Goal: Contribute content: Contribute content

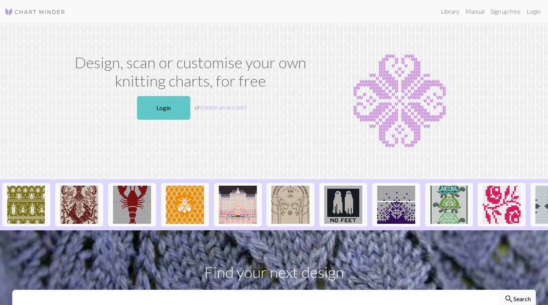
click at [164, 114] on link "Login" at bounding box center [163, 108] width 53 height 24
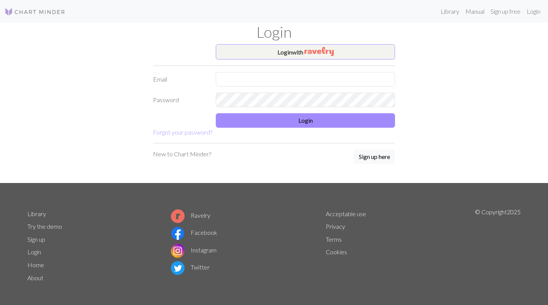
click at [275, 41] on div "Login" at bounding box center [274, 33] width 502 height 21
click at [275, 51] on button "Login with" at bounding box center [305, 51] width 179 height 15
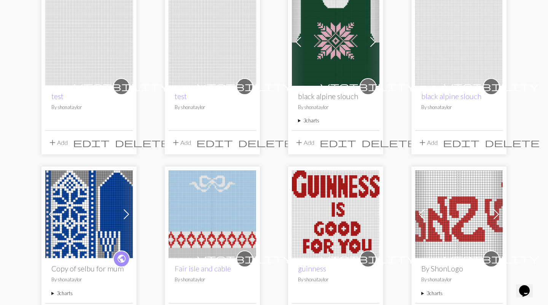
scroll to position [461, 0]
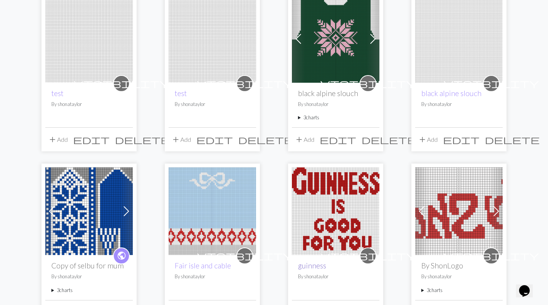
click at [307, 264] on link "guinness" at bounding box center [312, 265] width 28 height 9
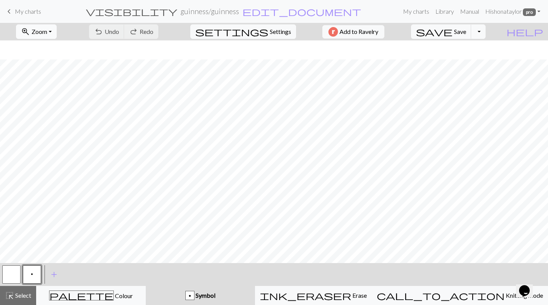
scroll to position [19, 0]
click at [47, 32] on span "Zoom" at bounding box center [40, 31] width 16 height 7
click at [51, 60] on button "Fit width" at bounding box center [46, 60] width 60 height 12
click at [270, 34] on span "Settings" at bounding box center [280, 31] width 21 height 9
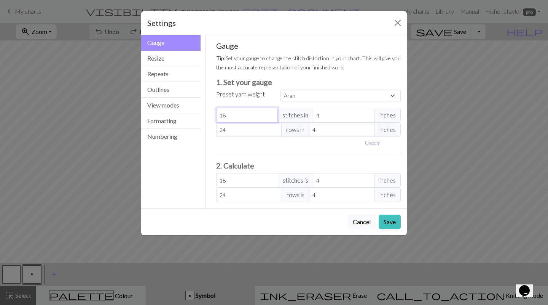
click at [250, 110] on input "18" at bounding box center [247, 115] width 62 height 14
select select "custom"
type input "1"
type input "17"
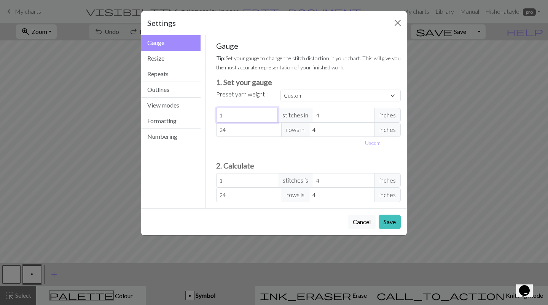
type input "17"
click at [393, 118] on span "inches" at bounding box center [388, 115] width 26 height 14
click at [378, 144] on button "Use cm" at bounding box center [373, 143] width 22 height 12
type input "10.16"
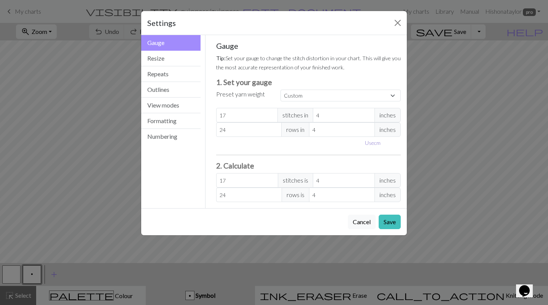
type input "10.16"
type input "9.16"
type input "18.86"
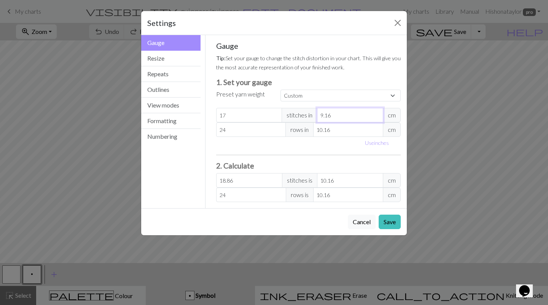
click at [378, 117] on input "9.16" at bounding box center [350, 115] width 66 height 14
type input "10.16"
type input "17"
click at [376, 113] on input "10.16" at bounding box center [350, 115] width 66 height 14
type input "10.1"
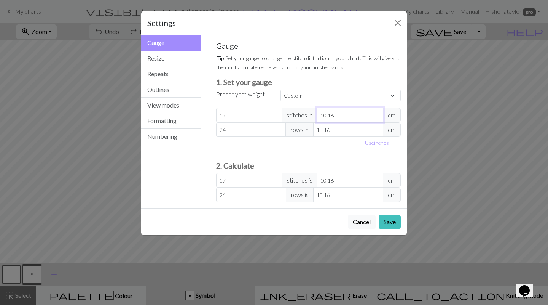
type input "17.1"
type input "10"
type input "17.27"
type input "10.00"
click at [354, 126] on input "10.16" at bounding box center [348, 129] width 70 height 14
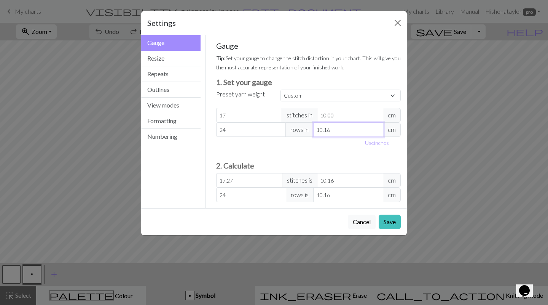
type input "10.1"
type input "24.14"
type input "10"
type input "24.38"
type input "100"
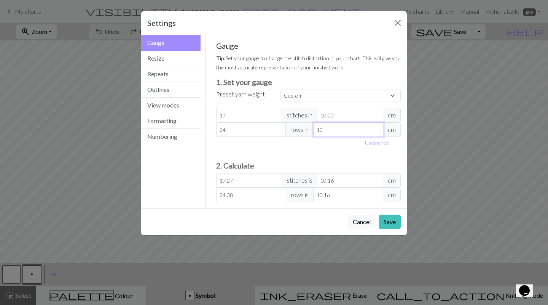
type input "2.44"
type input "1000"
type input "0.24"
type input "100"
type input "2.44"
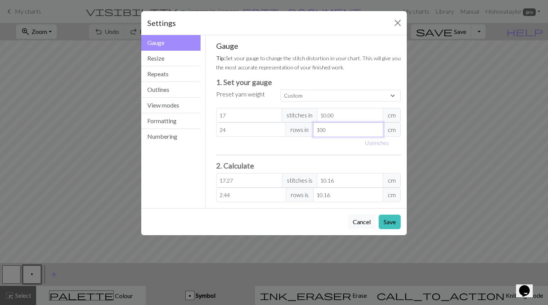
type input "10"
type input "24.38"
type input "10.00"
click at [389, 219] on button "Save" at bounding box center [390, 221] width 22 height 14
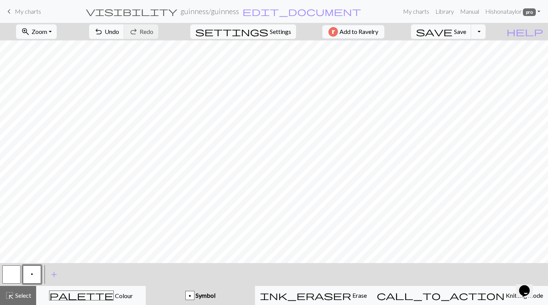
click at [57, 23] on div "zoom_in Zoom Zoom Fit all Fit width Fit height 50% 100% 150% 200%" at bounding box center [36, 32] width 52 height 18
click at [57, 27] on button "zoom_in Zoom Zoom" at bounding box center [36, 31] width 41 height 14
click at [55, 48] on button "Fit all" at bounding box center [46, 48] width 60 height 12
click at [31, 13] on span "My charts" at bounding box center [28, 11] width 26 height 7
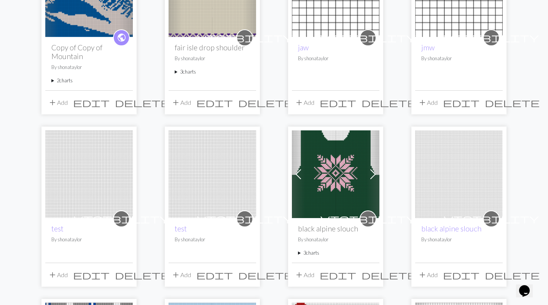
scroll to position [390, 0]
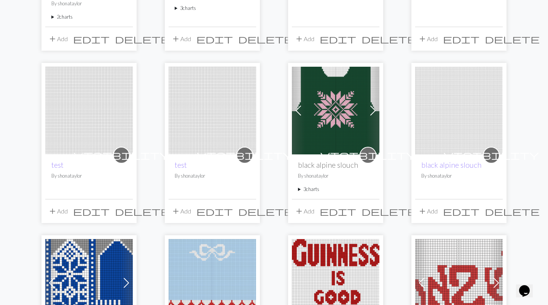
click at [311, 187] on summary "3 charts" at bounding box center [335, 188] width 75 height 7
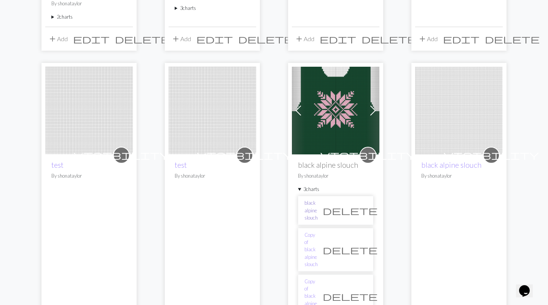
click at [318, 205] on link "black alpine slouch" at bounding box center [311, 210] width 13 height 22
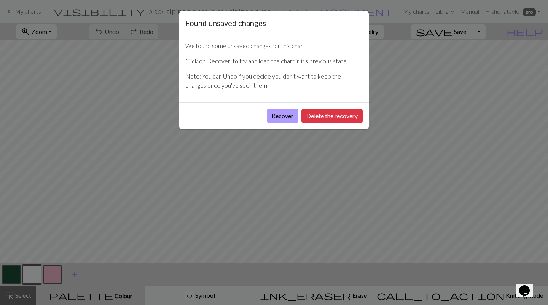
click at [289, 114] on button "Recover" at bounding box center [283, 115] width 32 height 14
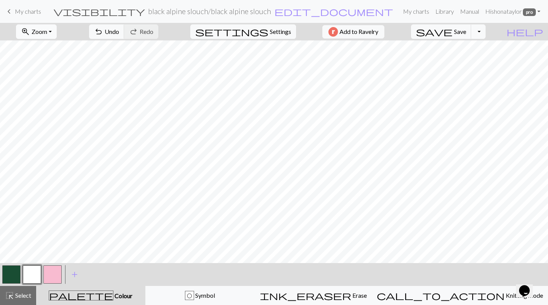
click at [57, 29] on button "zoom_in Zoom Zoom" at bounding box center [36, 31] width 41 height 14
click at [63, 52] on button "Fit all" at bounding box center [46, 48] width 60 height 12
click at [43, 29] on button "zoom_in Zoom Zoom" at bounding box center [36, 31] width 41 height 14
click at [22, 10] on span "My charts" at bounding box center [28, 11] width 26 height 7
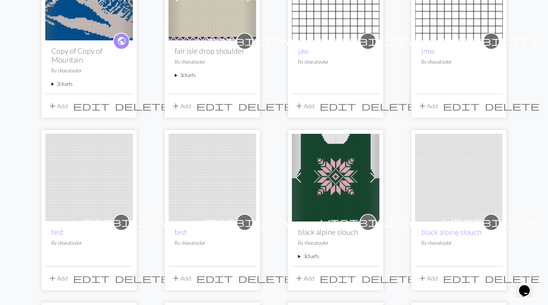
scroll to position [323, 0]
click at [315, 254] on summary "3 charts" at bounding box center [335, 255] width 75 height 7
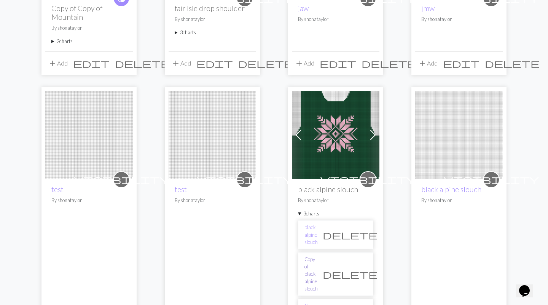
scroll to position [365, 0]
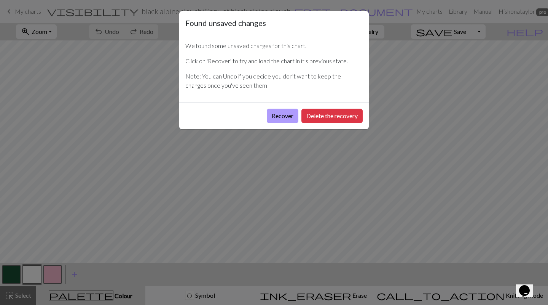
click at [279, 120] on button "Recover" at bounding box center [283, 115] width 32 height 14
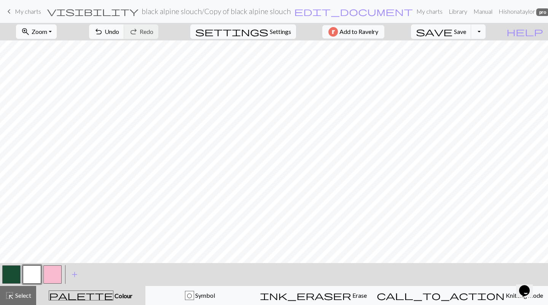
click at [47, 36] on button "zoom_in Zoom Zoom" at bounding box center [36, 31] width 41 height 14
click at [50, 52] on button "Fit all" at bounding box center [46, 48] width 60 height 12
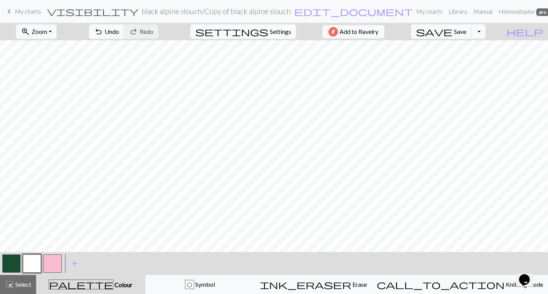
click at [272, 27] on span "Settings" at bounding box center [280, 31] width 21 height 9
select select "aran"
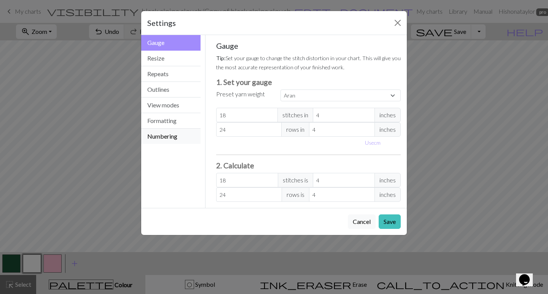
click at [161, 134] on button "Numbering" at bounding box center [170, 136] width 59 height 15
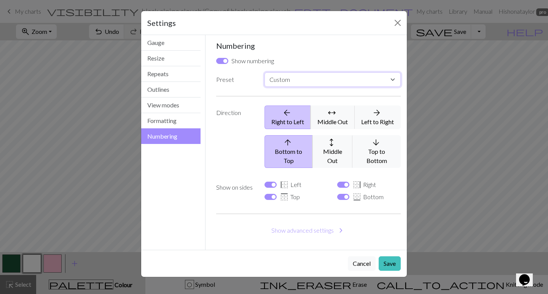
select select "flat"
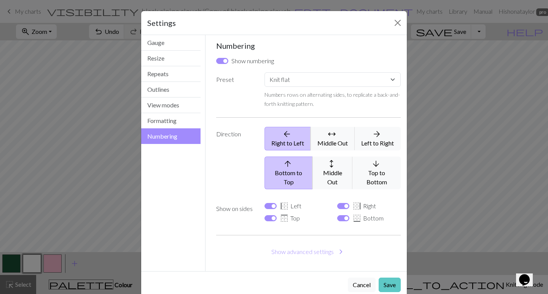
click at [389, 277] on button "Save" at bounding box center [390, 284] width 22 height 14
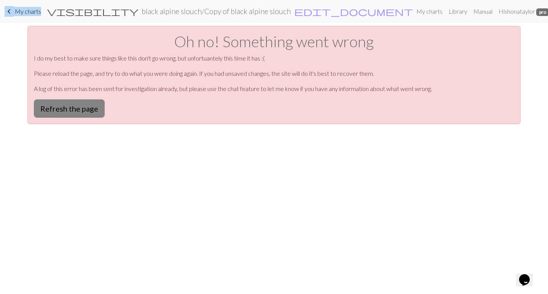
click at [78, 105] on button "Refresh the page" at bounding box center [69, 108] width 71 height 18
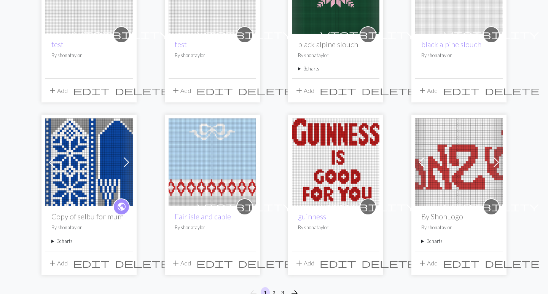
scroll to position [527, 0]
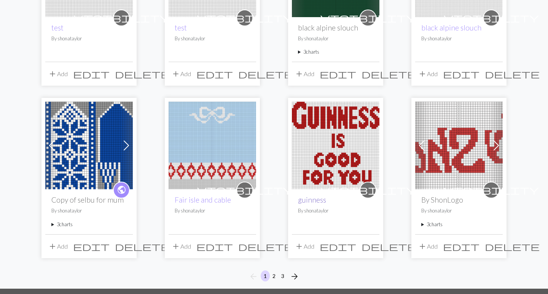
click at [305, 196] on link "guinness" at bounding box center [312, 199] width 28 height 9
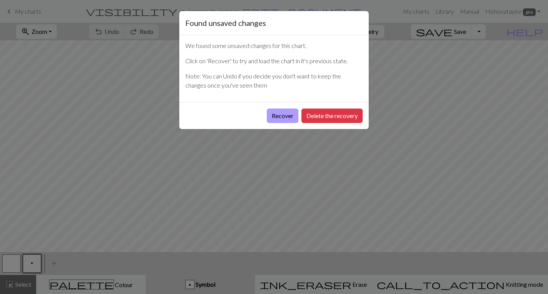
click at [289, 114] on button "Recover" at bounding box center [283, 115] width 32 height 14
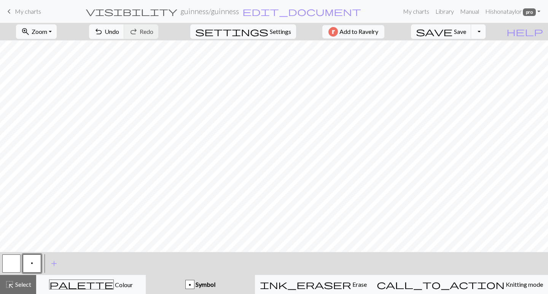
click at [486, 34] on button "Toggle Dropdown" at bounding box center [478, 31] width 14 height 14
click at [483, 52] on button "file_copy Save a copy" at bounding box center [423, 48] width 126 height 12
click at [271, 11] on span "edit_document" at bounding box center [315, 11] width 119 height 11
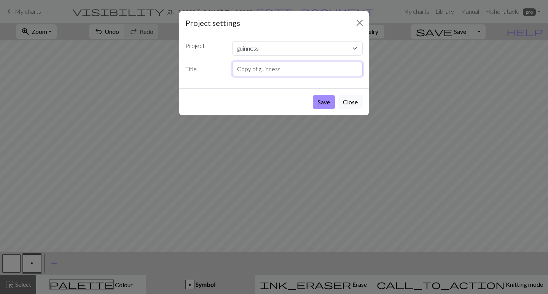
drag, startPoint x: 259, startPoint y: 69, endPoint x: 218, endPoint y: 67, distance: 41.2
click at [218, 67] on div "Title Copy of guinness" at bounding box center [274, 69] width 187 height 14
type input "lyon X guinness"
click at [326, 98] on button "Save" at bounding box center [324, 102] width 22 height 14
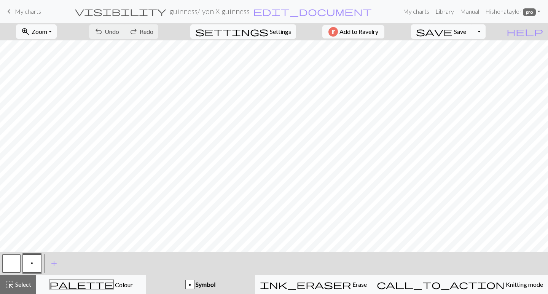
click at [272, 28] on div "Chart saved" at bounding box center [274, 15] width 45 height 30
click at [274, 35] on span "Settings" at bounding box center [280, 31] width 21 height 9
select select "aran"
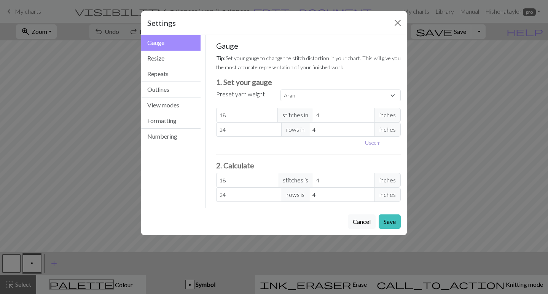
click at [376, 140] on button "Use cm" at bounding box center [373, 143] width 22 height 12
type input "10.16"
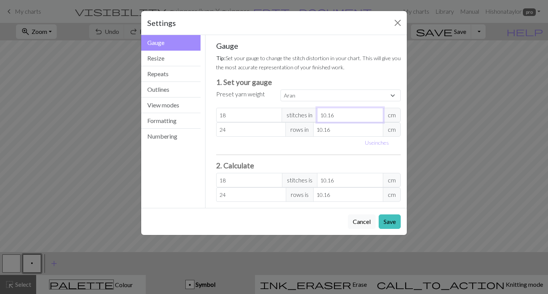
click at [348, 116] on input "10.16" at bounding box center [350, 115] width 66 height 14
click at [251, 113] on input "18" at bounding box center [249, 115] width 66 height 14
select select "custom"
type input "1"
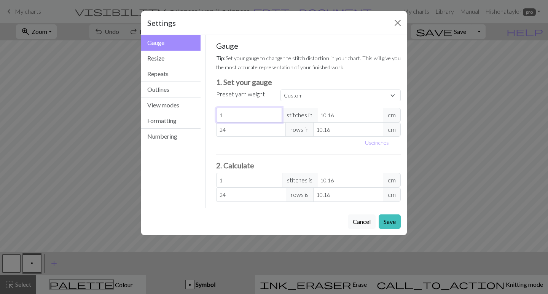
type input "17"
click at [393, 223] on button "Save" at bounding box center [390, 221] width 22 height 14
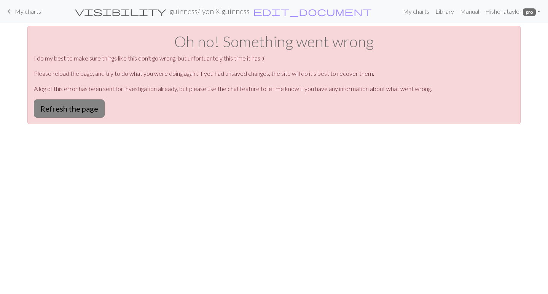
click at [96, 103] on button "Refresh the page" at bounding box center [69, 108] width 71 height 18
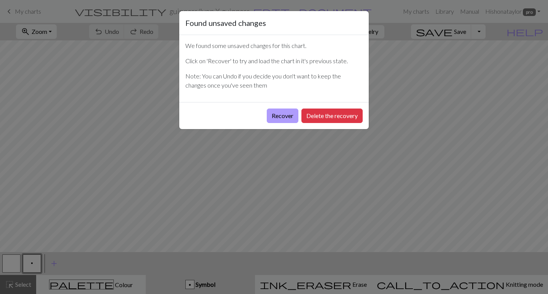
click at [286, 114] on button "Recover" at bounding box center [283, 115] width 32 height 14
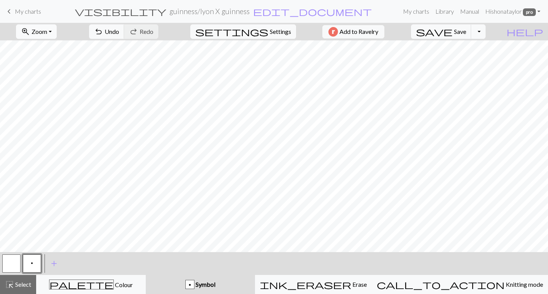
click at [47, 29] on span "Zoom" at bounding box center [40, 31] width 16 height 7
click at [58, 51] on button "Fit all" at bounding box center [46, 48] width 60 height 12
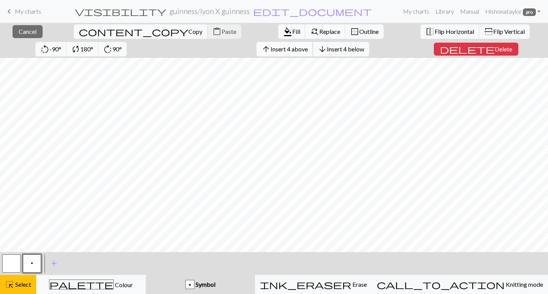
click at [271, 48] on span "Insert 4 above" at bounding box center [289, 48] width 37 height 7
click at [425, 54] on div "close Cancel content_copy Copy content_paste Paste format_color_fill Fill find_…" at bounding box center [274, 158] width 548 height 271
click at [56, 261] on span "add" at bounding box center [53, 263] width 9 height 11
click at [51, 260] on button "button" at bounding box center [52, 263] width 18 height 18
click at [74, 262] on span "add" at bounding box center [74, 263] width 9 height 11
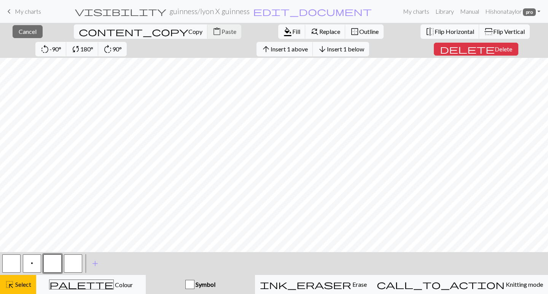
click at [55, 266] on button "button" at bounding box center [52, 263] width 18 height 18
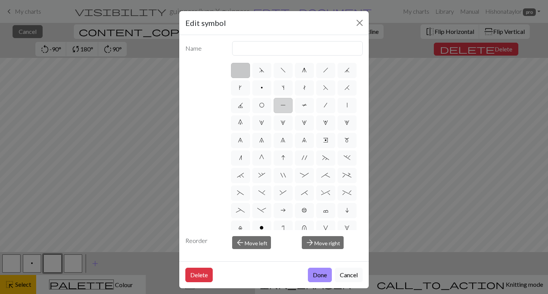
click at [283, 102] on span "P" at bounding box center [283, 105] width 5 height 6
click at [283, 102] on input "P" at bounding box center [283, 102] width 5 height 5
radio input "true"
type input "purl"
click at [316, 276] on button "Done" at bounding box center [320, 275] width 24 height 14
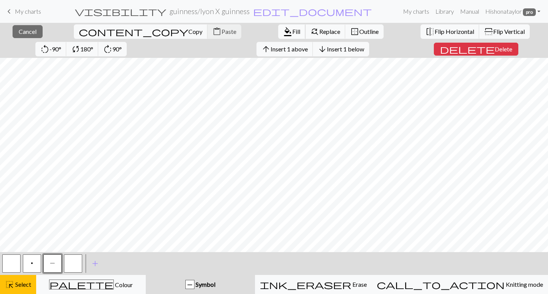
click at [292, 31] on span "Fill" at bounding box center [296, 31] width 8 height 7
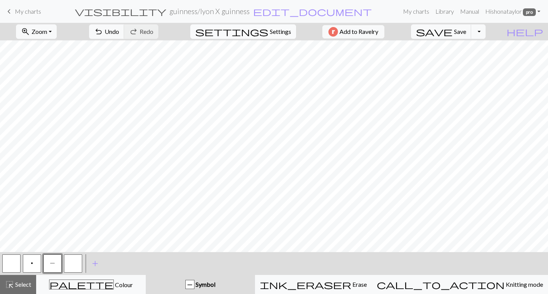
click at [272, 32] on span "Settings" at bounding box center [280, 31] width 21 height 9
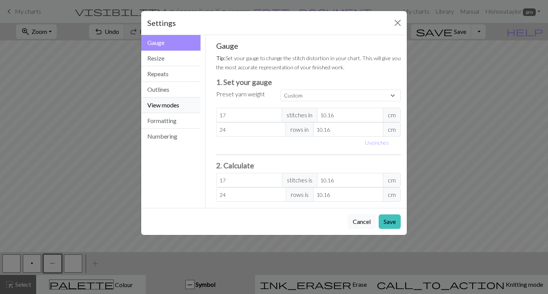
click at [165, 102] on button "View modes" at bounding box center [170, 105] width 59 height 16
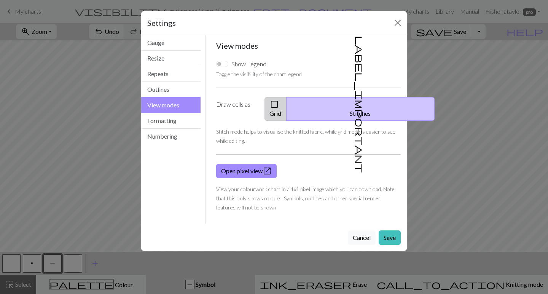
click at [284, 103] on button "check_box_outline_blank Grid" at bounding box center [276, 109] width 22 height 24
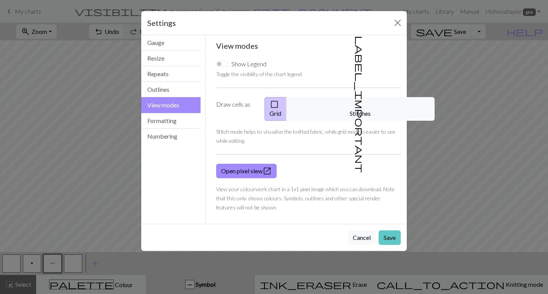
click at [394, 230] on button "Save" at bounding box center [390, 237] width 22 height 14
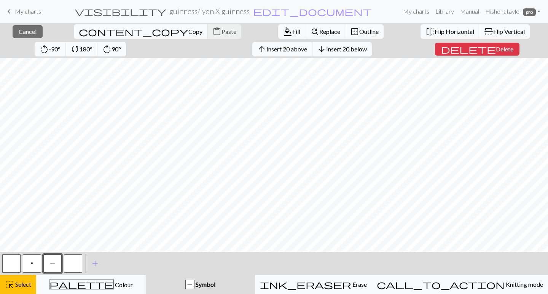
click at [266, 48] on span "Insert 20 above" at bounding box center [286, 48] width 41 height 7
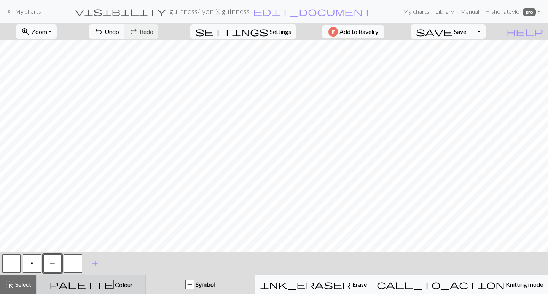
click at [91, 279] on span "palette" at bounding box center [81, 284] width 64 height 11
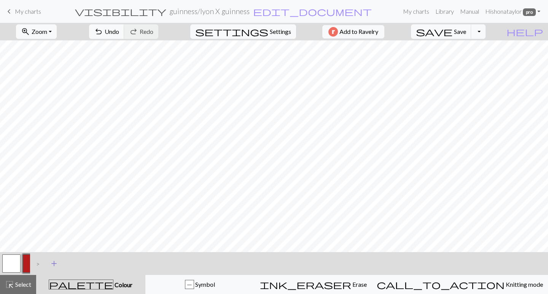
click at [53, 264] on span "add" at bounding box center [53, 263] width 9 height 11
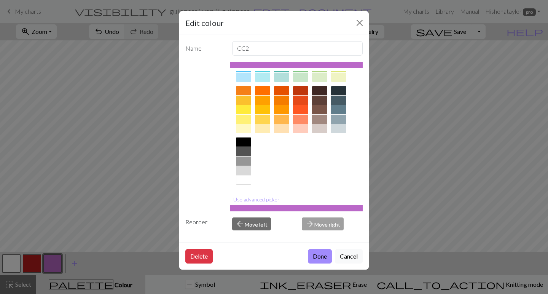
scroll to position [94, 0]
click at [246, 143] on div at bounding box center [243, 141] width 15 height 9
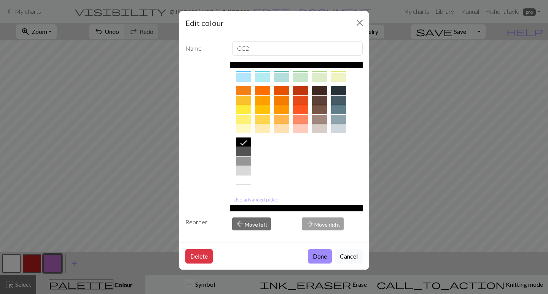
click at [244, 168] on div at bounding box center [243, 170] width 15 height 9
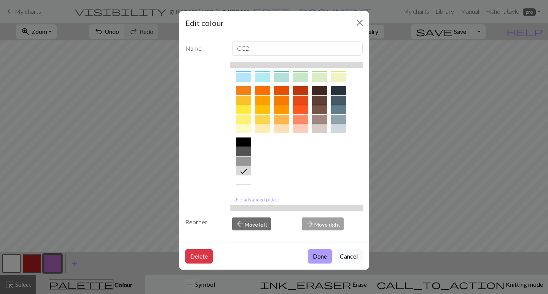
click at [317, 252] on button "Done" at bounding box center [320, 256] width 24 height 14
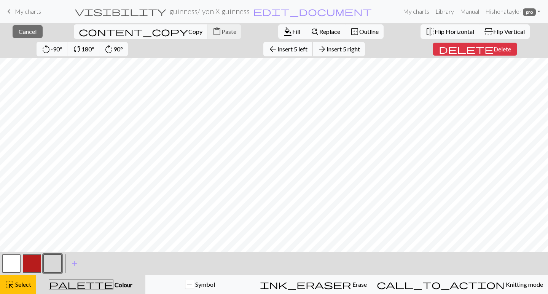
click at [277, 52] on span "Insert 5 left" at bounding box center [292, 48] width 30 height 7
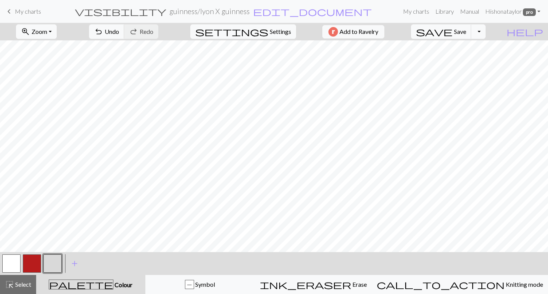
click at [116, 49] on div "zoom_in Zoom Zoom Fit all Fit width Fit height 50% 100% 150% 200% undo Undo Und…" at bounding box center [274, 158] width 548 height 271
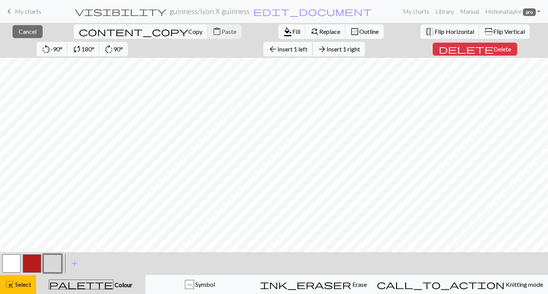
click at [263, 45] on button "arrow_back Insert 1 left" at bounding box center [287, 49] width 49 height 14
click at [327, 46] on span "Insert 7 right" at bounding box center [343, 48] width 33 height 7
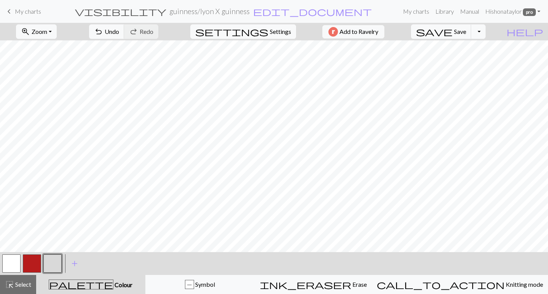
click at [454, 50] on div "zoom_in Zoom Zoom Fit all Fit width Fit height 50% 100% 150% 200% undo Undo Und…" at bounding box center [274, 158] width 548 height 271
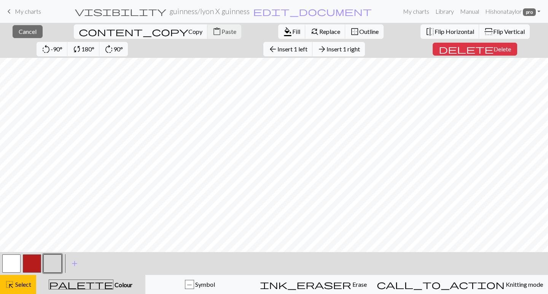
click at [327, 52] on span "Insert 1 right" at bounding box center [343, 48] width 33 height 7
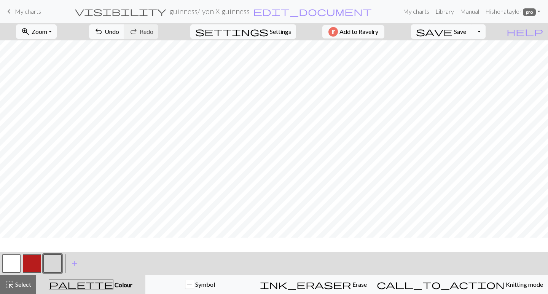
scroll to position [57, 0]
click at [119, 33] on span "Undo" at bounding box center [112, 31] width 14 height 7
click at [119, 34] on span "Undo" at bounding box center [112, 31] width 14 height 7
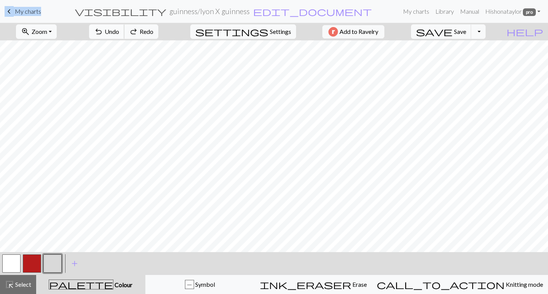
click at [119, 34] on span "Undo" at bounding box center [112, 31] width 14 height 7
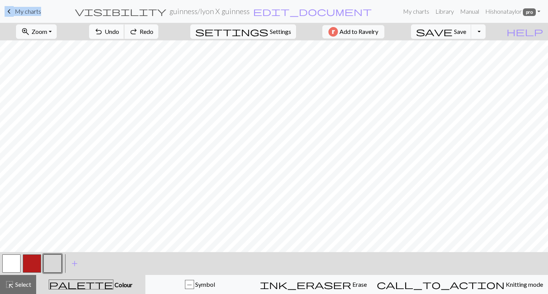
click at [119, 34] on span "Undo" at bounding box center [112, 31] width 14 height 7
click at [153, 31] on span "Redo" at bounding box center [147, 31] width 14 height 7
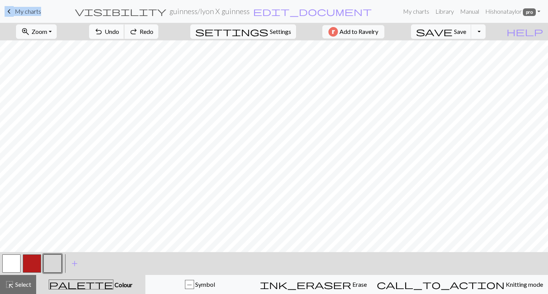
click at [119, 30] on span "Undo" at bounding box center [112, 31] width 14 height 7
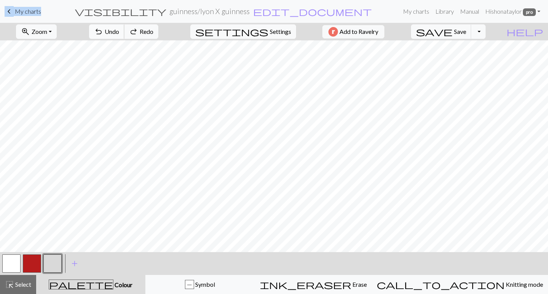
click at [119, 30] on span "Undo" at bounding box center [112, 31] width 14 height 7
click at [15, 259] on button "button" at bounding box center [11, 263] width 18 height 18
click at [274, 50] on div "zoom_in Zoom Zoom Fit all Fit width Fit height 50% 100% 150% 200% undo Undo Und…" at bounding box center [274, 158] width 548 height 271
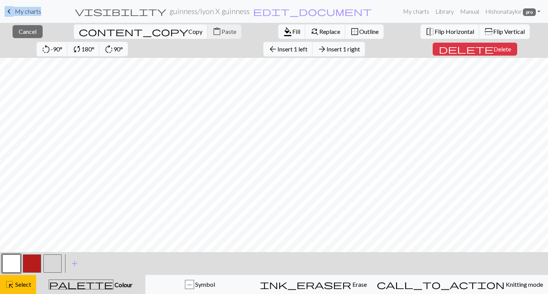
click at [85, 281] on span "palette" at bounding box center [81, 284] width 64 height 11
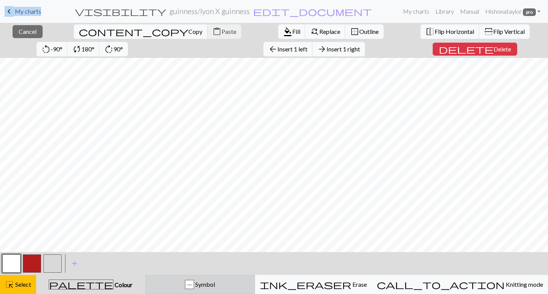
click at [209, 285] on div "P Symbol" at bounding box center [200, 284] width 100 height 9
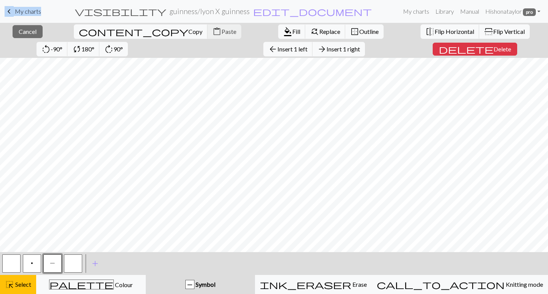
click at [37, 260] on button "p" at bounding box center [32, 263] width 18 height 18
click at [292, 30] on span "Fill" at bounding box center [296, 31] width 8 height 7
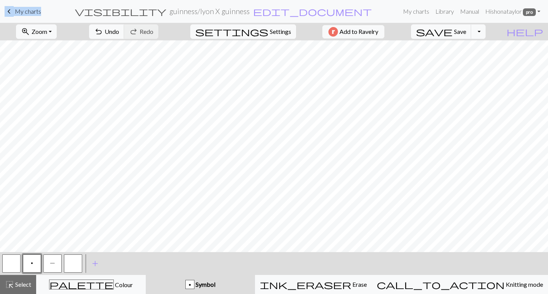
click at [279, 50] on div "zoom_in Zoom Zoom Fit all Fit width Fit height 50% 100% 150% 200% undo Undo Und…" at bounding box center [274, 158] width 548 height 271
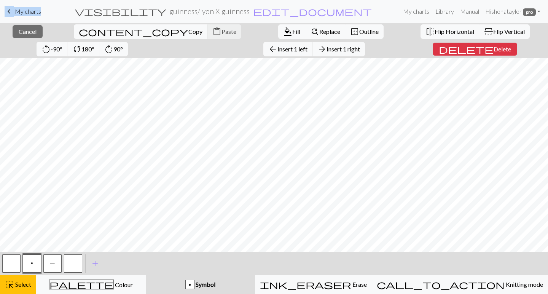
click at [10, 265] on button "button" at bounding box center [11, 263] width 18 height 18
click at [292, 28] on span "Fill" at bounding box center [296, 31] width 8 height 7
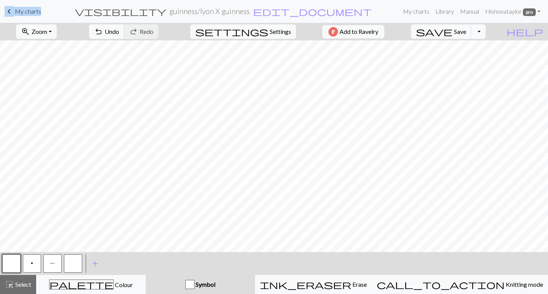
click at [52, 265] on span "P" at bounding box center [52, 263] width 5 height 6
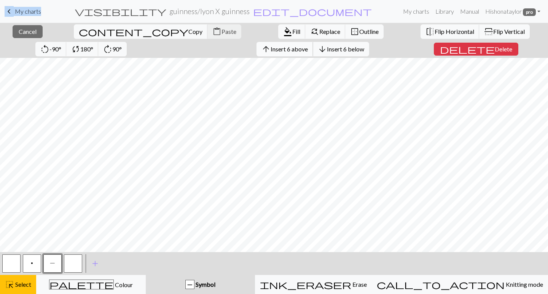
click at [271, 47] on span "Insert 6 above" at bounding box center [289, 48] width 37 height 7
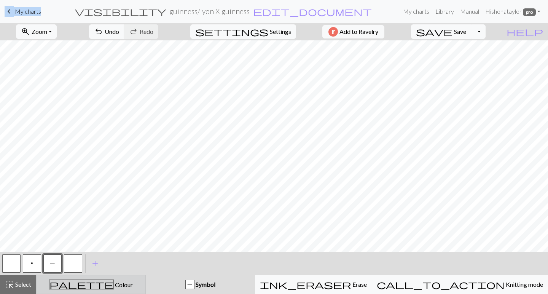
click at [53, 285] on div "palette Colour Colour" at bounding box center [91, 284] width 100 height 10
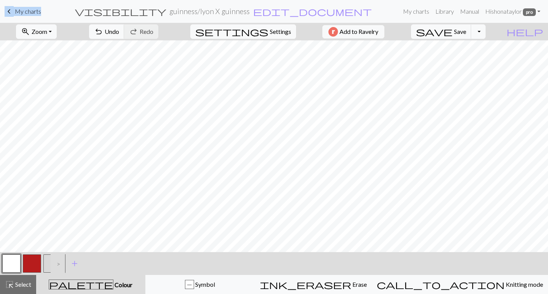
click at [13, 262] on button "button" at bounding box center [11, 263] width 18 height 18
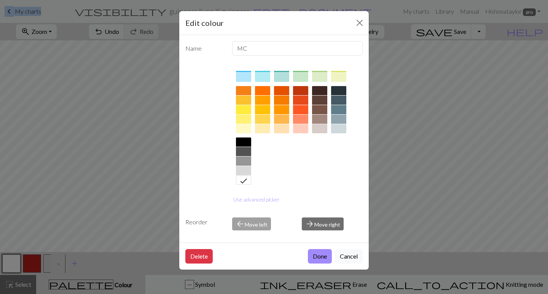
scroll to position [94, 0]
click at [242, 152] on div at bounding box center [243, 151] width 15 height 9
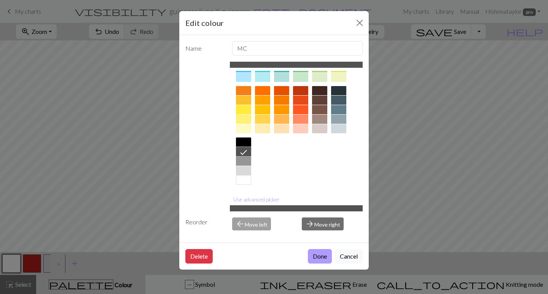
click at [319, 254] on button "Done" at bounding box center [320, 256] width 24 height 14
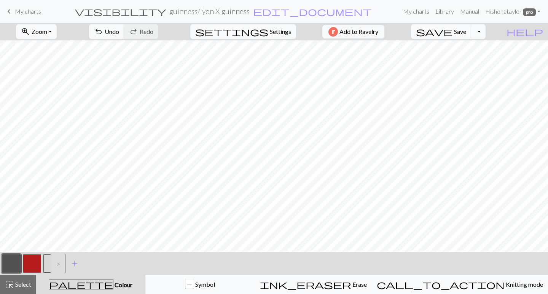
click at [16, 258] on button "button" at bounding box center [11, 263] width 18 height 18
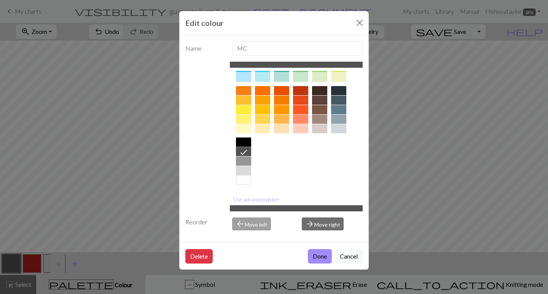
click at [240, 144] on div at bounding box center [243, 141] width 15 height 9
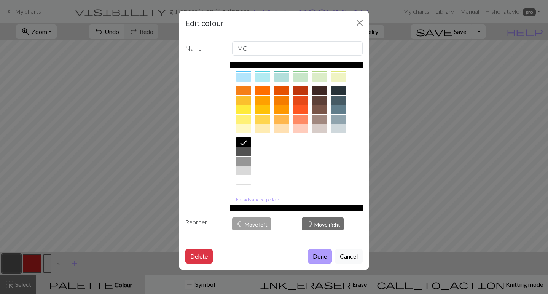
click at [312, 253] on button "Done" at bounding box center [320, 256] width 24 height 14
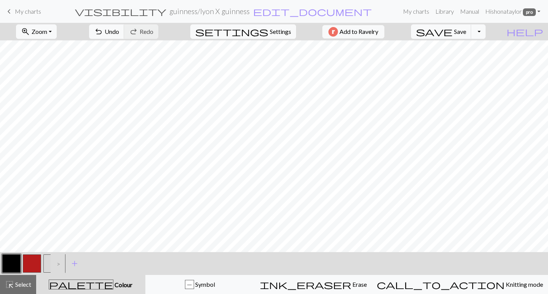
click at [29, 261] on button "button" at bounding box center [32, 263] width 18 height 18
click at [12, 262] on button "button" at bounding box center [11, 263] width 18 height 18
click at [8, 260] on button "button" at bounding box center [11, 263] width 18 height 18
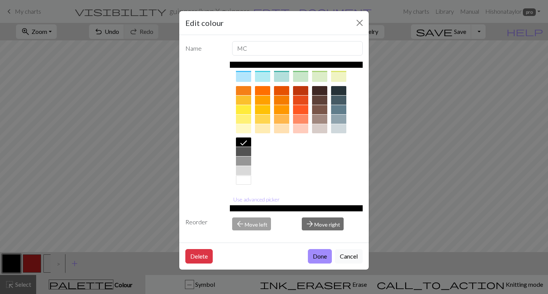
click at [244, 151] on div at bounding box center [243, 151] width 15 height 9
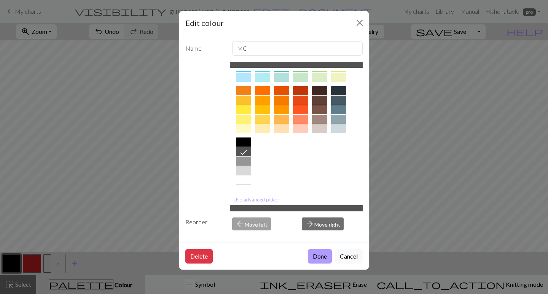
click at [315, 252] on button "Done" at bounding box center [320, 256] width 24 height 14
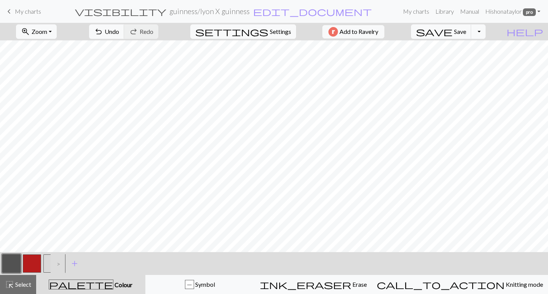
click at [25, 260] on button "button" at bounding box center [32, 263] width 18 height 18
click at [37, 256] on button "button" at bounding box center [32, 263] width 18 height 18
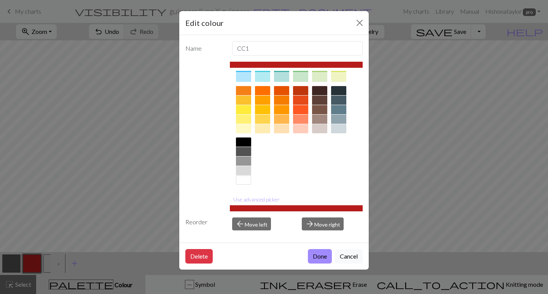
click at [244, 178] on div at bounding box center [243, 179] width 15 height 9
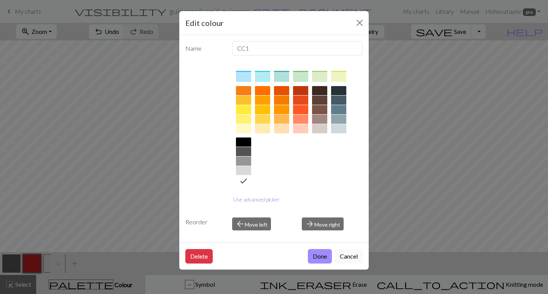
click at [256, 199] on button "Use advanced picker" at bounding box center [256, 199] width 53 height 12
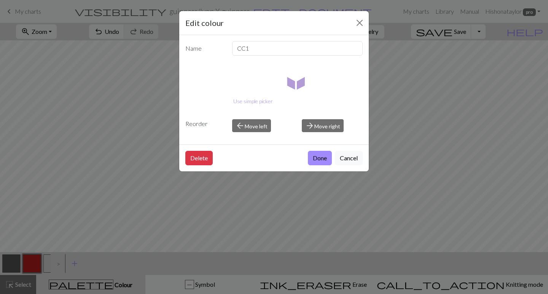
scroll to position [0, 0]
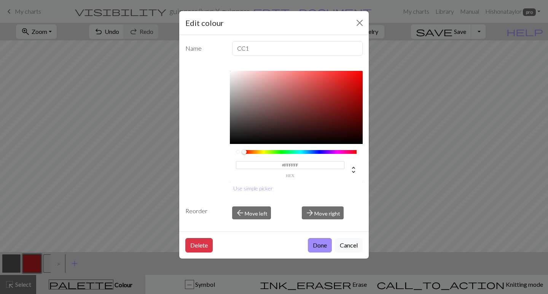
drag, startPoint x: 260, startPoint y: 151, endPoint x: 243, endPoint y: 152, distance: 16.8
click at [244, 152] on div at bounding box center [300, 152] width 113 height 4
drag, startPoint x: 231, startPoint y: 80, endPoint x: 235, endPoint y: 75, distance: 5.7
click at [235, 75] on div at bounding box center [296, 107] width 133 height 73
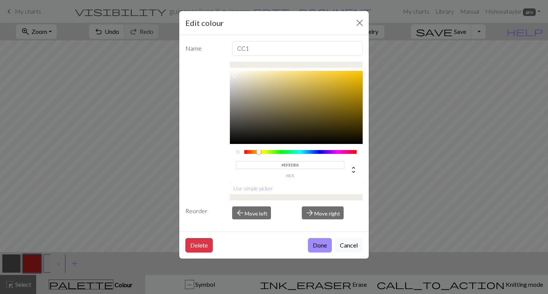
click at [259, 152] on div at bounding box center [300, 152] width 113 height 4
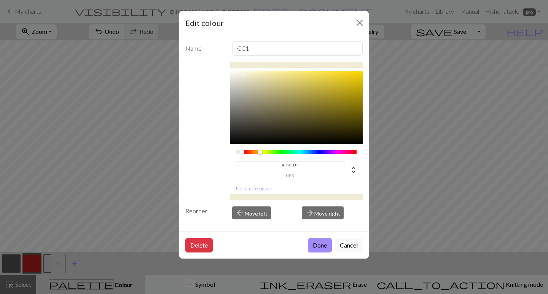
type input "#F6F1D6"
drag, startPoint x: 233, startPoint y: 78, endPoint x: 247, endPoint y: 73, distance: 14.8
click at [247, 73] on div at bounding box center [296, 107] width 133 height 73
click at [319, 247] on button "Done" at bounding box center [320, 245] width 24 height 14
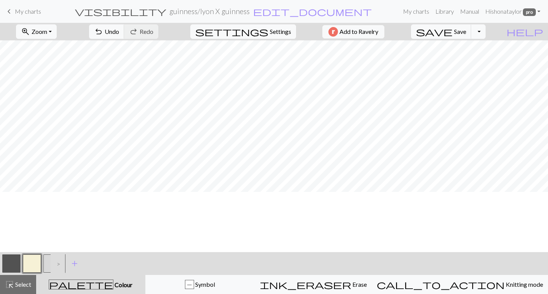
scroll to position [10, 0]
click at [49, 268] on button "button" at bounding box center [52, 263] width 18 height 18
click at [49, 265] on button "button" at bounding box center [52, 263] width 18 height 18
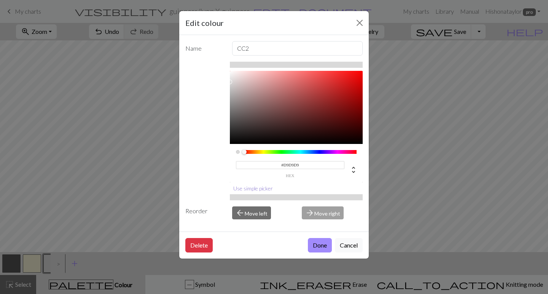
click at [254, 188] on button "Use simple picker" at bounding box center [253, 188] width 46 height 12
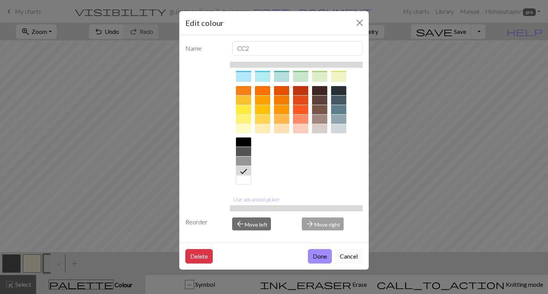
scroll to position [94, 0]
click at [244, 172] on icon at bounding box center [243, 171] width 9 height 9
click at [316, 254] on button "Done" at bounding box center [320, 256] width 24 height 14
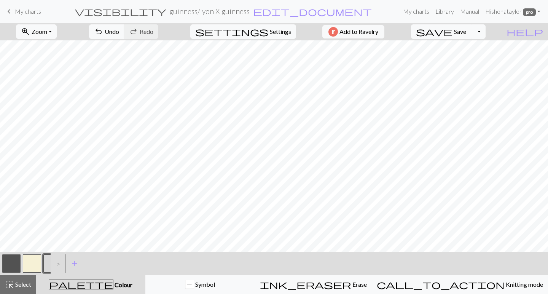
click at [31, 265] on button "button" at bounding box center [32, 263] width 18 height 18
click at [29, 260] on button "button" at bounding box center [32, 263] width 18 height 18
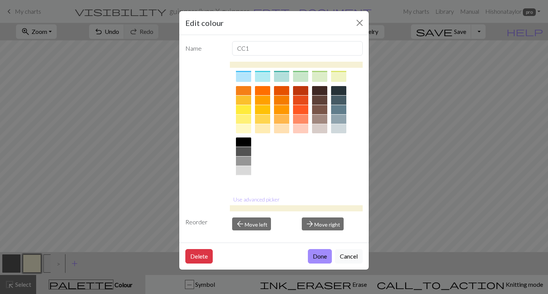
click at [242, 179] on div at bounding box center [243, 179] width 15 height 9
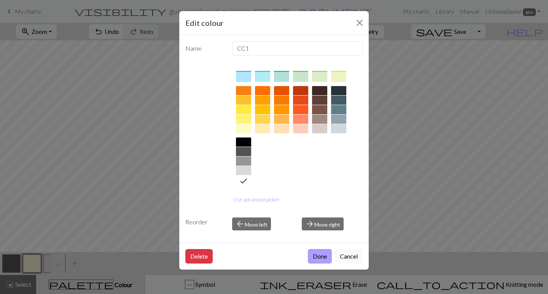
click at [312, 250] on button "Done" at bounding box center [320, 256] width 24 height 14
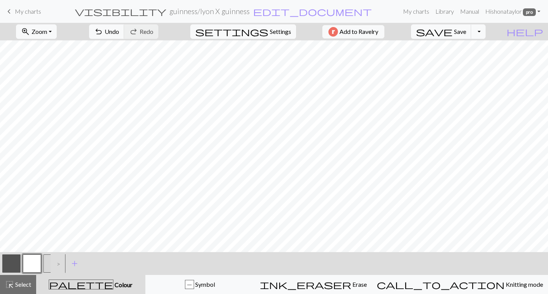
click at [47, 260] on button "button" at bounding box center [52, 263] width 18 height 18
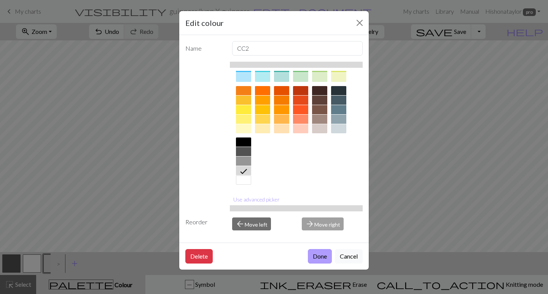
click at [314, 255] on button "Done" at bounding box center [320, 256] width 24 height 14
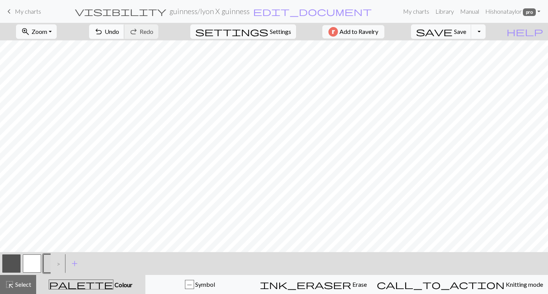
click at [119, 35] on span "Undo" at bounding box center [112, 31] width 14 height 7
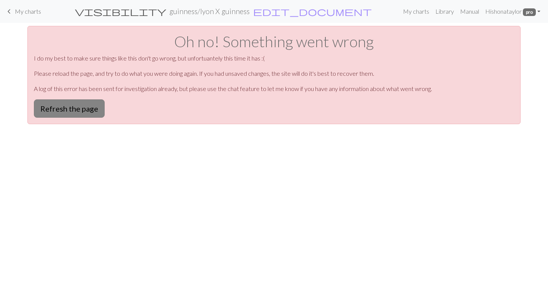
click at [88, 104] on button "Refresh the page" at bounding box center [69, 108] width 71 height 18
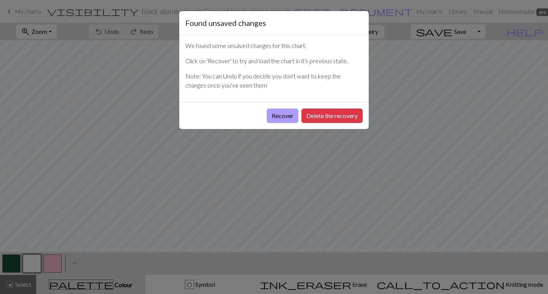
click at [289, 111] on button "Recover" at bounding box center [283, 115] width 32 height 14
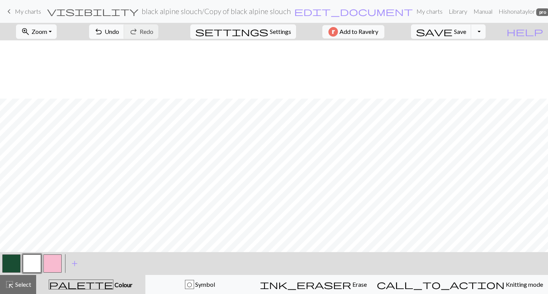
scroll to position [273, 0]
click at [47, 34] on span "Zoom" at bounding box center [40, 31] width 16 height 7
click at [54, 46] on button "Fit all" at bounding box center [46, 48] width 60 height 12
click at [57, 31] on button "zoom_in Zoom Zoom" at bounding box center [36, 31] width 41 height 14
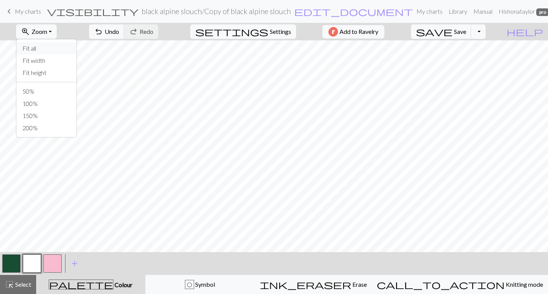
click at [60, 46] on button "Fit all" at bounding box center [46, 48] width 60 height 12
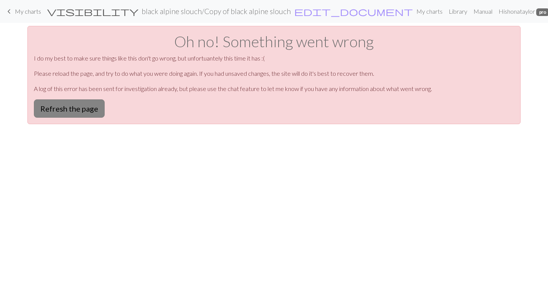
click at [72, 110] on button "Refresh the page" at bounding box center [69, 108] width 71 height 18
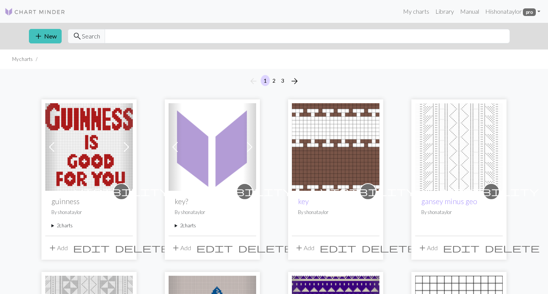
click at [59, 222] on summary "2 charts" at bounding box center [88, 225] width 75 height 7
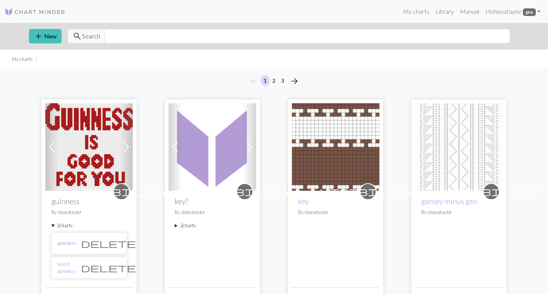
click at [69, 245] on link "guinness" at bounding box center [67, 242] width 18 height 7
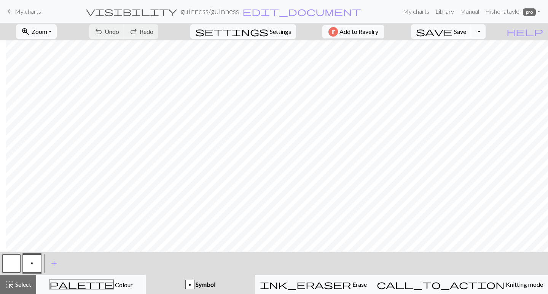
scroll to position [0, 6]
click at [276, 32] on span "Settings" at bounding box center [280, 31] width 21 height 9
select select "aran"
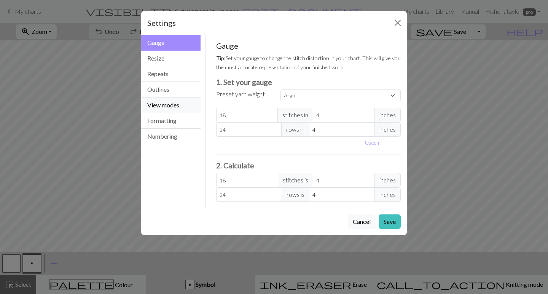
click at [182, 105] on button "View modes" at bounding box center [170, 105] width 59 height 16
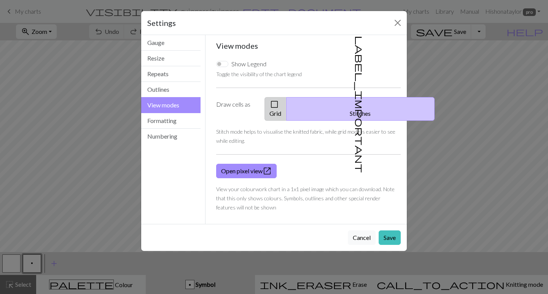
click at [287, 102] on button "check_box_outline_blank Grid" at bounding box center [276, 109] width 22 height 24
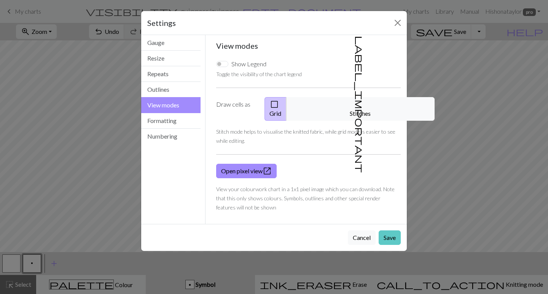
click at [387, 230] on button "Save" at bounding box center [390, 237] width 22 height 14
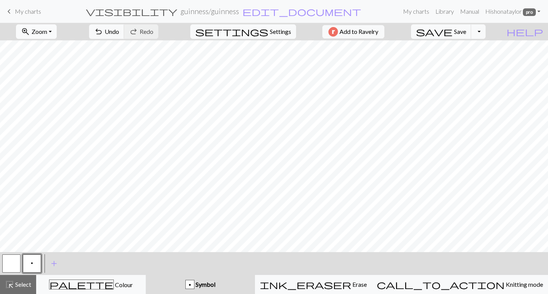
click at [47, 31] on span "Zoom" at bounding box center [40, 31] width 16 height 7
click at [59, 57] on button "Fit width" at bounding box center [46, 60] width 60 height 12
click at [277, 51] on div "zoom_in Zoom Zoom Fit all Fit width Fit height 50% 100% 150% 200% undo Undo Und…" at bounding box center [274, 158] width 548 height 271
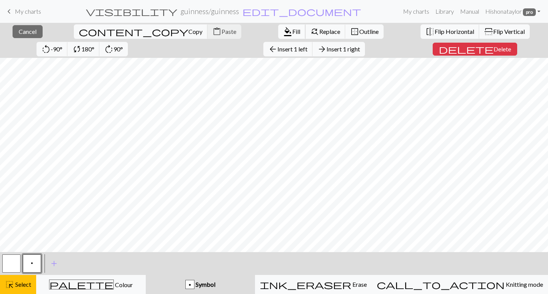
click at [292, 31] on span "Fill" at bounding box center [296, 31] width 8 height 7
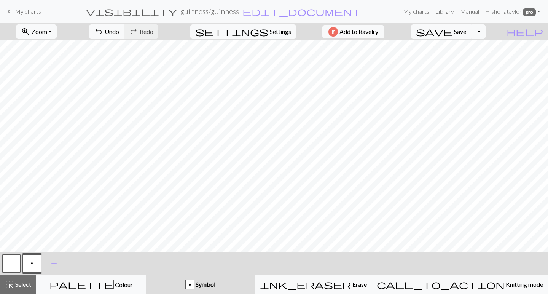
click at [283, 50] on div "zoom_in Zoom Zoom Fit all Fit width Fit height 50% 100% 150% 200% undo Undo Und…" at bounding box center [274, 158] width 548 height 271
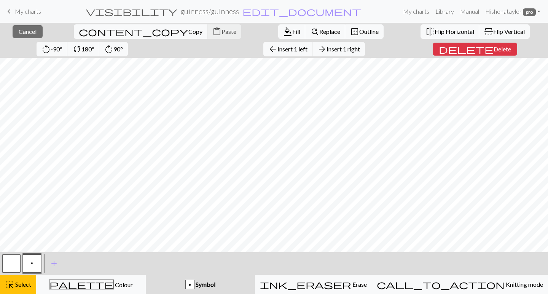
click at [12, 267] on button "button" at bounding box center [11, 263] width 18 height 18
click at [283, 30] on span "format_color_fill" at bounding box center [287, 31] width 9 height 11
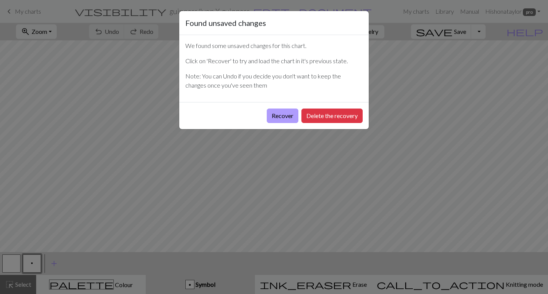
click at [277, 114] on button "Recover" at bounding box center [283, 115] width 32 height 14
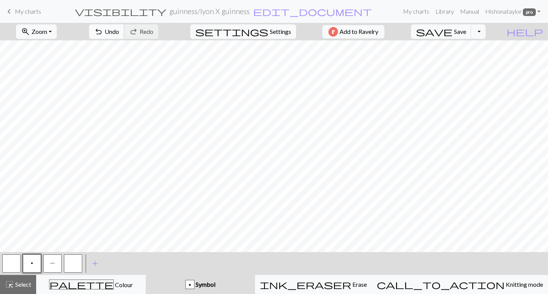
click at [119, 29] on span "Undo" at bounding box center [112, 31] width 14 height 7
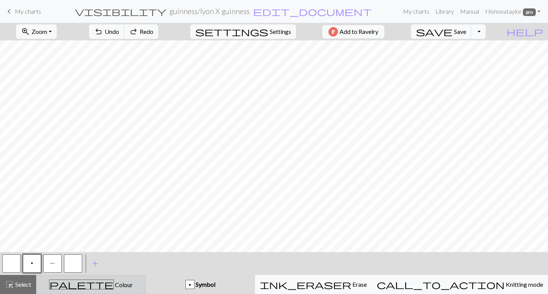
click at [93, 281] on span "palette" at bounding box center [81, 284] width 64 height 11
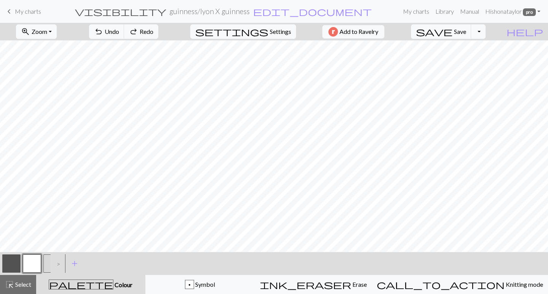
click at [46, 260] on button "button" at bounding box center [52, 263] width 18 height 18
click at [47, 29] on span "Zoom" at bounding box center [40, 31] width 16 height 7
click at [56, 61] on button "Fit width" at bounding box center [46, 60] width 60 height 12
click at [57, 30] on button "zoom_in Zoom Zoom" at bounding box center [36, 31] width 41 height 14
click at [61, 52] on button "Fit all" at bounding box center [46, 48] width 60 height 12
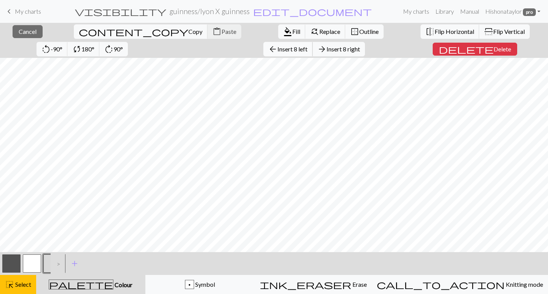
click at [277, 48] on span "Insert 8 left" at bounding box center [292, 48] width 30 height 7
click at [407, 53] on div "close Cancel content_copy Copy content_paste Paste format_color_fill Fill find_…" at bounding box center [274, 158] width 548 height 271
click at [327, 47] on span "Insert 8 right" at bounding box center [343, 48] width 33 height 7
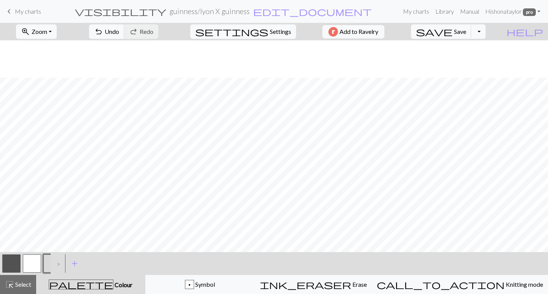
scroll to position [37, 0]
click at [81, 2] on nav "keyboard_arrow_left My charts visibility guinness / lyon X guinness edit_docume…" at bounding box center [274, 11] width 548 height 23
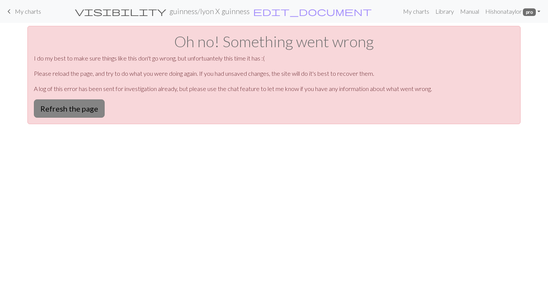
click at [65, 105] on button "Refresh the page" at bounding box center [69, 108] width 71 height 18
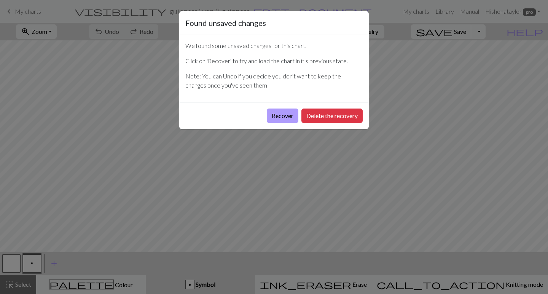
click at [288, 116] on button "Recover" at bounding box center [283, 115] width 32 height 14
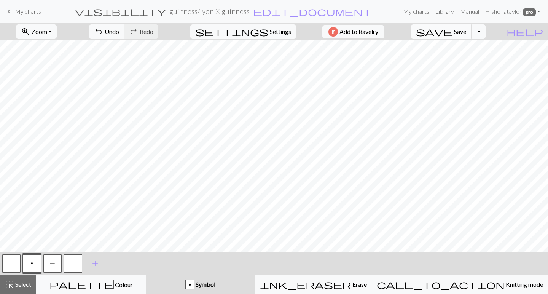
click at [466, 32] on span "Save" at bounding box center [460, 31] width 12 height 7
click at [26, 281] on span "Select" at bounding box center [22, 284] width 17 height 7
click at [21, 280] on div "highlight_alt Select Select" at bounding box center [18, 284] width 26 height 9
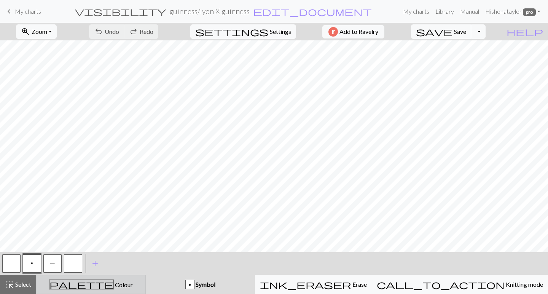
click at [56, 283] on div "palette Colour Colour" at bounding box center [91, 284] width 100 height 10
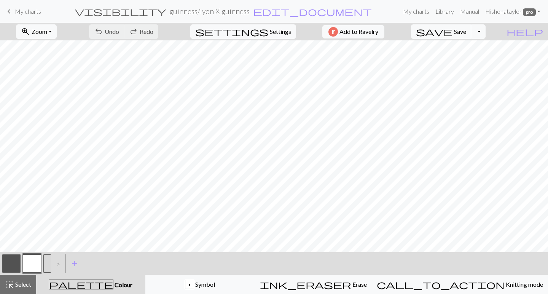
click at [12, 252] on div "< >" at bounding box center [32, 263] width 62 height 23
click at [12, 255] on button "button" at bounding box center [11, 263] width 18 height 18
click at [22, 50] on div "zoom_in Zoom Zoom Fit all Fit width Fit height 50% 100% 150% 200% undo Undo Und…" at bounding box center [274, 158] width 548 height 271
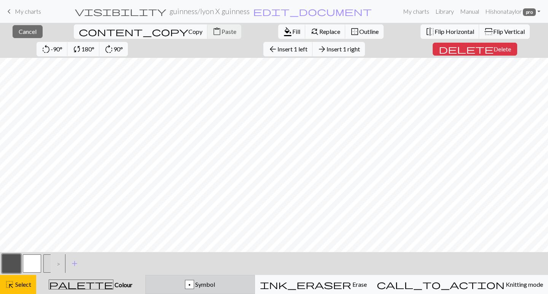
click at [185, 281] on div "p Symbol" at bounding box center [200, 284] width 100 height 9
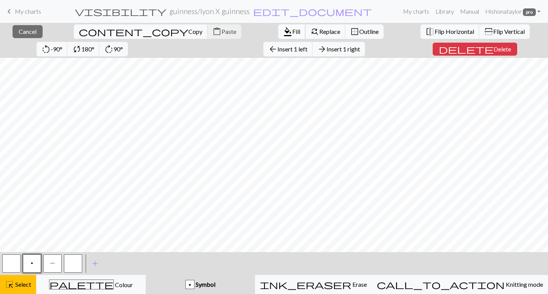
click at [283, 28] on span "format_color_fill" at bounding box center [287, 31] width 9 height 11
click at [277, 52] on span "Insert 8 left" at bounding box center [292, 48] width 30 height 7
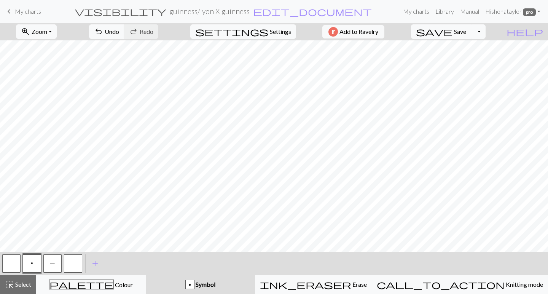
click at [107, 50] on div "zoom_in Zoom Zoom Fit all Fit width Fit height 50% 100% 150% 200% undo Undo Und…" at bounding box center [274, 158] width 548 height 271
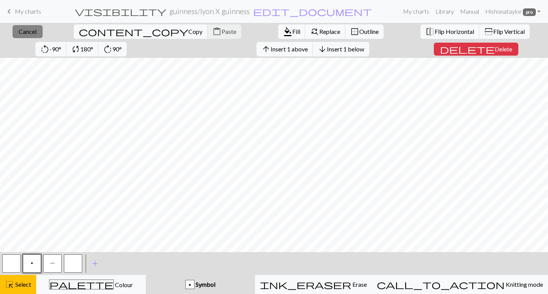
click at [28, 35] on span "Cancel" at bounding box center [28, 31] width 18 height 7
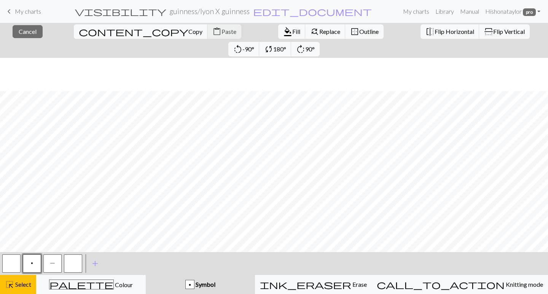
scroll to position [70, 0]
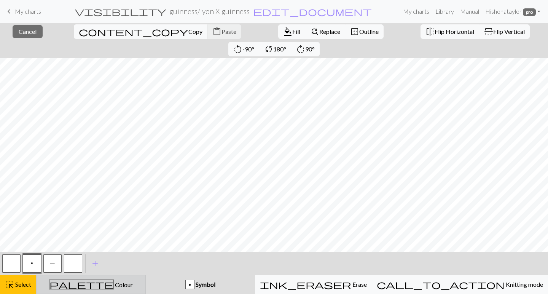
click at [85, 285] on div "palette Colour Colour" at bounding box center [91, 284] width 100 height 10
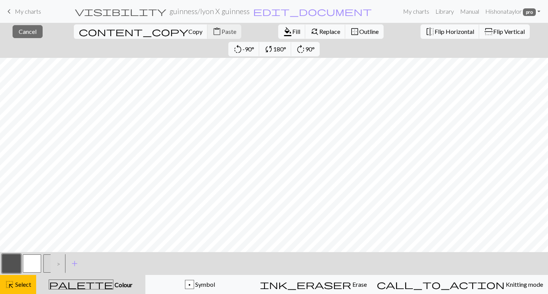
click at [48, 262] on button "button" at bounding box center [52, 263] width 18 height 18
click at [292, 33] on span "Fill" at bounding box center [296, 31] width 8 height 7
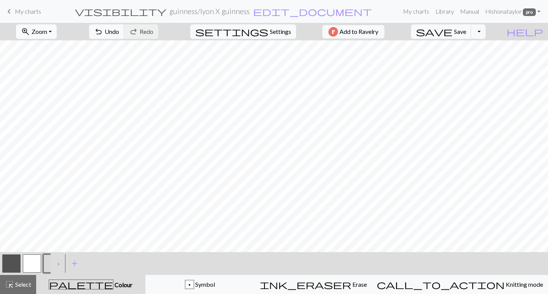
click at [45, 29] on span "Zoom" at bounding box center [40, 31] width 16 height 7
click at [55, 64] on button "Fit width" at bounding box center [46, 60] width 60 height 12
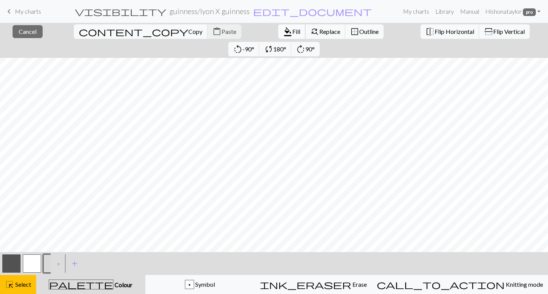
click at [292, 29] on span "Fill" at bounding box center [296, 31] width 8 height 7
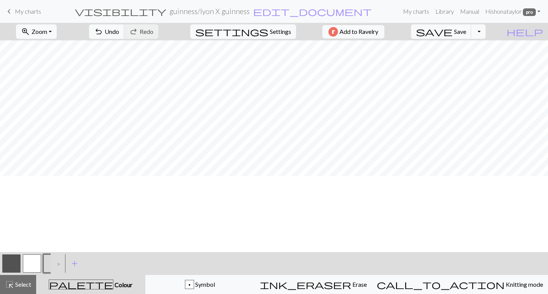
scroll to position [0, 0]
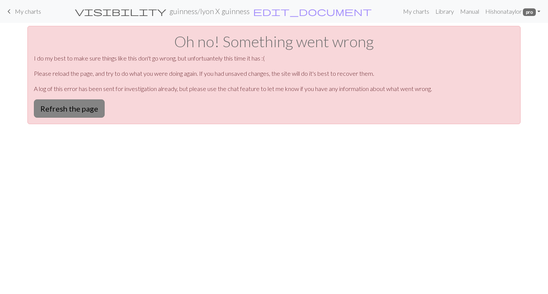
click at [87, 111] on button "Refresh the page" at bounding box center [69, 108] width 71 height 18
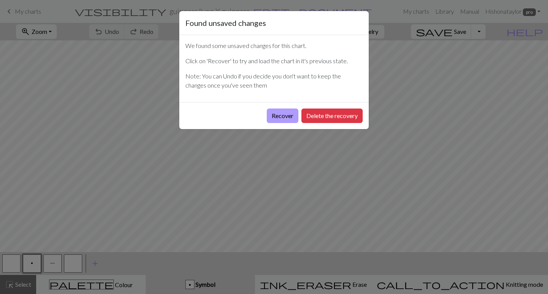
click at [287, 118] on button "Recover" at bounding box center [283, 115] width 32 height 14
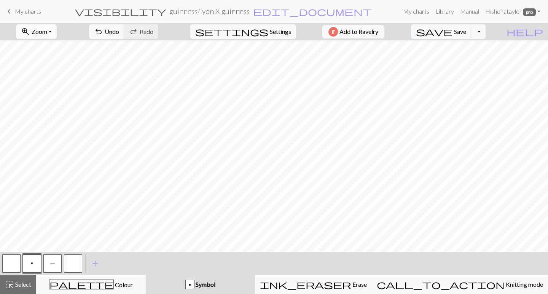
click at [57, 35] on button "zoom_in Zoom Zoom" at bounding box center [36, 31] width 41 height 14
click at [61, 48] on button "Fit all" at bounding box center [46, 48] width 60 height 12
click at [57, 30] on button "zoom_in Zoom Zoom" at bounding box center [36, 31] width 41 height 14
click at [64, 44] on button "Fit all" at bounding box center [46, 48] width 60 height 12
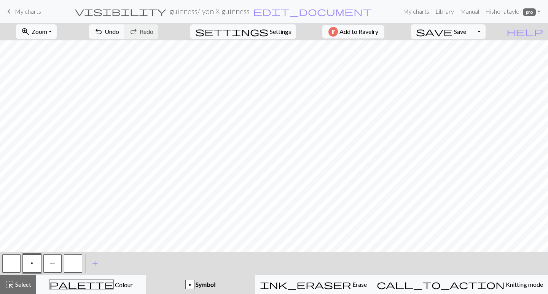
click at [47, 31] on span "Zoom" at bounding box center [40, 31] width 16 height 7
click at [51, 49] on button "Fit all" at bounding box center [46, 48] width 60 height 12
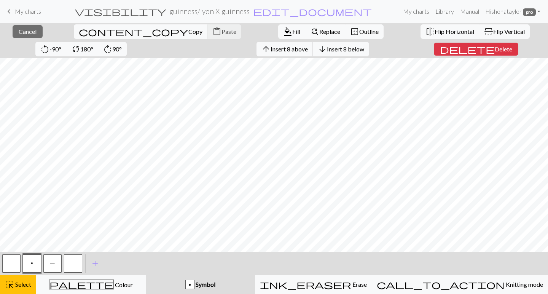
scroll to position [194, 0]
click at [327, 48] on span "Insert 8 below" at bounding box center [345, 48] width 37 height 7
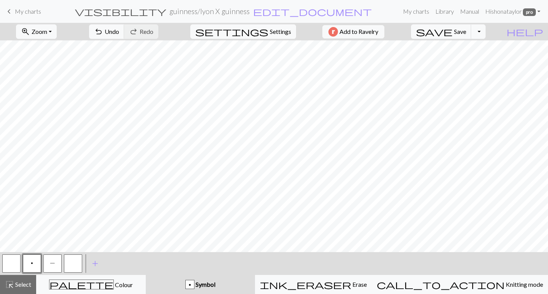
scroll to position [207, 0]
click at [270, 33] on span "Settings" at bounding box center [280, 31] width 21 height 9
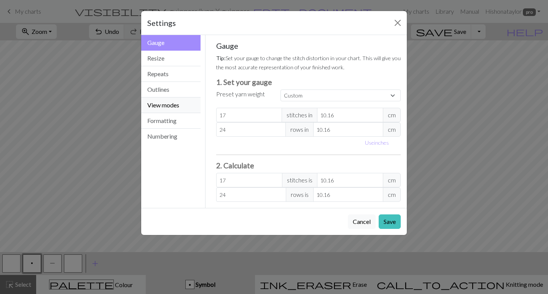
click at [168, 101] on button "View modes" at bounding box center [170, 105] width 59 height 16
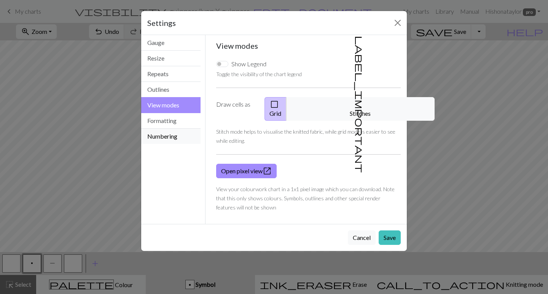
click at [158, 135] on button "Numbering" at bounding box center [170, 136] width 59 height 15
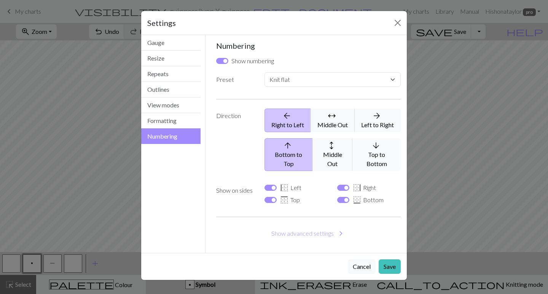
click at [376, 145] on span "arrow_downward" at bounding box center [376, 145] width 9 height 11
select select
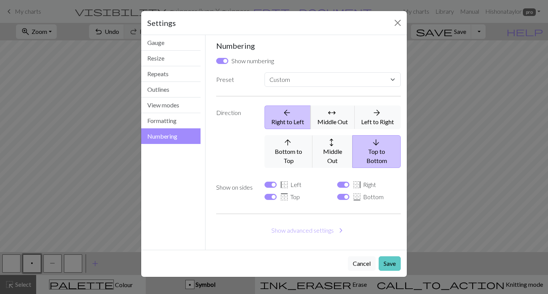
click at [391, 256] on button "Save" at bounding box center [390, 263] width 22 height 14
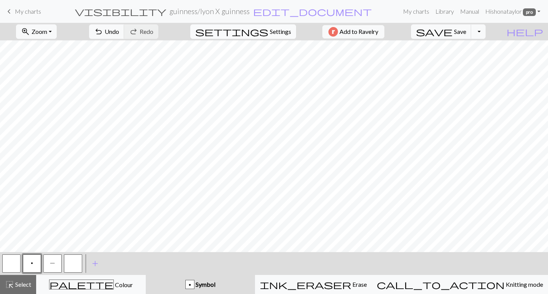
click at [270, 34] on span "Settings" at bounding box center [280, 31] width 21 height 9
select select "flat"
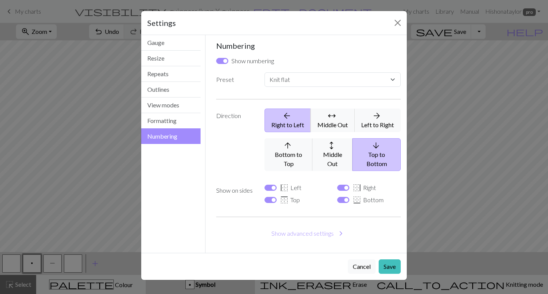
click at [281, 182] on span "border_left" at bounding box center [284, 187] width 9 height 11
click at [277, 185] on input "border_left Left" at bounding box center [271, 188] width 12 height 6
checkbox input "false"
select select
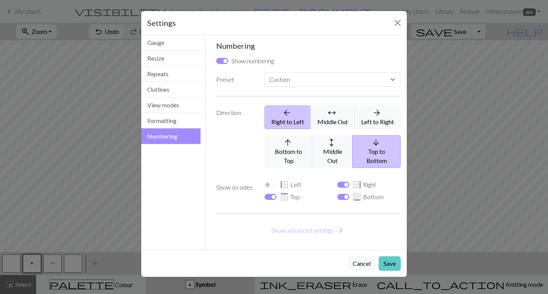
click at [397, 256] on button "Save" at bounding box center [390, 263] width 22 height 14
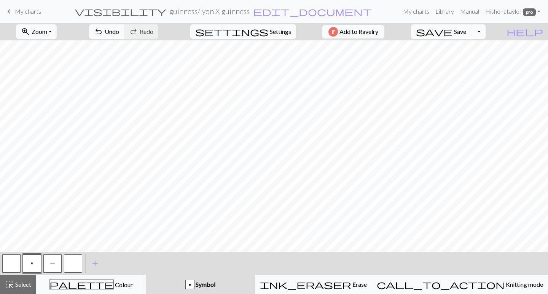
scroll to position [0, 0]
click at [255, 33] on span "settings" at bounding box center [231, 31] width 73 height 11
select select "flat"
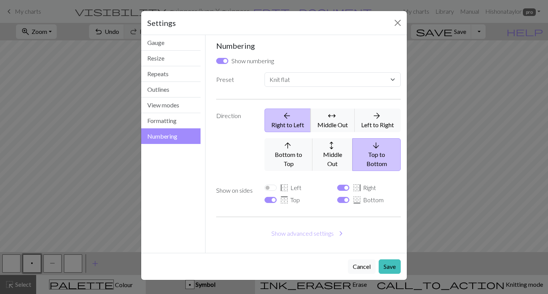
click at [272, 185] on input "border_left Left" at bounding box center [271, 188] width 12 height 6
checkbox input "true"
select select
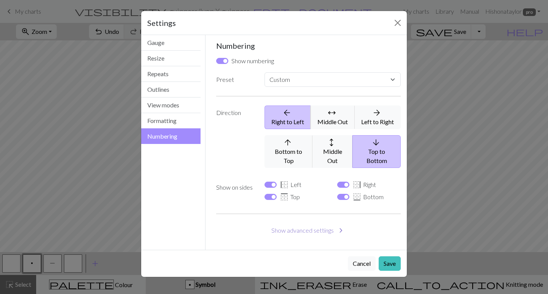
click at [324, 223] on button "Show advanced settings chevron_right" at bounding box center [308, 230] width 185 height 14
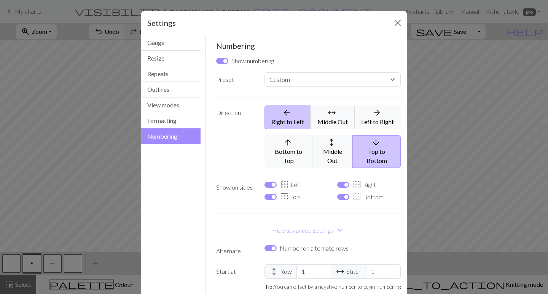
click at [273, 245] on input "Number on alternate rows" at bounding box center [271, 248] width 12 height 6
checkbox input "false"
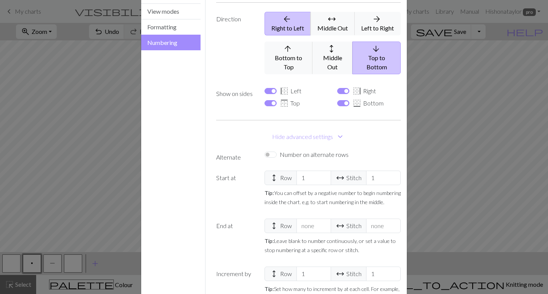
scroll to position [134, 0]
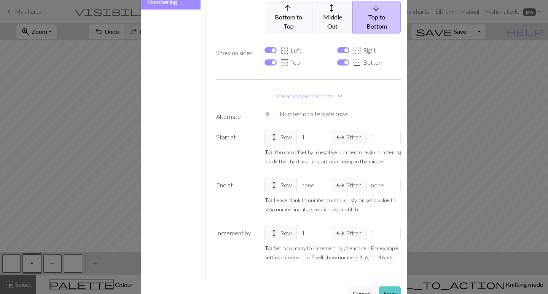
click at [387, 286] on button "Save" at bounding box center [390, 293] width 22 height 14
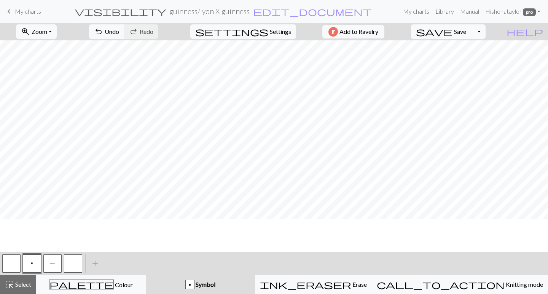
scroll to position [33, 0]
click at [45, 38] on button "zoom_in Zoom Zoom" at bounding box center [36, 31] width 41 height 14
click at [49, 74] on button "Fit height" at bounding box center [46, 73] width 60 height 12
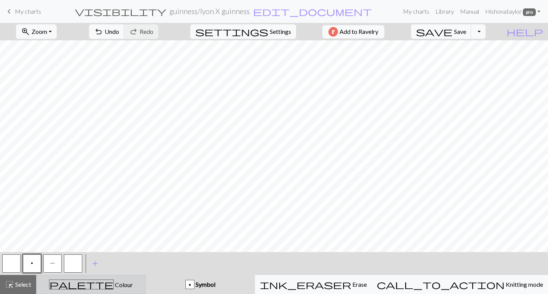
click at [63, 283] on div "palette Colour Colour" at bounding box center [91, 284] width 100 height 10
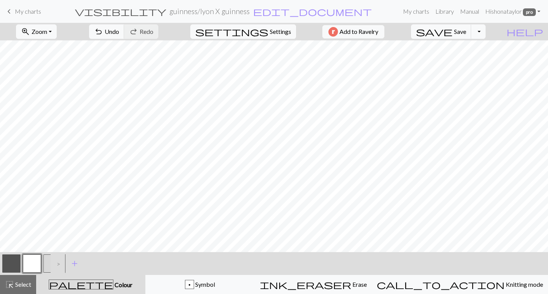
click at [6, 256] on button "button" at bounding box center [11, 263] width 18 height 18
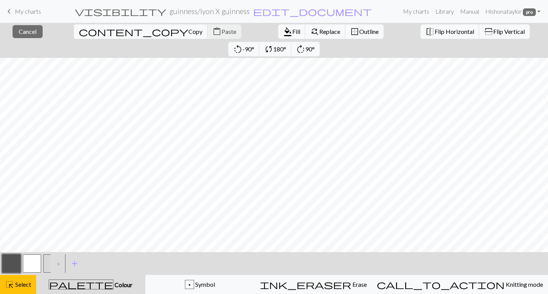
click at [34, 38] on div "close Cancel content_copy Copy content_paste Paste format_color_fill Fill find_…" at bounding box center [274, 40] width 548 height 35
click at [32, 32] on span "Cancel" at bounding box center [28, 31] width 18 height 7
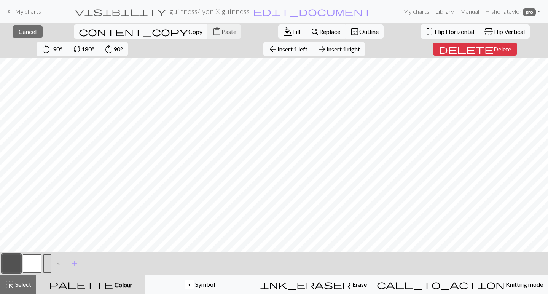
click at [64, 49] on div "close Cancel content_copy Copy content_paste Paste format_color_fill Fill find_…" at bounding box center [274, 158] width 548 height 271
click at [277, 48] on span "Insert 1 left" at bounding box center [292, 48] width 30 height 7
click at [62, 49] on div "close Cancel content_copy Copy content_paste Paste format_color_fill Fill find_…" at bounding box center [274, 158] width 548 height 271
click at [277, 46] on span "Insert 1 left" at bounding box center [292, 48] width 30 height 7
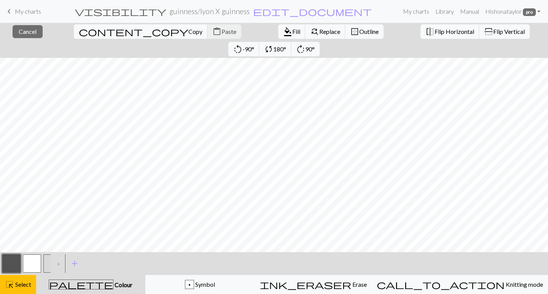
scroll to position [26, 0]
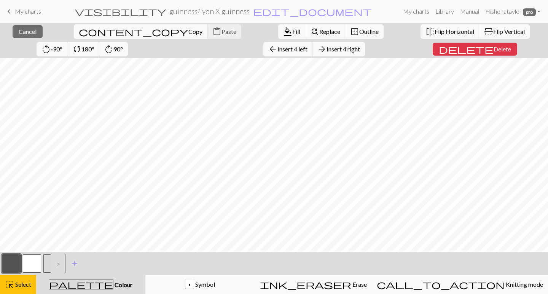
click at [77, 50] on div "close Cancel content_copy Copy content_paste Paste format_color_fill Fill find_…" at bounding box center [274, 158] width 548 height 271
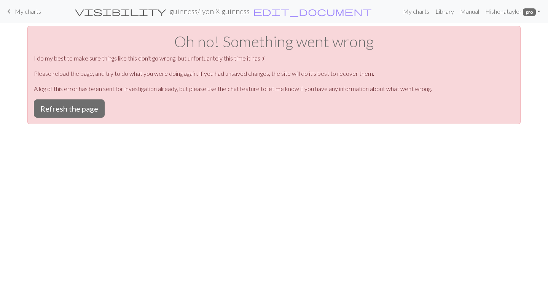
scroll to position [0, 0]
click at [77, 110] on button "Refresh the page" at bounding box center [69, 108] width 71 height 18
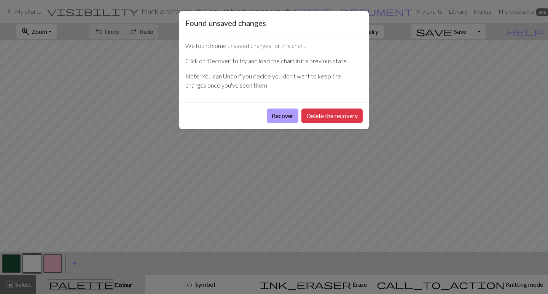
click at [288, 120] on button "Recover" at bounding box center [283, 115] width 32 height 14
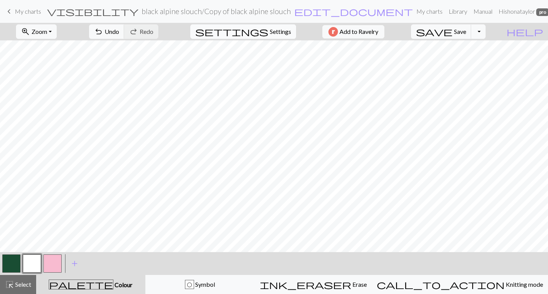
click at [262, 34] on span "settings" at bounding box center [231, 31] width 73 height 11
select select "aran"
select select "flat"
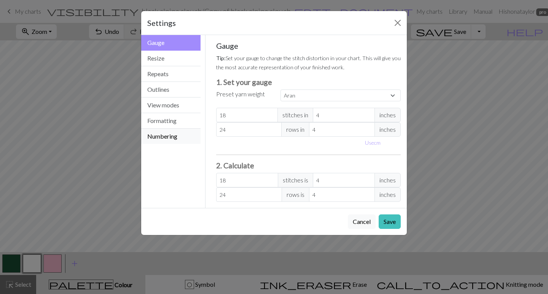
click at [166, 140] on button "Numbering" at bounding box center [170, 136] width 59 height 15
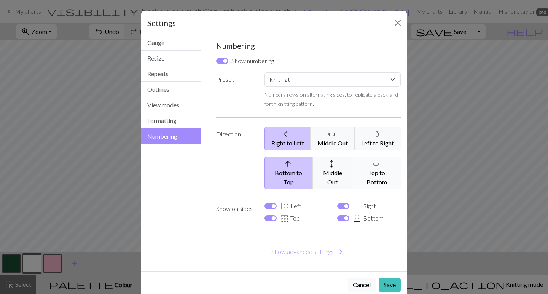
click at [366, 164] on icon "arrow_downward" at bounding box center [375, 163] width 37 height 9
select select
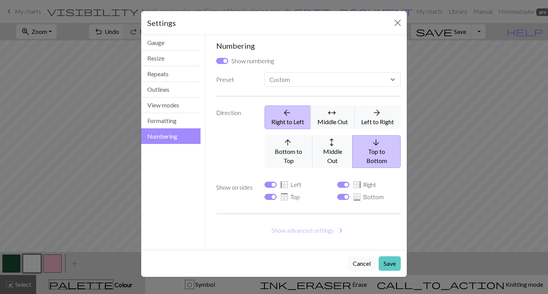
click at [393, 258] on button "Save" at bounding box center [390, 263] width 22 height 14
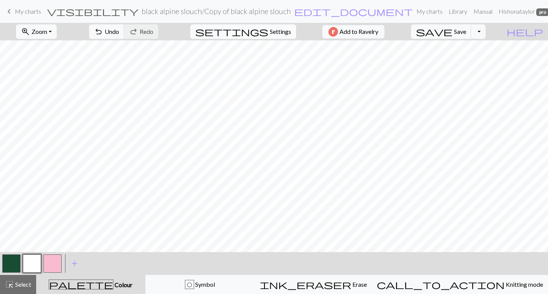
click at [270, 33] on span "Settings" at bounding box center [280, 31] width 21 height 9
select select "flat"
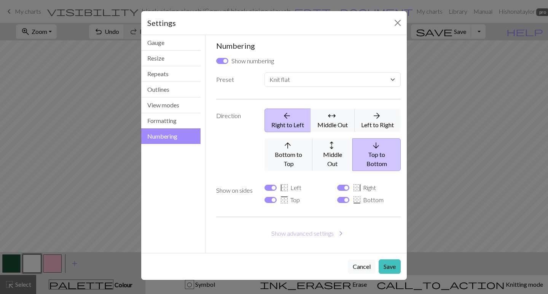
click at [272, 185] on input "border_left Left" at bounding box center [271, 188] width 12 height 6
checkbox input "false"
select select
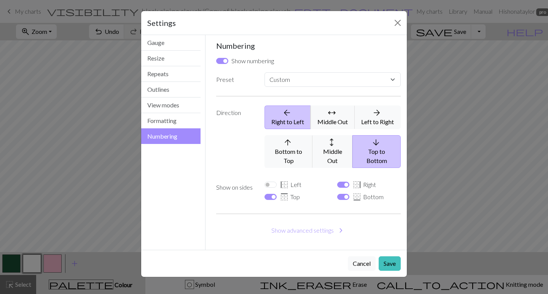
click at [271, 182] on input "border_left Left" at bounding box center [271, 185] width 12 height 6
click at [287, 223] on button "Show advanced settings chevron_right" at bounding box center [308, 230] width 185 height 14
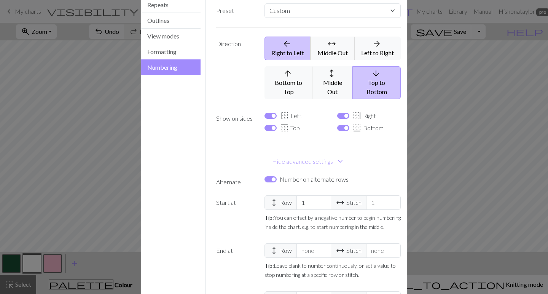
scroll to position [71, 0]
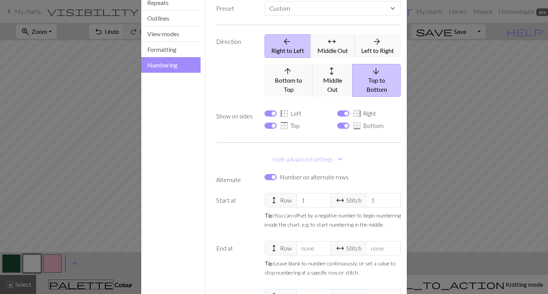
click at [273, 110] on input "border_left Left" at bounding box center [271, 113] width 12 height 6
checkbox input "false"
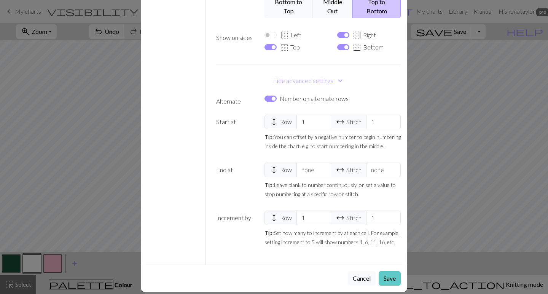
scroll to position [149, 0]
click at [386, 271] on button "Save" at bounding box center [390, 278] width 22 height 14
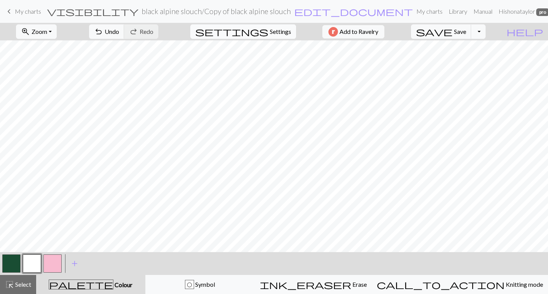
click at [258, 37] on span "settings" at bounding box center [231, 31] width 73 height 11
select select "flat"
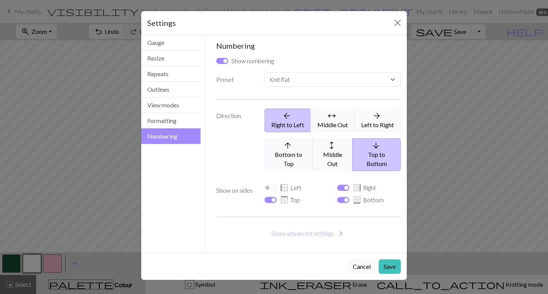
click at [276, 185] on input "border_left Left" at bounding box center [271, 188] width 12 height 6
checkbox input "true"
select select
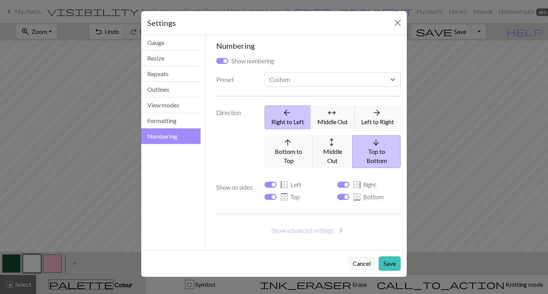
click at [291, 229] on div "Numbering Show numbering Preset Custom Knit flat Knit in the round Lace knittin…" at bounding box center [308, 142] width 185 height 203
click at [291, 226] on button "Show advanced settings chevron_right" at bounding box center [308, 230] width 185 height 14
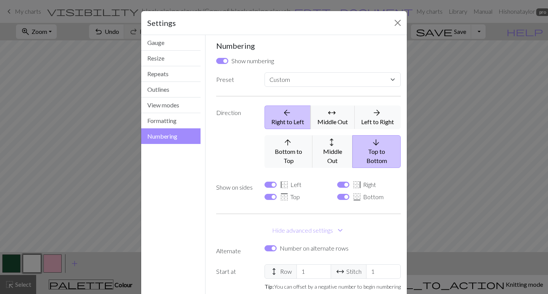
click at [282, 244] on label "Number on alternate rows" at bounding box center [314, 248] width 69 height 9
click at [277, 245] on input "Number on alternate rows" at bounding box center [271, 248] width 12 height 6
checkbox input "false"
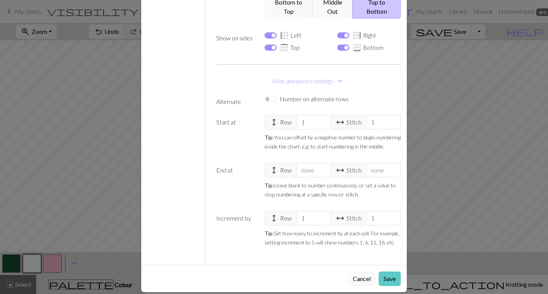
click at [391, 271] on button "Save" at bounding box center [390, 278] width 22 height 14
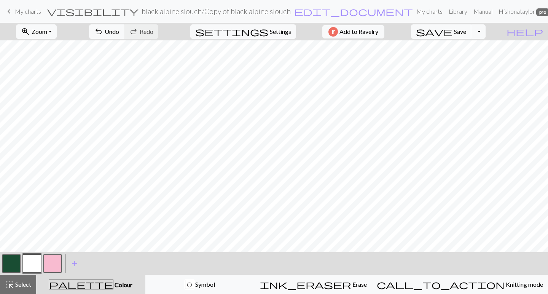
scroll to position [244, 0]
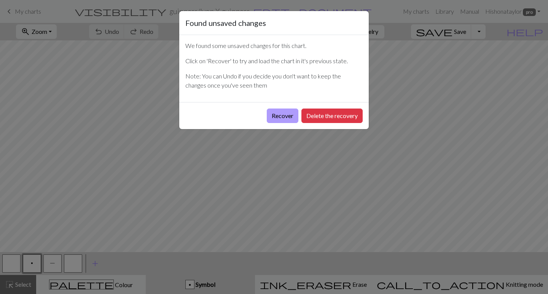
click at [282, 116] on button "Recover" at bounding box center [283, 115] width 32 height 14
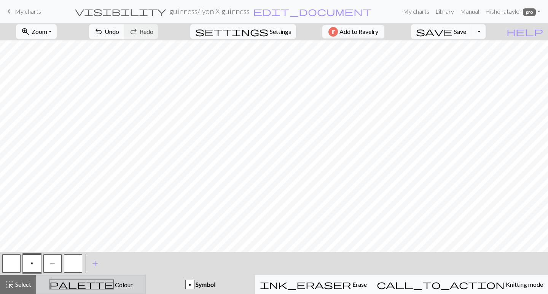
click at [79, 279] on button "palette Colour Colour" at bounding box center [91, 284] width 110 height 19
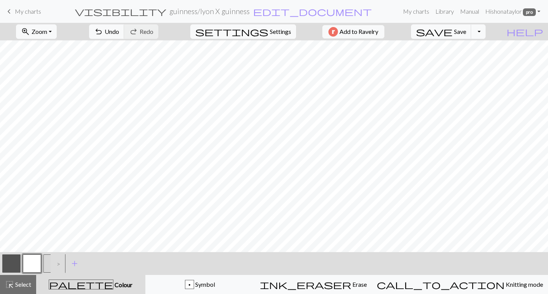
click at [46, 257] on button "button" at bounding box center [52, 263] width 18 height 18
click at [9, 266] on button "button" at bounding box center [11, 263] width 18 height 18
click at [57, 31] on button "zoom_in Zoom Zoom" at bounding box center [36, 31] width 41 height 14
click at [52, 48] on button "Fit all" at bounding box center [46, 48] width 60 height 12
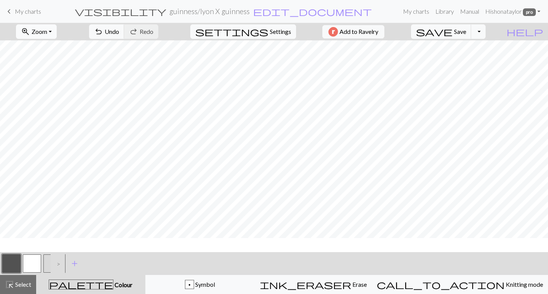
scroll to position [56, 0]
click at [57, 29] on button "zoom_in Zoom Zoom" at bounding box center [36, 31] width 41 height 14
click at [62, 51] on button "Fit all" at bounding box center [46, 48] width 60 height 12
click at [46, 261] on button "button" at bounding box center [52, 263] width 18 height 18
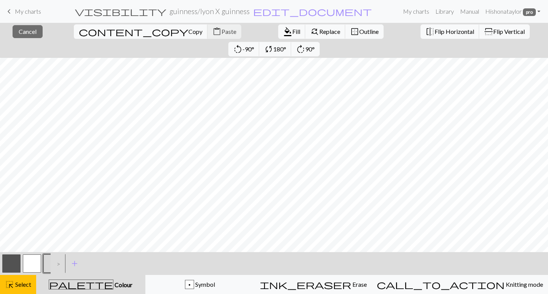
scroll to position [0, 0]
click at [283, 34] on span "format_color_fill" at bounding box center [287, 31] width 9 height 11
click at [292, 31] on span "Fill" at bounding box center [296, 31] width 8 height 7
click at [292, 28] on span "Fill" at bounding box center [296, 31] width 8 height 7
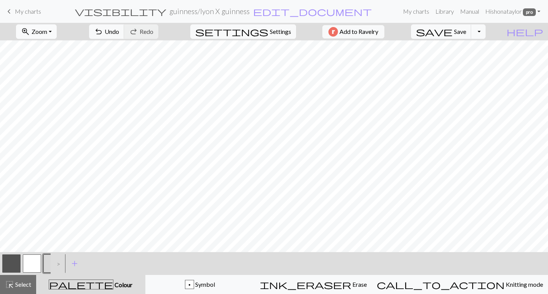
click at [47, 31] on span "Zoom" at bounding box center [40, 31] width 16 height 7
click at [48, 48] on button "Fit all" at bounding box center [46, 48] width 60 height 12
click at [489, 50] on div "zoom_in Zoom Zoom Fit all Fit width Fit height 50% 100% 150% 200% undo Undo Und…" at bounding box center [274, 158] width 548 height 271
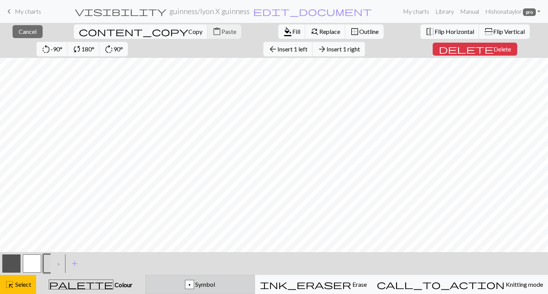
click at [169, 284] on div "p Symbol" at bounding box center [200, 284] width 100 height 9
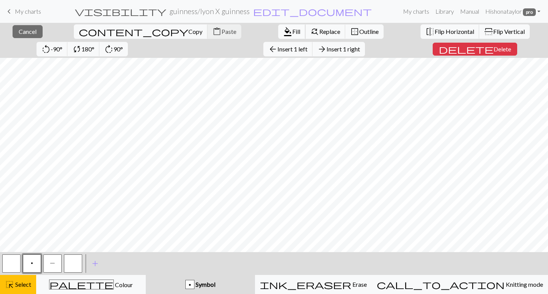
click at [292, 32] on span "Fill" at bounding box center [296, 31] width 8 height 7
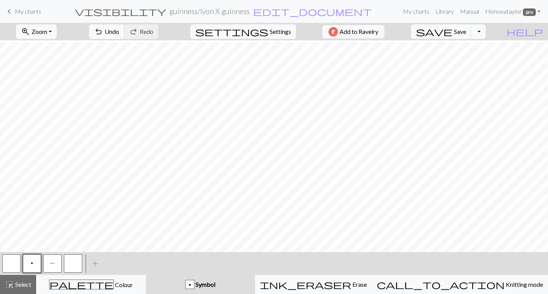
scroll to position [143, 0]
click at [272, 31] on span "Settings" at bounding box center [280, 31] width 21 height 9
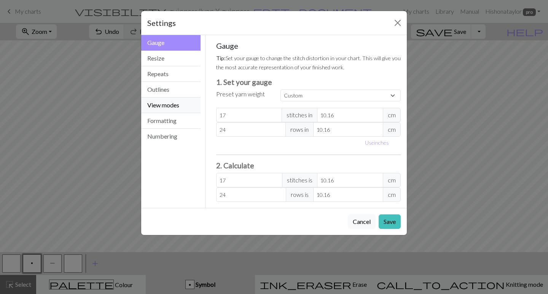
click at [176, 107] on button "View modes" at bounding box center [170, 105] width 59 height 16
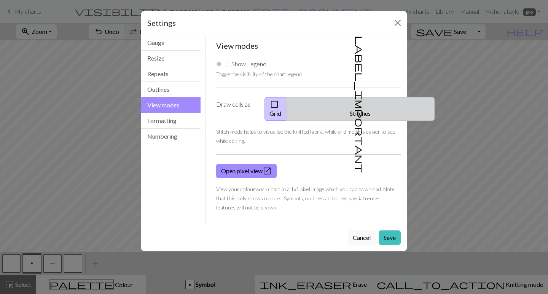
click at [359, 105] on button "label_important Stitches" at bounding box center [360, 109] width 148 height 24
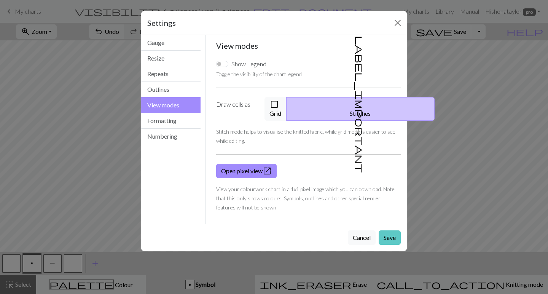
click at [388, 230] on button "Save" at bounding box center [390, 237] width 22 height 14
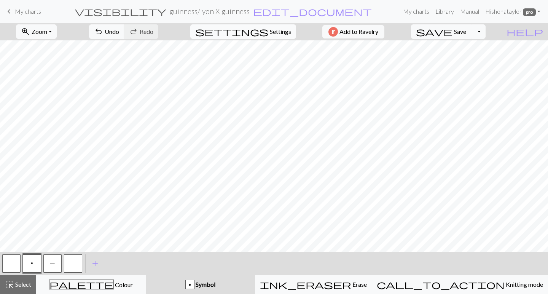
click at [274, 30] on span "Settings" at bounding box center [280, 31] width 21 height 9
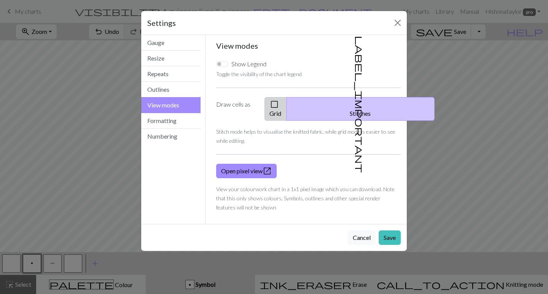
click at [287, 103] on button "check_box_outline_blank Grid" at bounding box center [276, 109] width 22 height 24
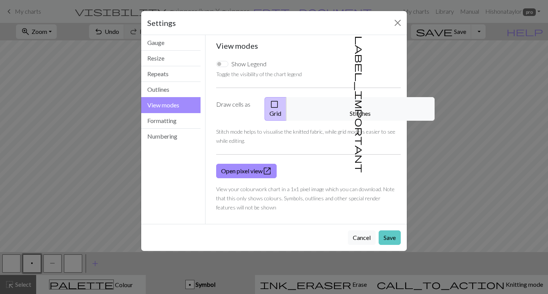
click at [390, 233] on button "Save" at bounding box center [390, 237] width 22 height 14
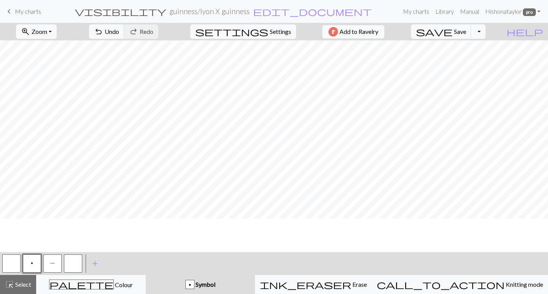
scroll to position [103, 0]
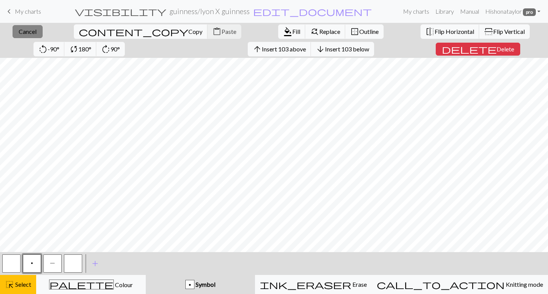
click at [26, 30] on span "Cancel" at bounding box center [28, 31] width 18 height 7
click at [459, 54] on div "close Cancel content_copy Copy content_paste Paste format_color_fill Fill find_…" at bounding box center [274, 158] width 548 height 271
click at [489, 49] on div "close Cancel content_copy Copy content_paste Paste format_color_fill Fill find_…" at bounding box center [274, 158] width 548 height 271
click at [326, 51] on span "Insert 10 right" at bounding box center [344, 48] width 37 height 7
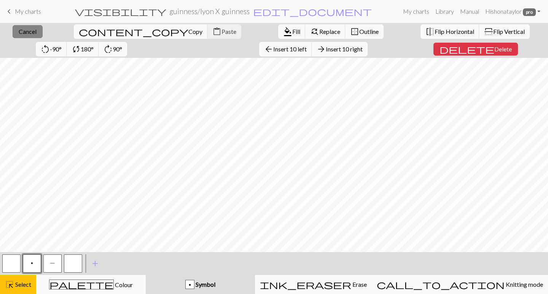
click at [23, 28] on span "Cancel" at bounding box center [28, 31] width 18 height 7
click at [475, 56] on div "close Cancel content_copy Copy content_paste Paste format_color_fill Fill find_…" at bounding box center [274, 158] width 548 height 271
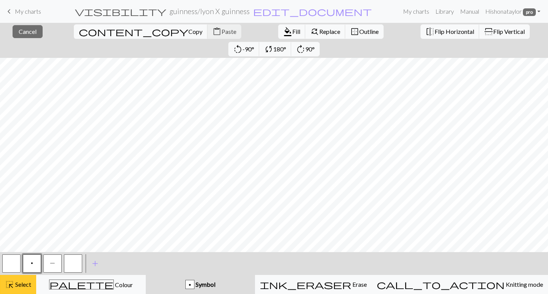
click at [9, 282] on span "highlight_alt" at bounding box center [9, 284] width 9 height 11
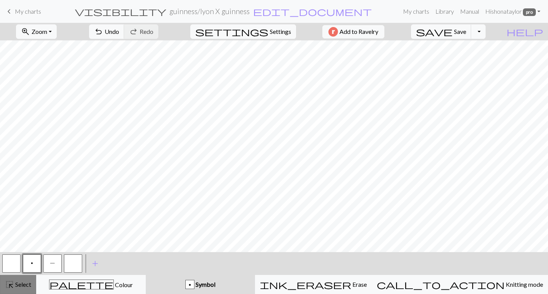
click at [9, 284] on span "highlight_alt" at bounding box center [9, 284] width 9 height 11
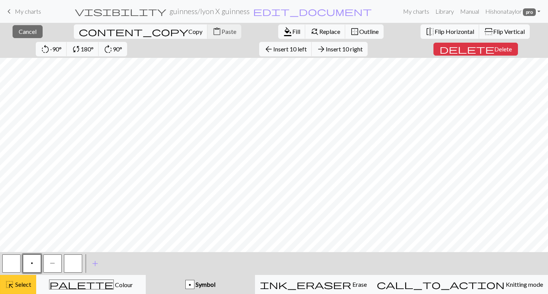
click at [469, 52] on div "close Cancel content_copy Copy content_paste Paste format_color_fill Fill find_…" at bounding box center [274, 158] width 548 height 271
click at [326, 48] on span "Insert 10 right" at bounding box center [344, 48] width 37 height 7
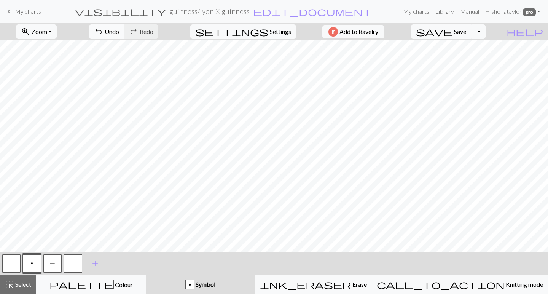
click at [119, 31] on span "Undo" at bounding box center [112, 31] width 14 height 7
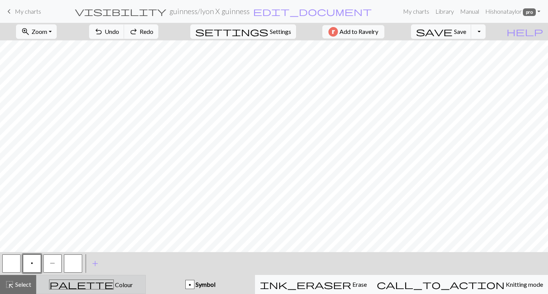
click at [100, 278] on button "palette Colour Colour" at bounding box center [91, 284] width 110 height 19
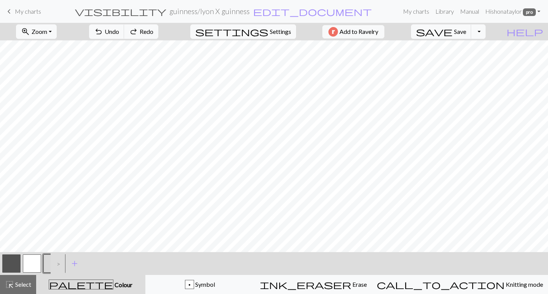
click at [46, 262] on button "button" at bounding box center [52, 263] width 18 height 18
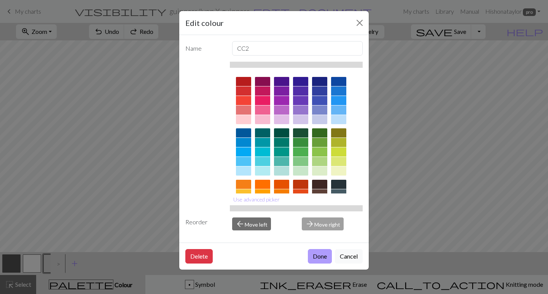
click at [313, 257] on button "Done" at bounding box center [320, 256] width 24 height 14
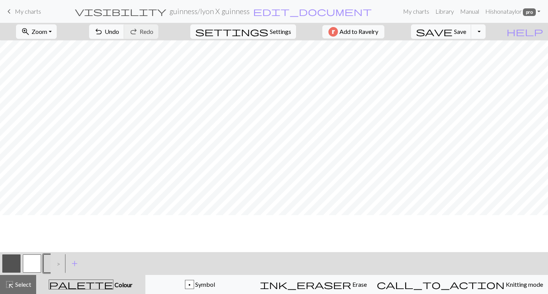
scroll to position [116, 0]
click at [23, 283] on span "Select" at bounding box center [22, 284] width 17 height 7
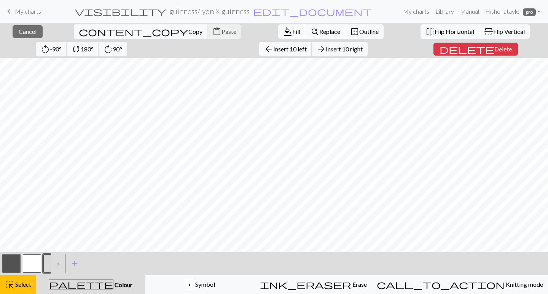
click at [517, 41] on div "close Cancel content_copy Copy content_paste Paste format_color_fill Fill find_…" at bounding box center [274, 158] width 548 height 271
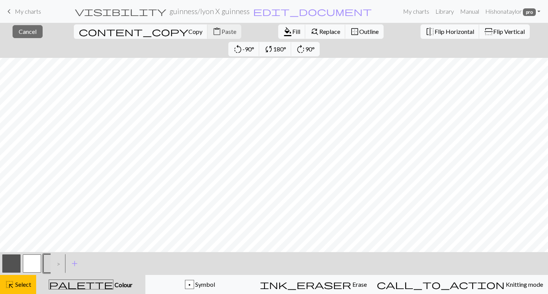
scroll to position [0, 0]
click at [292, 33] on span "Fill" at bounding box center [296, 31] width 8 height 7
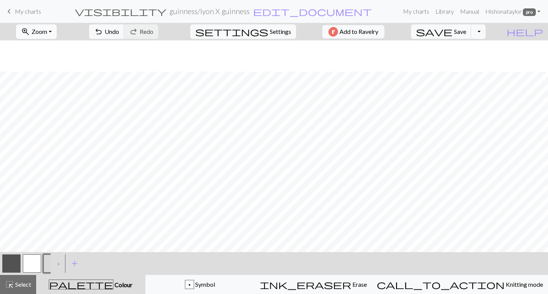
scroll to position [31, 0]
click at [16, 265] on button "button" at bounding box center [11, 263] width 18 height 18
click at [47, 33] on span "Zoom" at bounding box center [40, 31] width 16 height 7
click at [60, 49] on button "Fit all" at bounding box center [46, 48] width 60 height 12
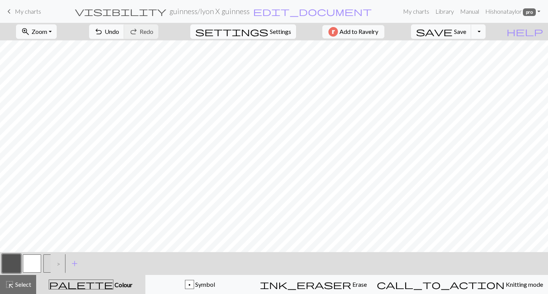
click at [270, 32] on span "Settings" at bounding box center [280, 31] width 21 height 9
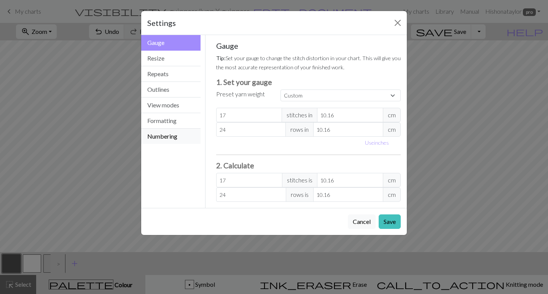
click at [159, 134] on button "Numbering" at bounding box center [170, 136] width 59 height 15
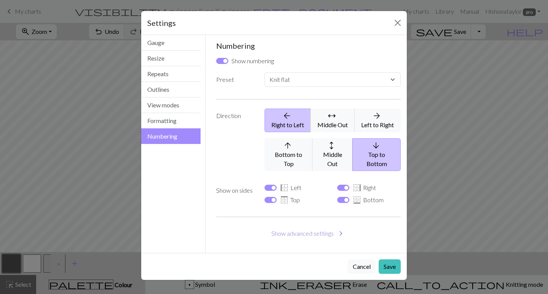
click at [294, 226] on button "Show advanced settings chevron_right" at bounding box center [308, 233] width 185 height 14
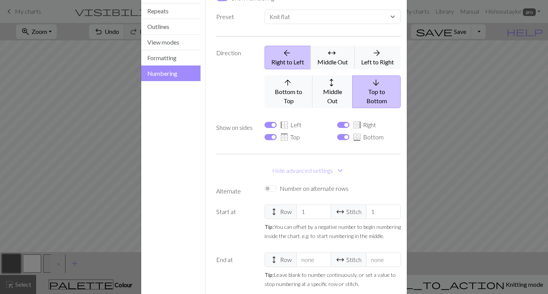
scroll to position [69, 0]
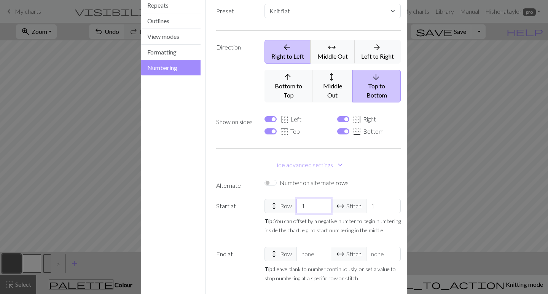
drag, startPoint x: 308, startPoint y: 198, endPoint x: 300, endPoint y: 197, distance: 8.8
click at [300, 199] on input "1" at bounding box center [314, 206] width 35 height 14
click at [372, 199] on input "1" at bounding box center [383, 206] width 35 height 14
drag, startPoint x: 380, startPoint y: 198, endPoint x: 367, endPoint y: 197, distance: 13.0
click at [367, 199] on input "1" at bounding box center [383, 206] width 35 height 14
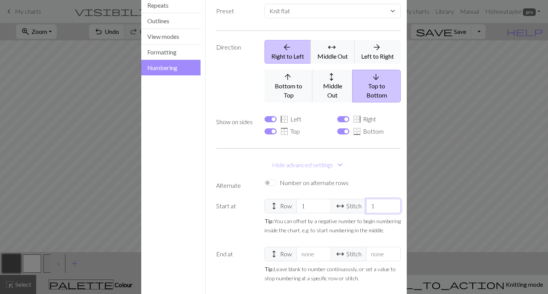
select select
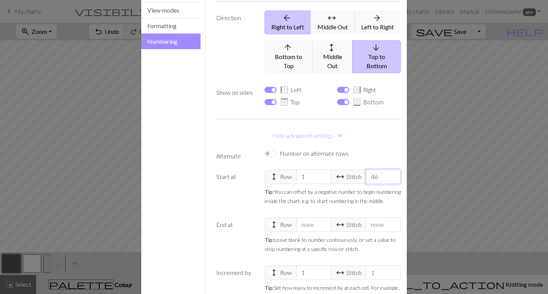
scroll to position [95, 0]
type input "4"
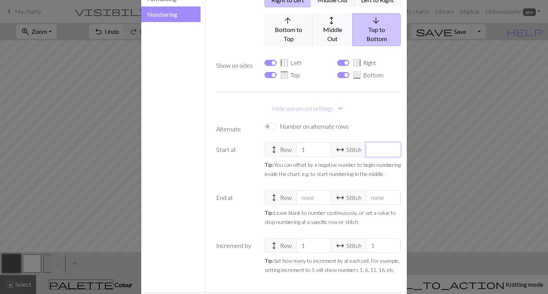
scroll to position [122, 0]
type input "46"
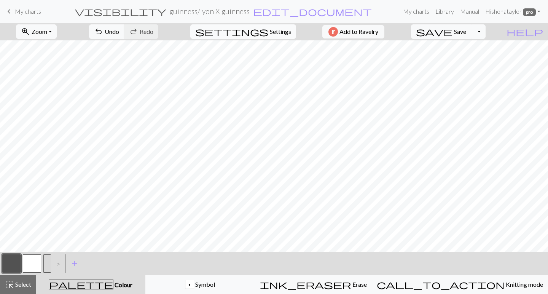
click at [277, 29] on span "Settings" at bounding box center [280, 31] width 21 height 9
select select "flat"
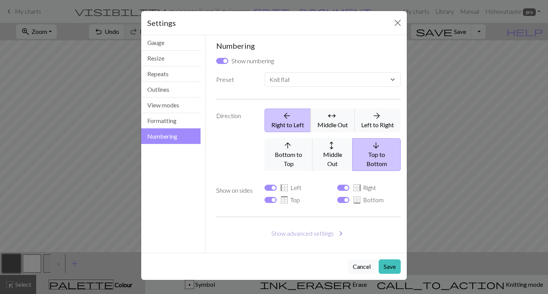
click at [323, 226] on button "Show advanced settings chevron_right" at bounding box center [308, 233] width 185 height 14
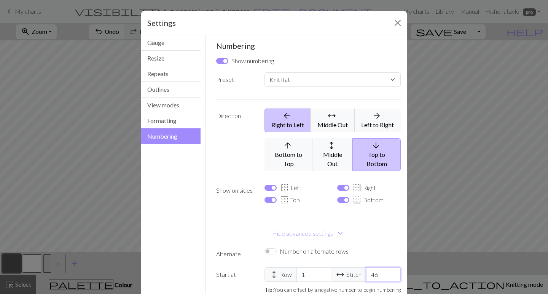
click at [371, 268] on input "46" at bounding box center [383, 274] width 35 height 14
select select
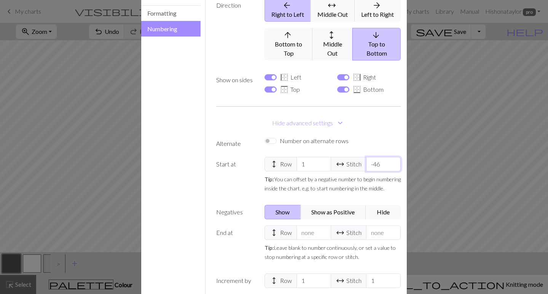
scroll to position [156, 0]
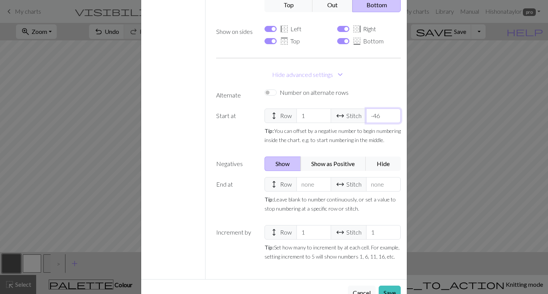
type input "-46"
click at [385, 279] on div "Cancel Save" at bounding box center [274, 292] width 266 height 27
click at [386, 285] on button "Save" at bounding box center [390, 292] width 22 height 14
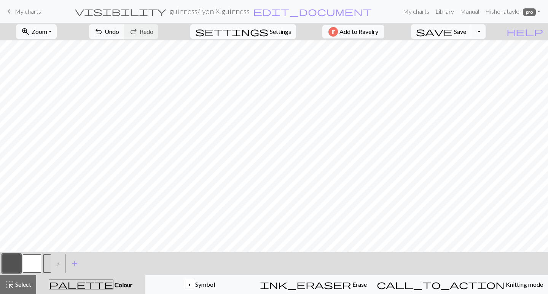
click at [280, 31] on span "Settings" at bounding box center [280, 31] width 21 height 9
select select "flat"
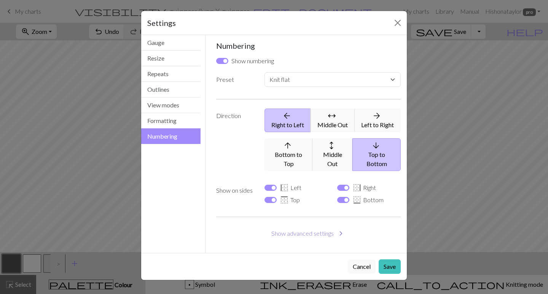
click at [329, 226] on button "Show advanced settings chevron_right" at bounding box center [308, 233] width 185 height 14
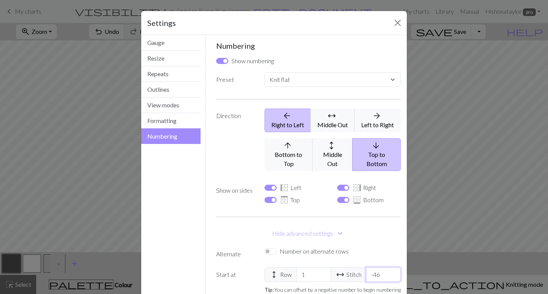
click at [381, 267] on input "-46" at bounding box center [383, 274] width 35 height 14
select select
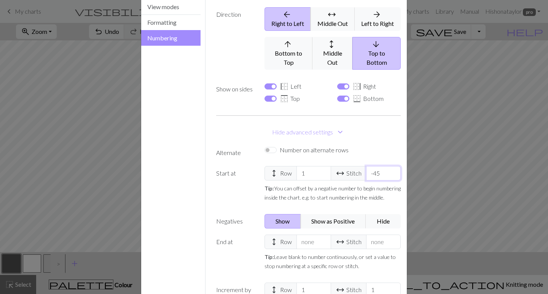
scroll to position [143, 0]
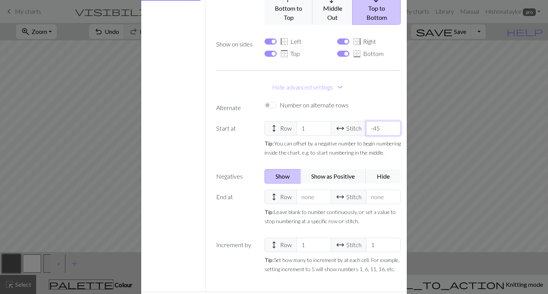
type input "-45"
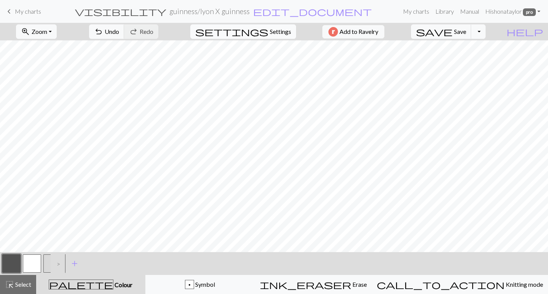
click at [279, 29] on span "Settings" at bounding box center [280, 31] width 21 height 9
select select "flat"
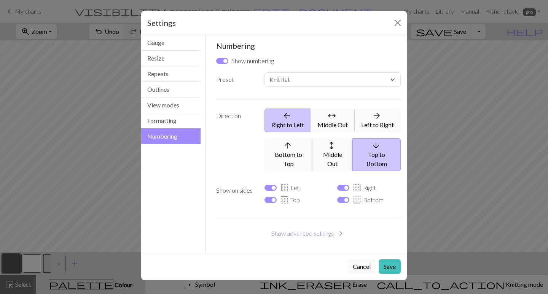
click at [311, 226] on button "Show advanced settings chevron_right" at bounding box center [308, 233] width 185 height 14
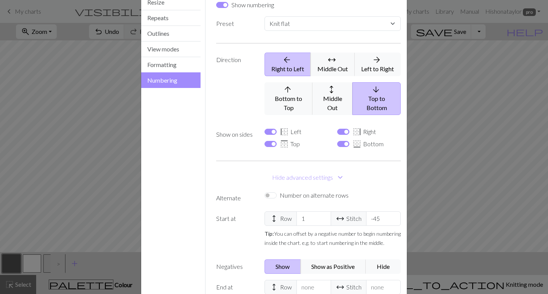
scroll to position [61, 0]
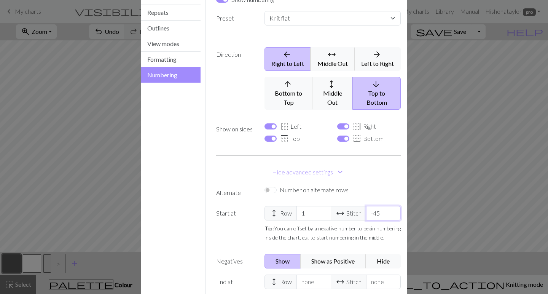
drag, startPoint x: 380, startPoint y: 207, endPoint x: 369, endPoint y: 206, distance: 10.7
click at [369, 206] on input "-45" at bounding box center [383, 213] width 35 height 14
click at [319, 254] on button "Show as Positive" at bounding box center [334, 261] width 66 height 14
select select
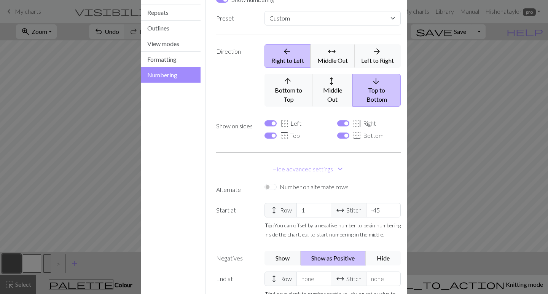
click at [380, 251] on button "Hide" at bounding box center [383, 258] width 35 height 14
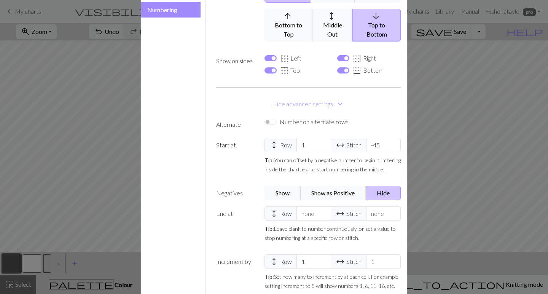
scroll to position [163, 0]
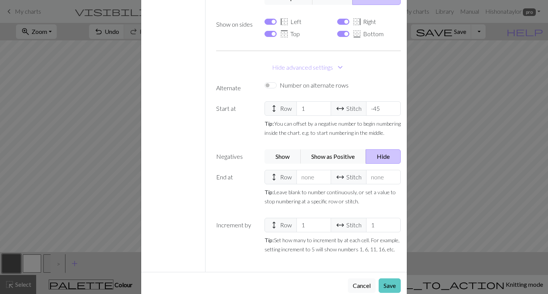
click at [389, 278] on button "Save" at bounding box center [390, 285] width 22 height 14
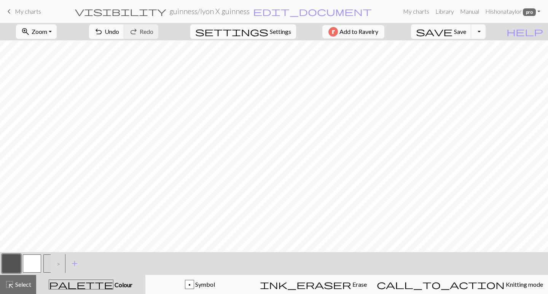
click at [284, 28] on span "Settings" at bounding box center [280, 31] width 21 height 9
select select "flat"
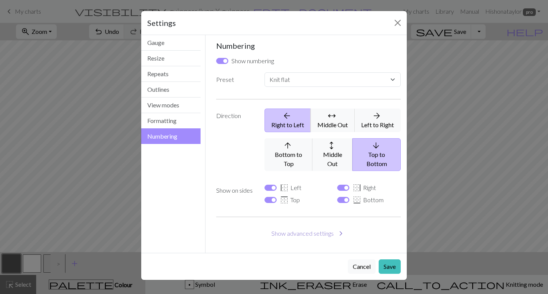
click at [328, 226] on button "Show advanced settings chevron_right" at bounding box center [308, 233] width 185 height 14
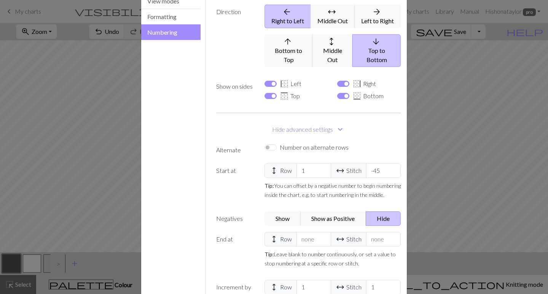
scroll to position [142, 0]
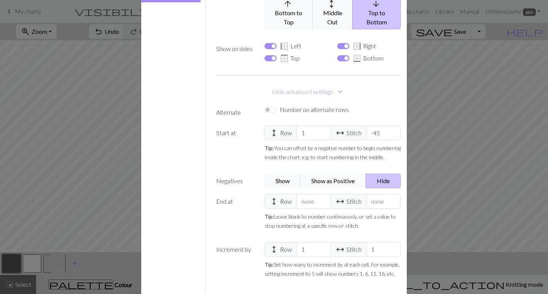
click at [350, 174] on button "Show as Positive" at bounding box center [334, 181] width 66 height 14
select select
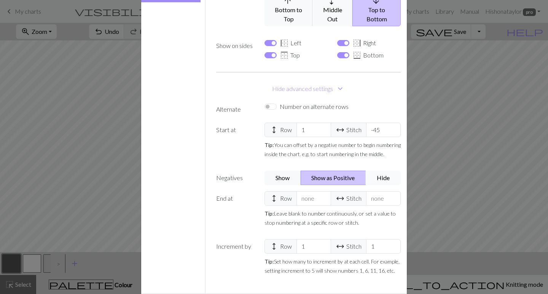
click at [384, 171] on button "Hide" at bounding box center [383, 178] width 35 height 14
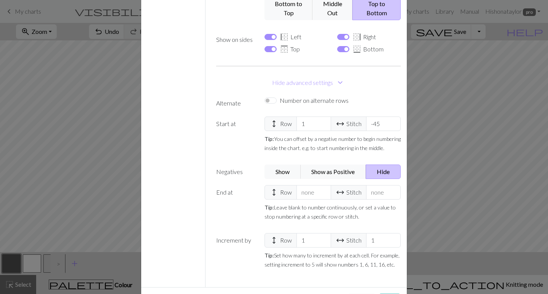
scroll to position [150, 0]
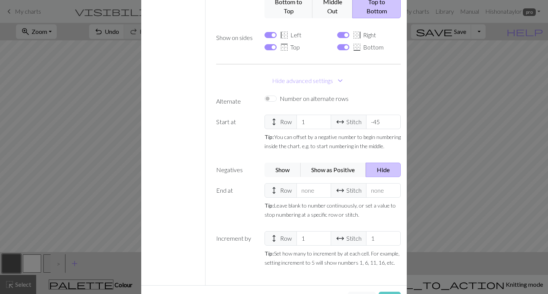
click at [392, 292] on button "Save" at bounding box center [390, 299] width 22 height 14
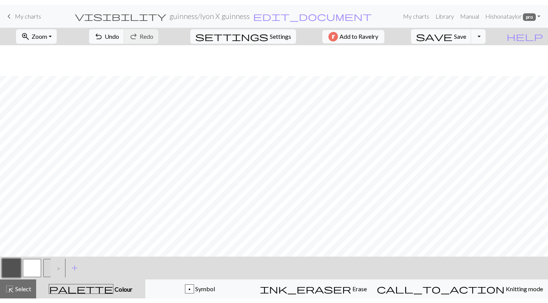
scroll to position [79, 0]
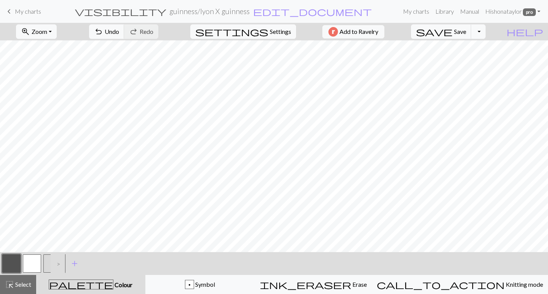
click at [68, 281] on div "palette Colour Colour" at bounding box center [91, 284] width 100 height 10
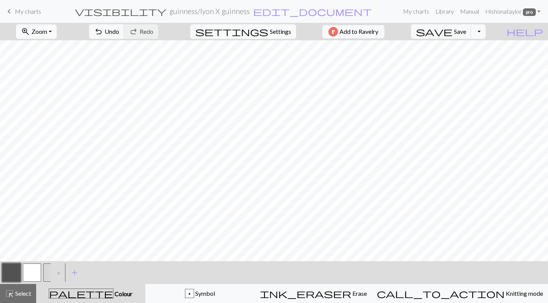
click at [47, 29] on span "Zoom" at bounding box center [40, 31] width 16 height 7
click at [57, 101] on button "100%" at bounding box center [46, 103] width 60 height 12
click at [46, 29] on span "Zoom" at bounding box center [40, 31] width 16 height 7
click at [48, 89] on button "50%" at bounding box center [46, 91] width 60 height 12
click at [47, 29] on span "Zoom" at bounding box center [40, 31] width 16 height 7
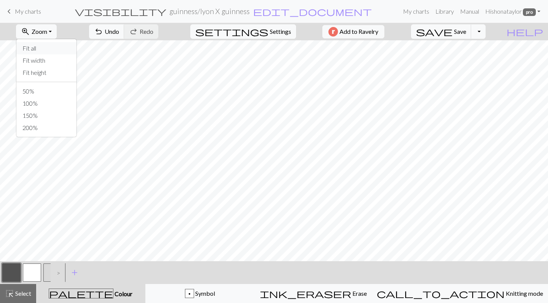
scroll to position [0, 0]
click at [54, 50] on button "Fit all" at bounding box center [46, 48] width 60 height 12
click at [35, 268] on button "button" at bounding box center [32, 273] width 18 height 18
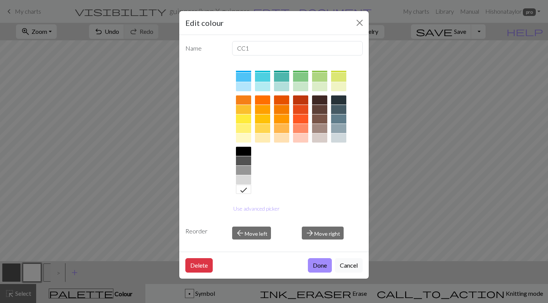
scroll to position [84, 0]
click at [244, 190] on icon at bounding box center [243, 190] width 9 height 9
click at [327, 266] on button "Done" at bounding box center [320, 265] width 24 height 14
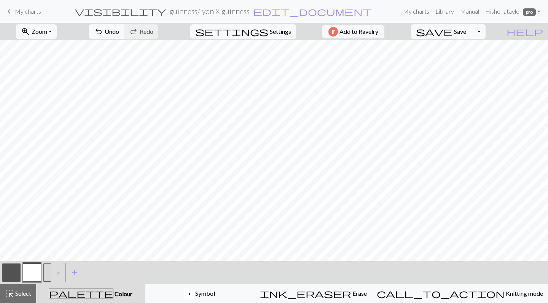
click at [11, 277] on button "button" at bounding box center [11, 273] width 18 height 18
click at [9, 270] on button "button" at bounding box center [11, 273] width 18 height 18
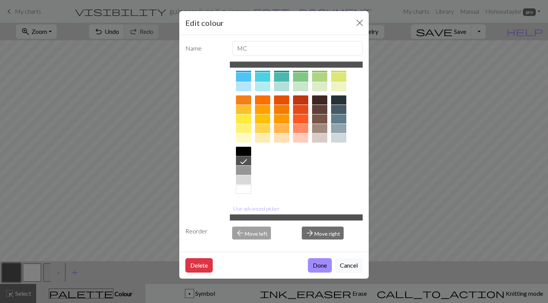
click at [241, 152] on div at bounding box center [243, 151] width 15 height 9
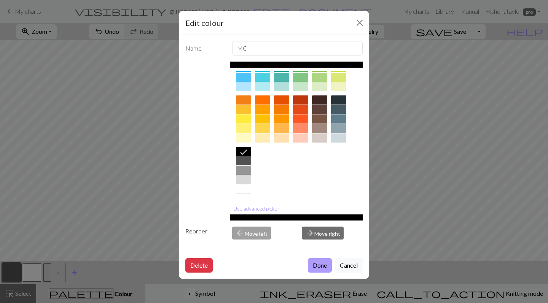
click at [319, 264] on button "Done" at bounding box center [320, 265] width 24 height 14
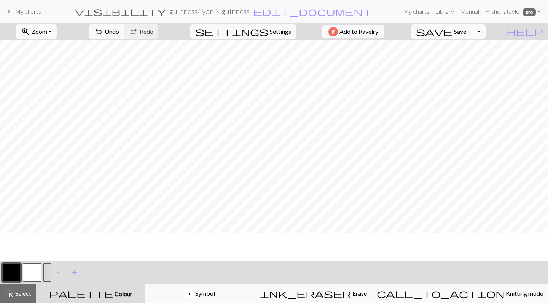
scroll to position [105, 0]
click at [8, 269] on button "button" at bounding box center [11, 273] width 18 height 18
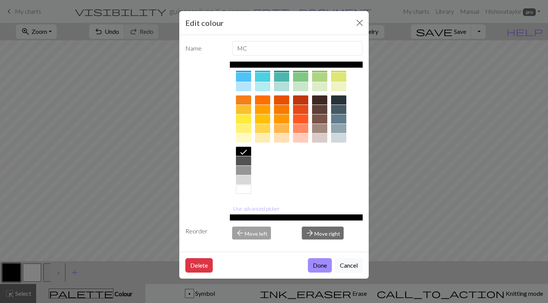
scroll to position [84, 0]
click at [243, 161] on div at bounding box center [243, 160] width 15 height 9
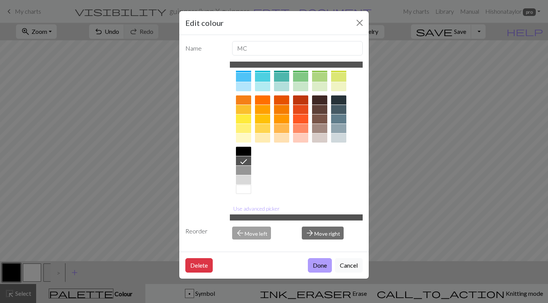
click at [317, 265] on button "Done" at bounding box center [320, 265] width 24 height 14
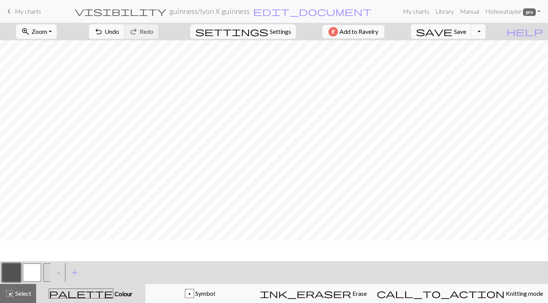
scroll to position [-1, 0]
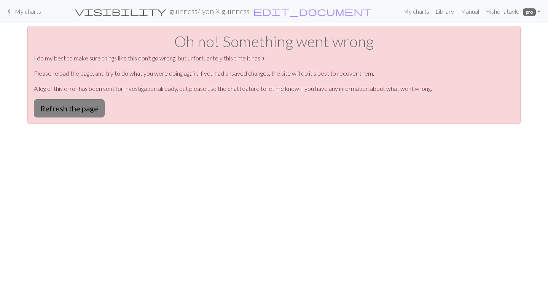
click at [85, 110] on button "Refresh the page" at bounding box center [69, 108] width 71 height 18
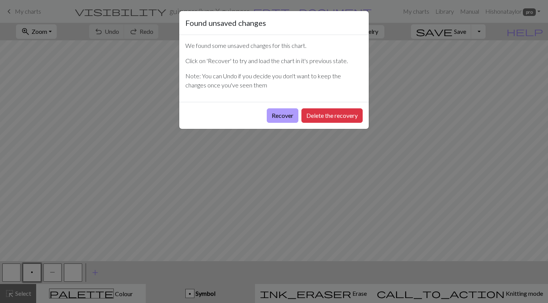
click at [281, 119] on button "Recover" at bounding box center [283, 115] width 32 height 14
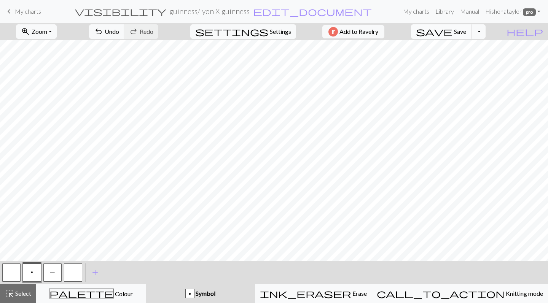
click at [466, 32] on span "Save" at bounding box center [460, 31] width 12 height 7
click at [30, 31] on span "zoom_in" at bounding box center [25, 31] width 9 height 11
click at [49, 48] on button "Fit all" at bounding box center [46, 48] width 60 height 12
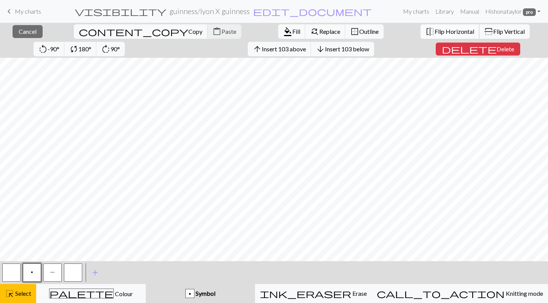
click at [435, 29] on span "Flip Horizontal" at bounding box center [455, 31] width 40 height 7
click at [19, 31] on span "Cancel" at bounding box center [28, 31] width 18 height 7
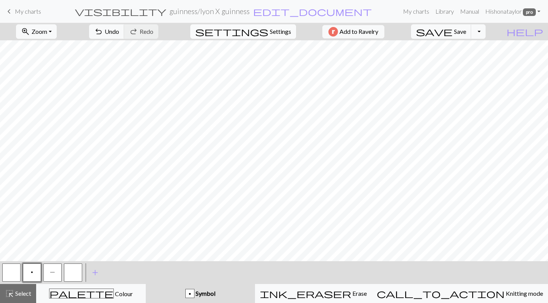
click at [258, 29] on span "settings" at bounding box center [231, 31] width 73 height 11
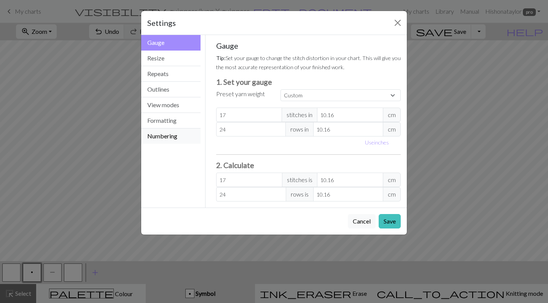
click at [172, 134] on button "Numbering" at bounding box center [170, 136] width 59 height 15
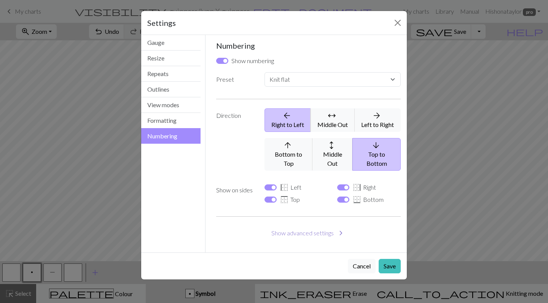
click at [314, 226] on button "Show advanced settings chevron_right" at bounding box center [308, 233] width 185 height 14
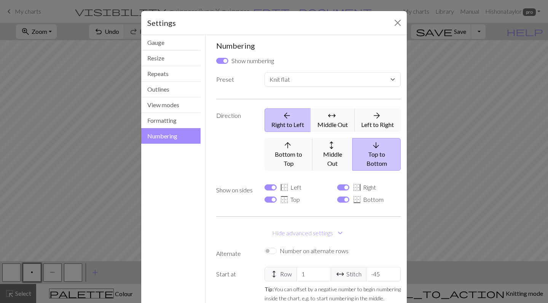
click at [305, 247] on label "Number on alternate rows" at bounding box center [314, 251] width 69 height 9
click at [277, 248] on input "Number on alternate rows" at bounding box center [271, 251] width 12 height 6
checkbox input "true"
select select
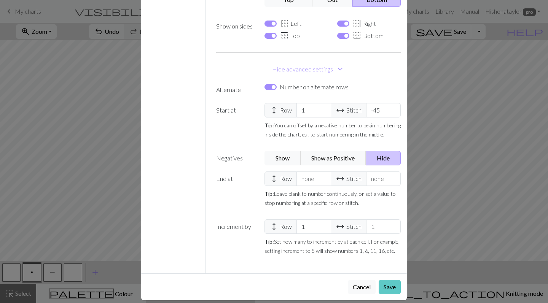
scroll to position [160, 0]
click at [384, 281] on button "Save" at bounding box center [390, 288] width 22 height 14
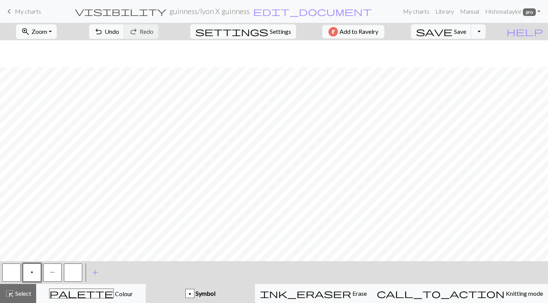
scroll to position [130, 0]
click at [274, 28] on span "Settings" at bounding box center [280, 31] width 21 height 9
select select "flat"
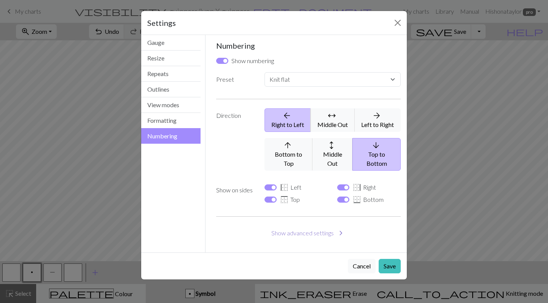
click at [316, 226] on button "Show advanced settings chevron_right" at bounding box center [308, 233] width 185 height 14
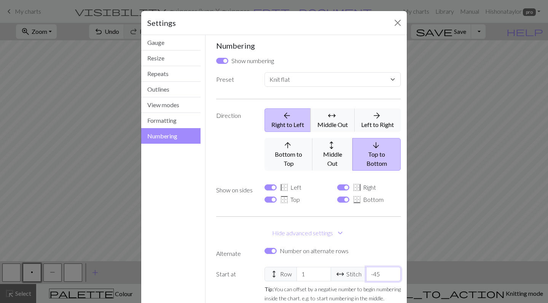
drag, startPoint x: 385, startPoint y: 266, endPoint x: 362, endPoint y: 266, distance: 23.6
click at [362, 267] on div "height Row 1 arrow_range Stitch -45" at bounding box center [333, 274] width 136 height 14
select select
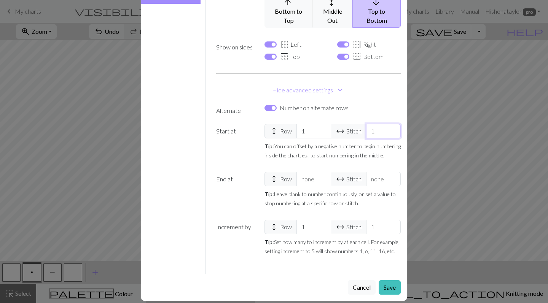
scroll to position [140, 0]
type input "1"
click at [390, 281] on button "Save" at bounding box center [390, 288] width 22 height 14
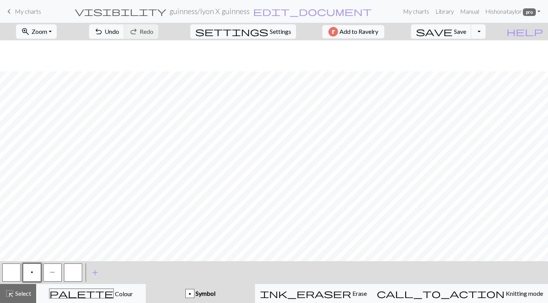
scroll to position [105, 0]
click at [245, 29] on div "settings Settings" at bounding box center [243, 32] width 117 height 18
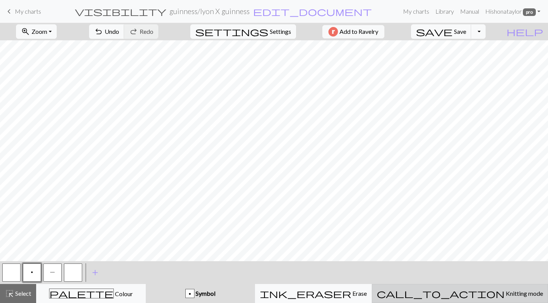
click at [467, 293] on span "call_to_action" at bounding box center [441, 294] width 128 height 11
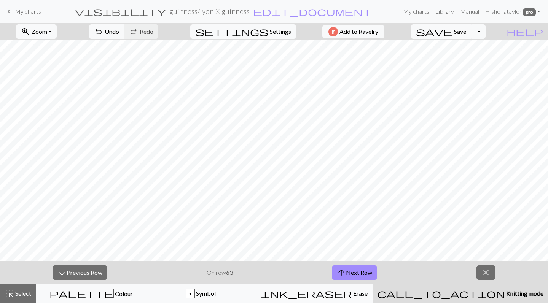
click at [231, 273] on strong "63" at bounding box center [229, 272] width 7 height 7
click at [233, 273] on strong "63" at bounding box center [229, 272] width 7 height 7
click at [486, 271] on span "close" at bounding box center [486, 273] width 9 height 11
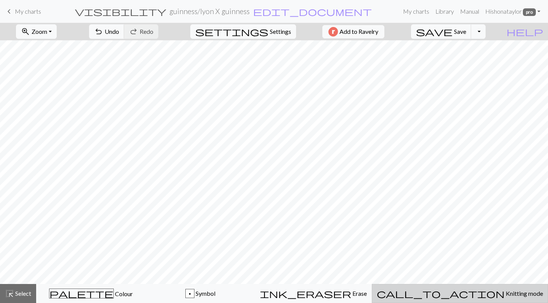
click at [505, 296] on span "Knitting mode" at bounding box center [524, 293] width 38 height 7
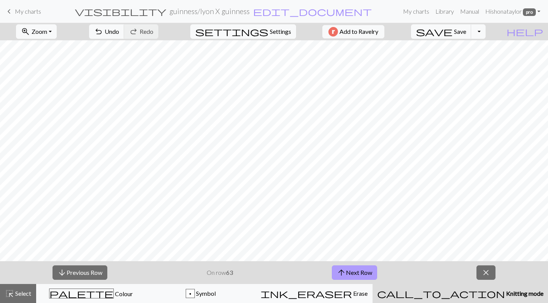
click at [373, 274] on button "arrow_upward Next Row" at bounding box center [354, 273] width 45 height 14
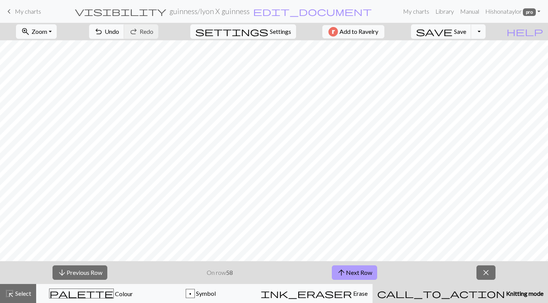
click at [373, 274] on button "arrow_upward Next Row" at bounding box center [354, 273] width 45 height 14
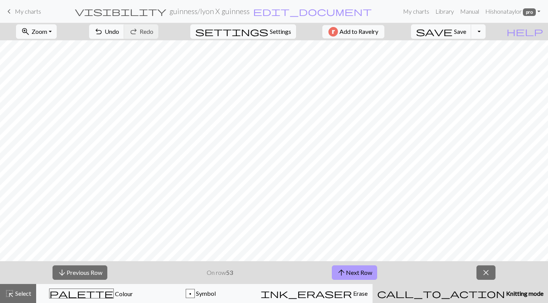
click at [373, 274] on button "arrow_upward Next Row" at bounding box center [354, 273] width 45 height 14
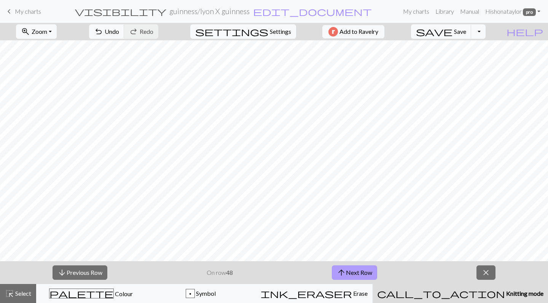
click at [373, 274] on button "arrow_upward Next Row" at bounding box center [354, 273] width 45 height 14
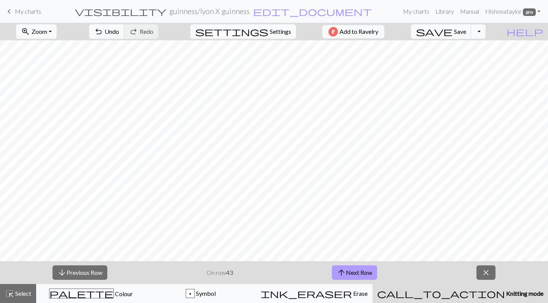
click at [373, 274] on button "arrow_upward Next Row" at bounding box center [354, 273] width 45 height 14
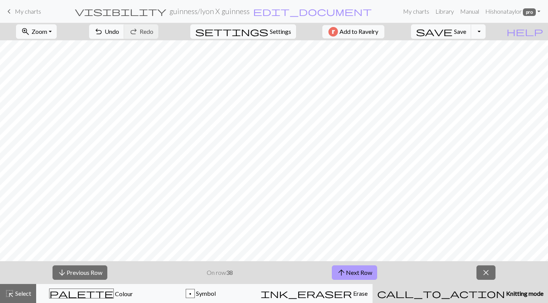
click at [373, 274] on button "arrow_upward Next Row" at bounding box center [354, 273] width 45 height 14
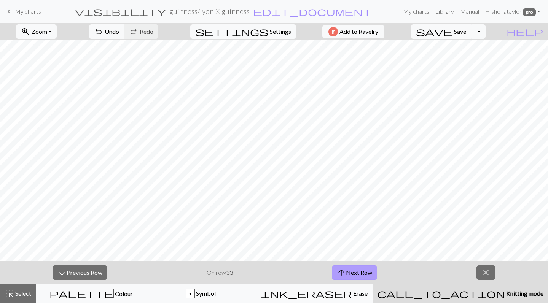
click at [373, 274] on button "arrow_upward Next Row" at bounding box center [354, 273] width 45 height 14
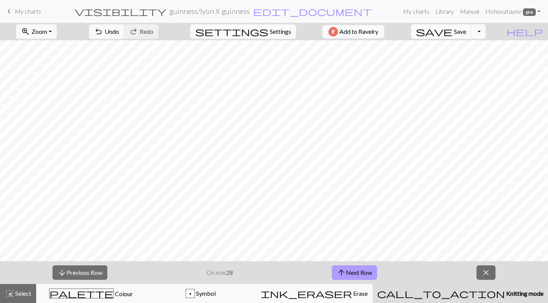
click at [373, 274] on button "arrow_upward Next Row" at bounding box center [354, 273] width 45 height 14
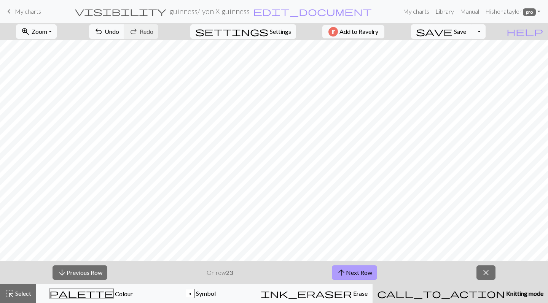
click at [373, 274] on button "arrow_upward Next Row" at bounding box center [354, 273] width 45 height 14
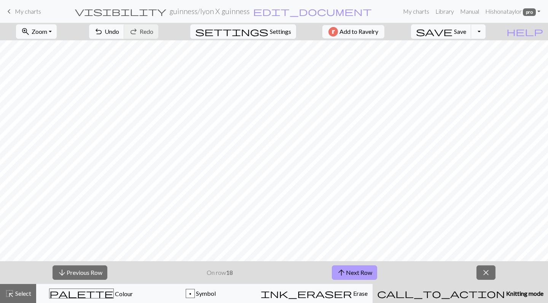
click at [373, 274] on button "arrow_upward Next Row" at bounding box center [354, 273] width 45 height 14
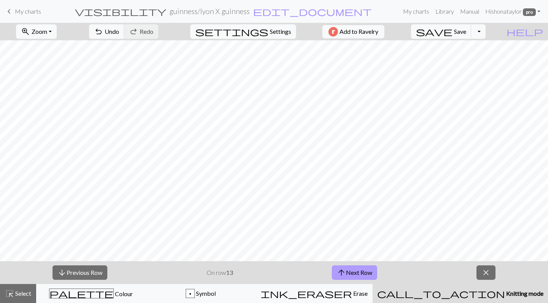
click at [373, 274] on button "arrow_upward Next Row" at bounding box center [354, 273] width 45 height 14
click at [373, 274] on button "arrow_upward Next Row" at bounding box center [353, 273] width 45 height 14
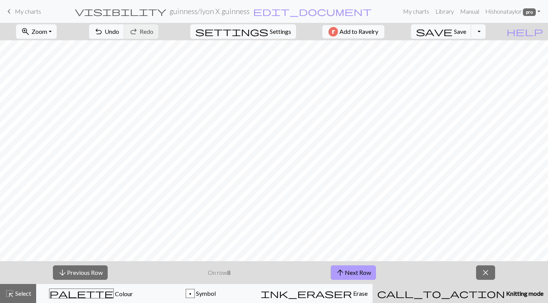
click at [373, 274] on button "arrow_upward Next Row" at bounding box center [353, 273] width 45 height 14
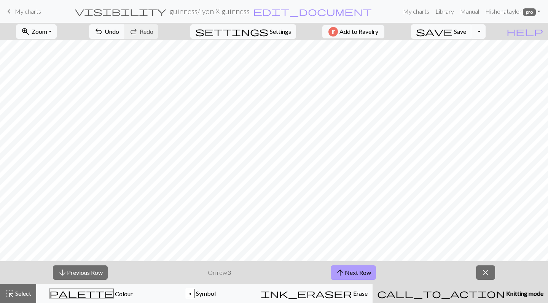
click at [373, 274] on button "arrow_upward Next Row" at bounding box center [353, 273] width 45 height 14
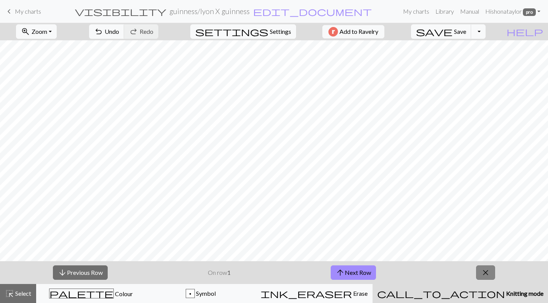
click at [482, 273] on span "close" at bounding box center [485, 273] width 9 height 11
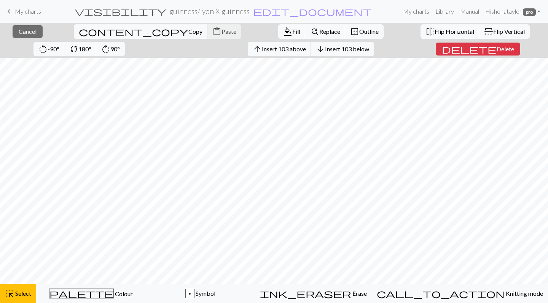
click at [517, 51] on div "close Cancel content_copy Copy content_paste Paste format_color_fill Fill find_…" at bounding box center [274, 163] width 548 height 281
click at [517, 51] on div "close Cancel content_copy Copy content_paste Paste format_color_fill Fill find_…" at bounding box center [274, 40] width 548 height 35
click at [493, 32] on span "Flip Vertical" at bounding box center [509, 31] width 32 height 7
click at [22, 34] on span "Cancel" at bounding box center [28, 31] width 18 height 7
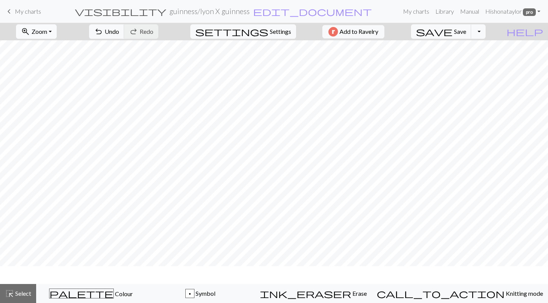
scroll to position [157, 0]
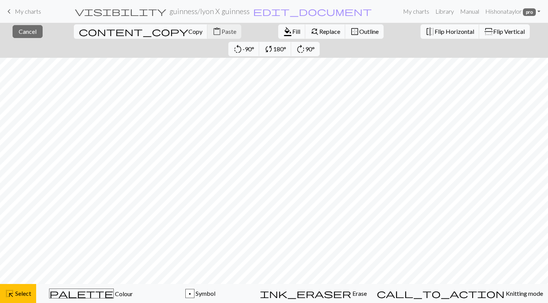
click at [324, 48] on div "close Cancel content_copy Copy content_paste Paste format_color_fill Fill find_…" at bounding box center [274, 163] width 548 height 281
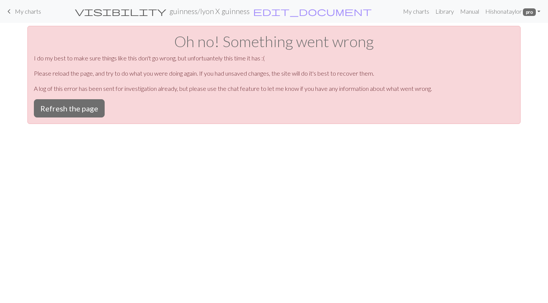
scroll to position [0, 0]
click at [62, 110] on button "Refresh the page" at bounding box center [69, 108] width 71 height 18
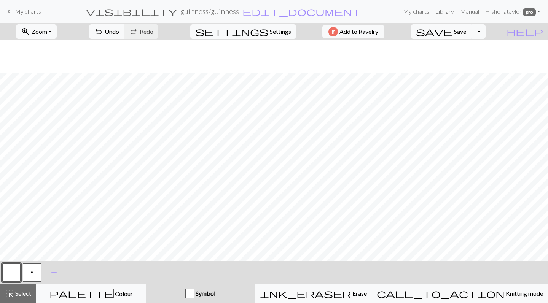
scroll to position [154, 0]
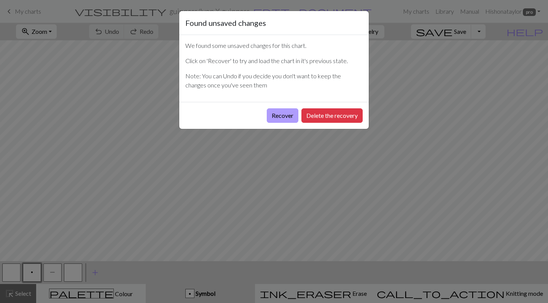
click at [287, 118] on button "Recover" at bounding box center [283, 115] width 32 height 14
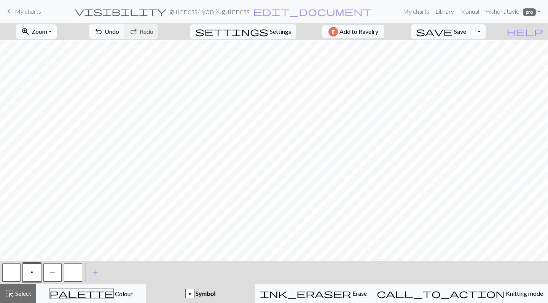
click at [30, 28] on span "zoom_in" at bounding box center [25, 31] width 9 height 11
click at [45, 46] on button "Fit all" at bounding box center [46, 48] width 60 height 12
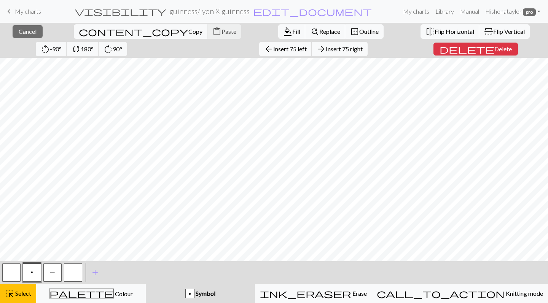
click at [432, 49] on div "close Cancel content_copy Copy content_paste Paste format_color_fill Fill find_…" at bounding box center [274, 163] width 548 height 281
click at [435, 31] on span "Flip Horizontal" at bounding box center [455, 31] width 40 height 7
click at [33, 30] on button "close Cancel" at bounding box center [28, 31] width 30 height 13
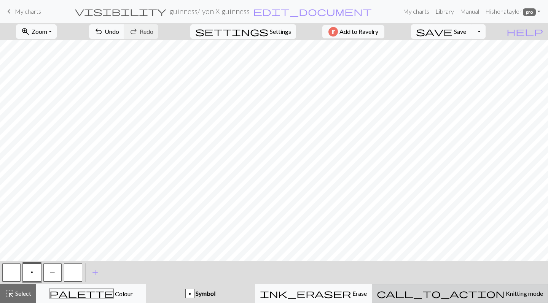
click at [448, 292] on div "call_to_action Knitting mode Knitting mode" at bounding box center [460, 293] width 166 height 9
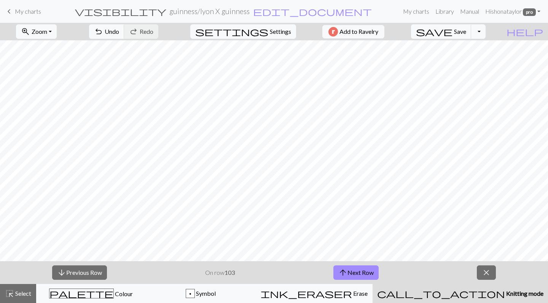
click at [448, 292] on div "call_to_action Knitting mode Knitting mode" at bounding box center [460, 293] width 166 height 9
click at [482, 277] on span "close" at bounding box center [486, 273] width 9 height 11
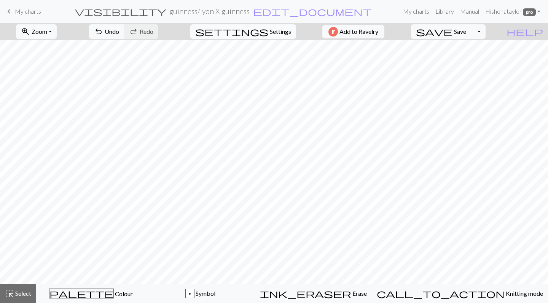
scroll to position [175, 0]
click at [278, 33] on span "Settings" at bounding box center [280, 31] width 21 height 9
select select "flat"
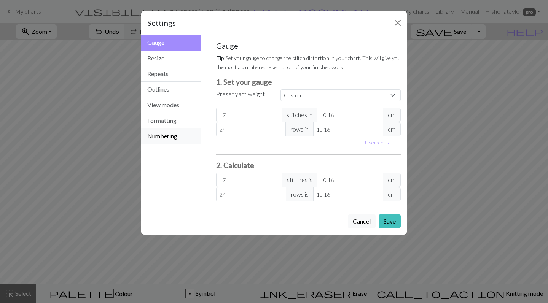
click at [166, 133] on button "Numbering" at bounding box center [170, 136] width 59 height 15
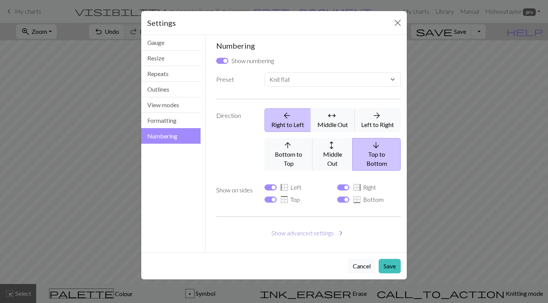
click at [318, 226] on button "Show advanced settings chevron_right" at bounding box center [308, 233] width 185 height 14
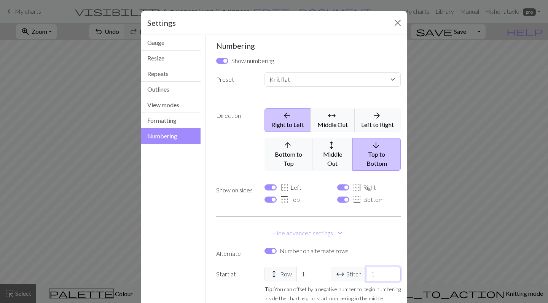
drag, startPoint x: 377, startPoint y: 266, endPoint x: 364, endPoint y: 266, distance: 13.3
click at [364, 267] on div "height Row 1 arrow_range Stitch 1" at bounding box center [333, 274] width 136 height 14
select select
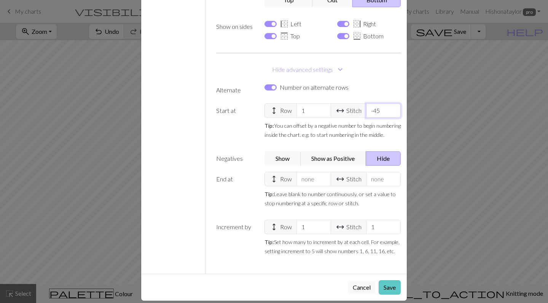
scroll to position [160, 0]
type input "-45"
click at [386, 281] on button "Save" at bounding box center [390, 288] width 22 height 14
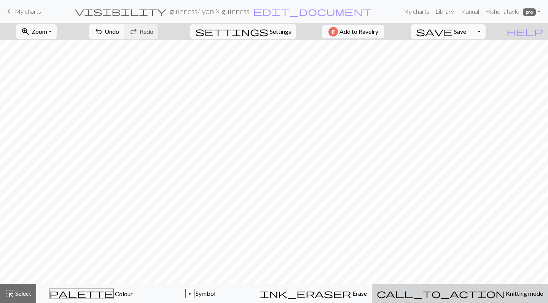
scroll to position [0, 0]
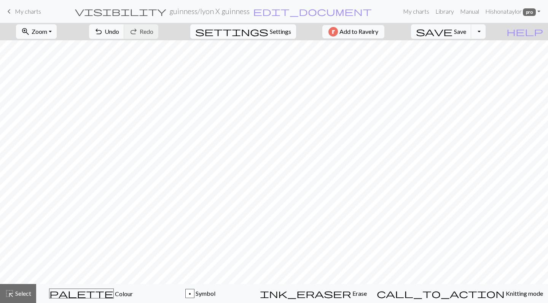
click at [284, 30] on span "Settings" at bounding box center [280, 31] width 21 height 9
select select "flat"
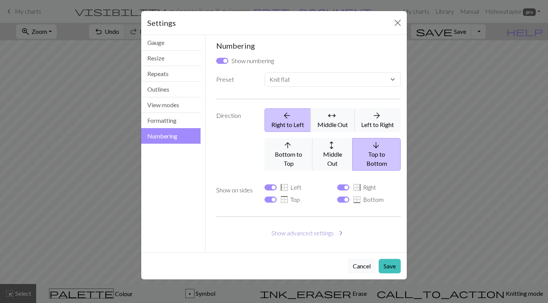
click at [316, 226] on button "Show advanced settings chevron_right" at bounding box center [308, 233] width 185 height 14
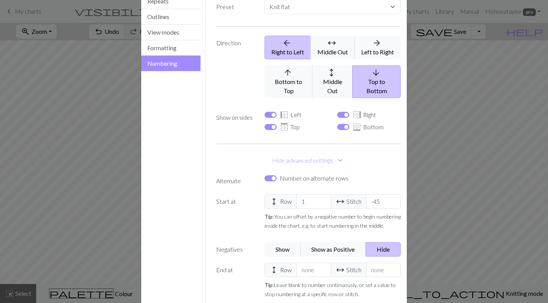
scroll to position [72, 0]
click at [294, 73] on icon "arrow_upward" at bounding box center [288, 73] width 37 height 9
select select
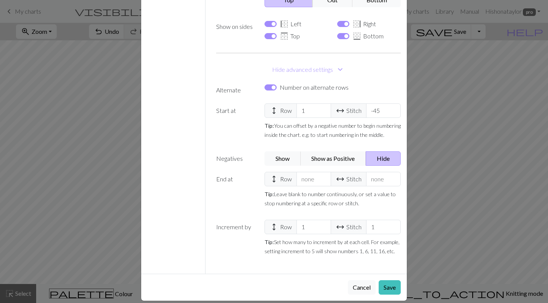
scroll to position [160, 0]
click at [390, 283] on button "Save" at bounding box center [390, 288] width 22 height 14
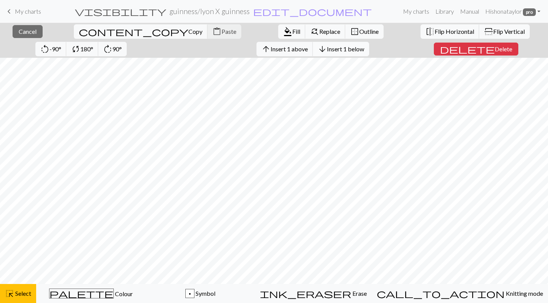
click at [327, 52] on span "Insert 1 below" at bounding box center [345, 48] width 37 height 7
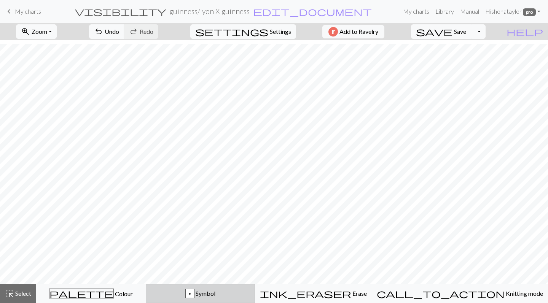
scroll to position [179, 0]
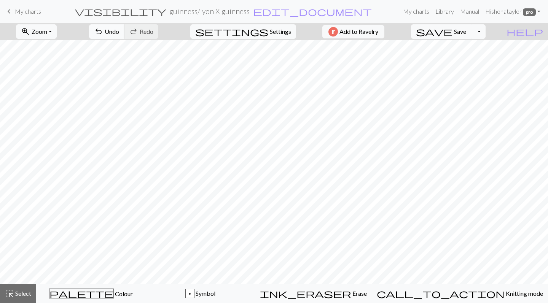
click at [119, 32] on span "Undo" at bounding box center [112, 31] width 14 height 7
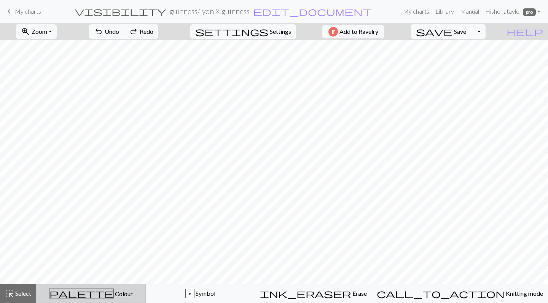
click at [114, 295] on span "Colour" at bounding box center [123, 293] width 19 height 7
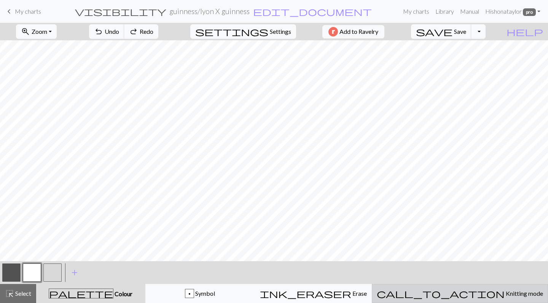
click at [461, 293] on span "call_to_action" at bounding box center [441, 294] width 128 height 11
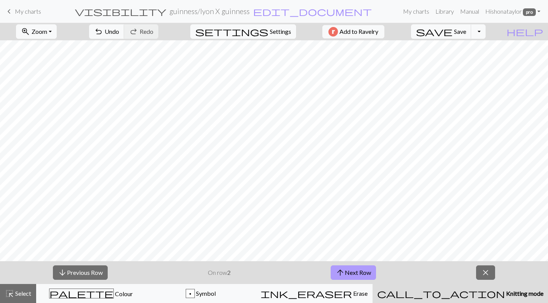
click at [358, 272] on button "arrow_upward Next Row" at bounding box center [353, 273] width 45 height 14
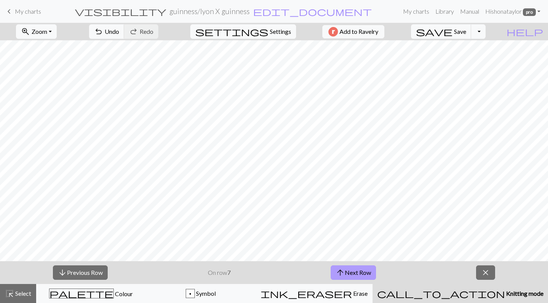
click at [358, 272] on button "arrow_upward Next Row" at bounding box center [353, 273] width 45 height 14
click at [358, 272] on button "arrow_upward Next Row" at bounding box center [354, 273] width 45 height 14
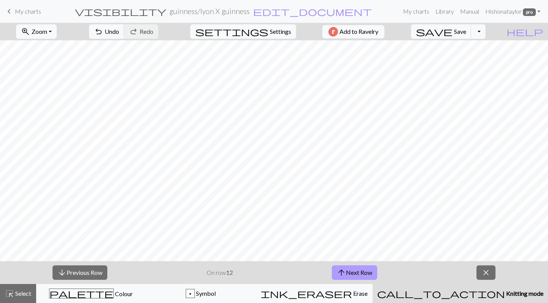
click at [358, 272] on button "arrow_upward Next Row" at bounding box center [354, 273] width 45 height 14
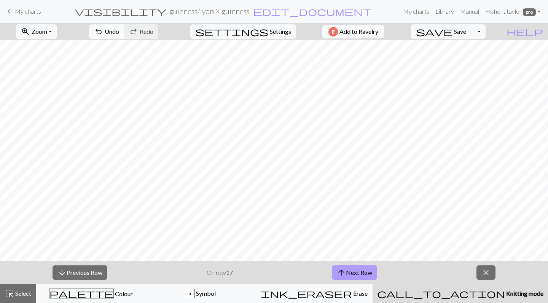
click at [358, 272] on button "arrow_upward Next Row" at bounding box center [354, 273] width 45 height 14
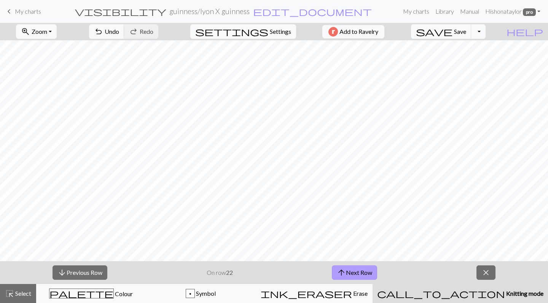
click at [358, 272] on button "arrow_upward Next Row" at bounding box center [354, 273] width 45 height 14
click at [364, 270] on button "arrow_upward Next Row" at bounding box center [354, 273] width 45 height 14
click at [365, 270] on button "arrow_upward Next Row" at bounding box center [354, 273] width 45 height 14
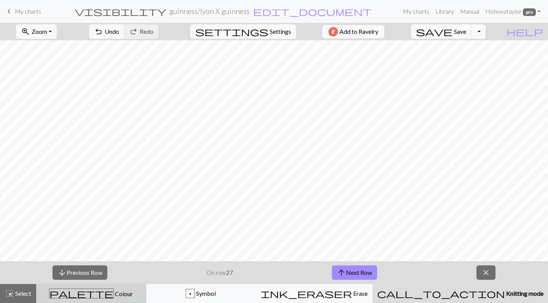
click at [119, 295] on div "palette Colour Colour" at bounding box center [91, 294] width 100 height 10
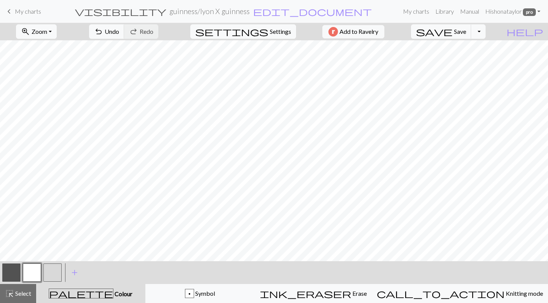
click at [15, 270] on button "button" at bounding box center [11, 273] width 18 height 18
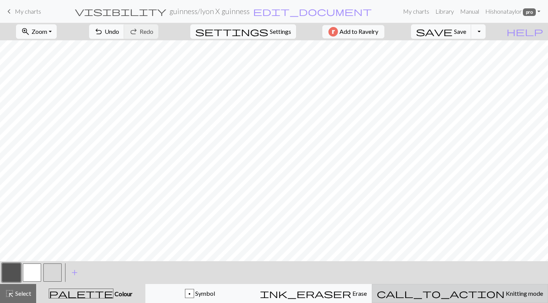
click at [457, 293] on div "call_to_action Knitting mode Knitting mode" at bounding box center [460, 293] width 166 height 9
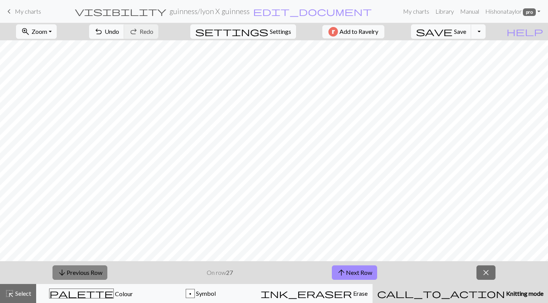
click at [97, 270] on button "arrow_downward Previous Row" at bounding box center [80, 273] width 55 height 14
click at [72, 269] on button "arrow_downward Previous Row" at bounding box center [80, 273] width 55 height 14
click at [370, 271] on button "arrow_upward Next Row" at bounding box center [354, 273] width 45 height 14
click at [72, 270] on button "arrow_downward Previous Row" at bounding box center [80, 273] width 55 height 14
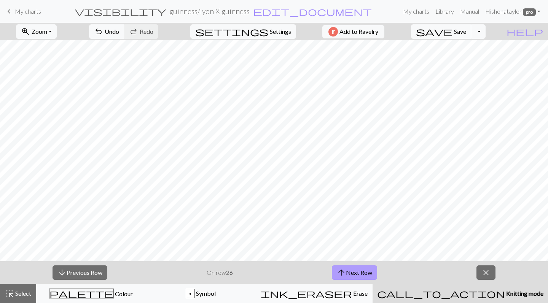
click at [346, 276] on span "arrow_upward" at bounding box center [341, 273] width 9 height 11
click at [491, 272] on button "close" at bounding box center [486, 273] width 19 height 14
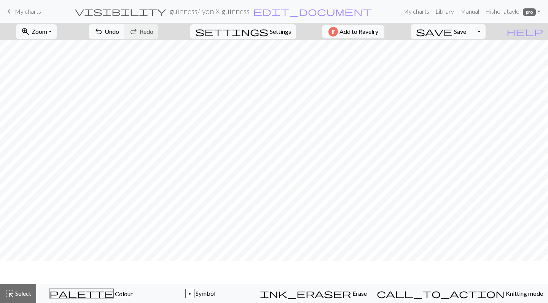
scroll to position [1, 0]
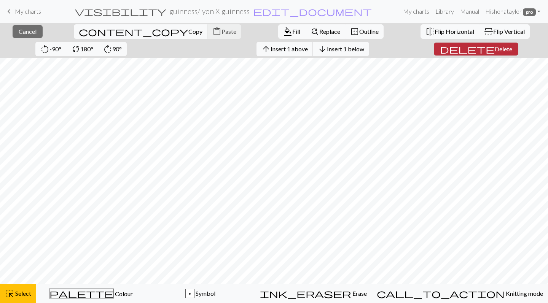
click at [495, 51] on span "Delete" at bounding box center [504, 48] width 18 height 7
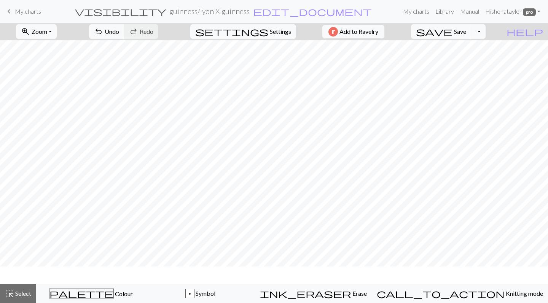
scroll to position [175, 0]
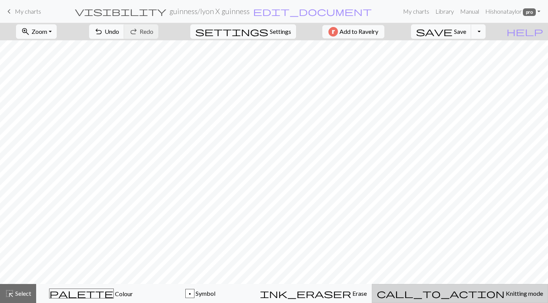
click at [505, 292] on span "Knitting mode" at bounding box center [524, 293] width 38 height 7
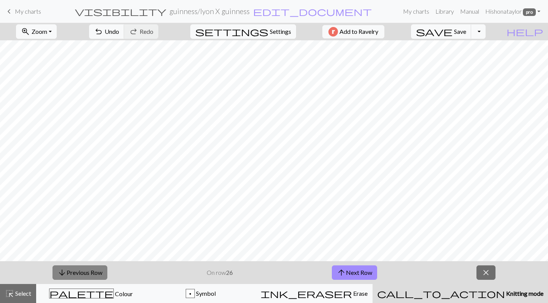
click at [72, 275] on button "arrow_downward Previous Row" at bounding box center [80, 273] width 55 height 14
click at [72, 274] on button "arrow_downward Previous Row" at bounding box center [80, 273] width 55 height 14
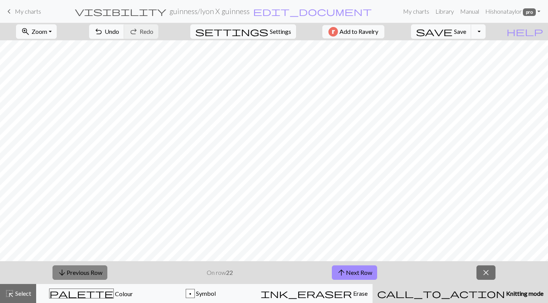
click at [72, 274] on button "arrow_downward Previous Row" at bounding box center [80, 273] width 55 height 14
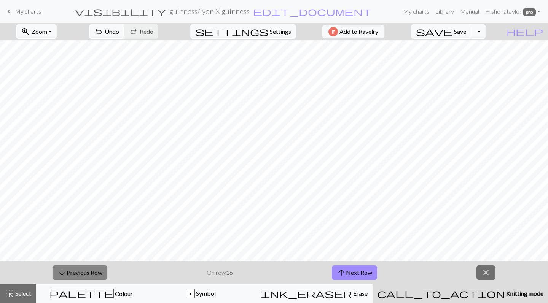
click at [72, 274] on button "arrow_downward Previous Row" at bounding box center [80, 273] width 55 height 14
click at [337, 268] on span "arrow_upward" at bounding box center [341, 273] width 9 height 11
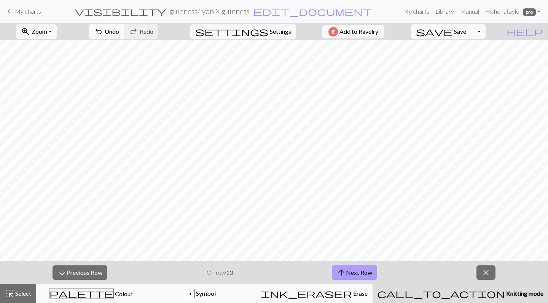
click at [336, 267] on button "arrow_upward Next Row" at bounding box center [354, 273] width 45 height 14
click at [337, 268] on span "arrow_upward" at bounding box center [341, 273] width 9 height 11
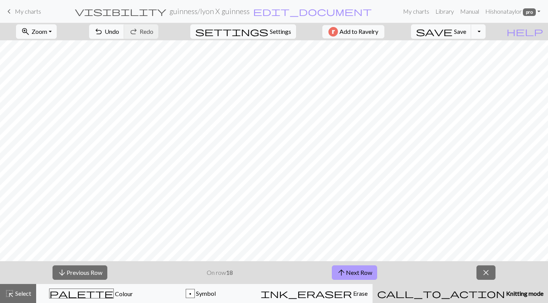
click at [337, 268] on span "arrow_upward" at bounding box center [341, 273] width 9 height 11
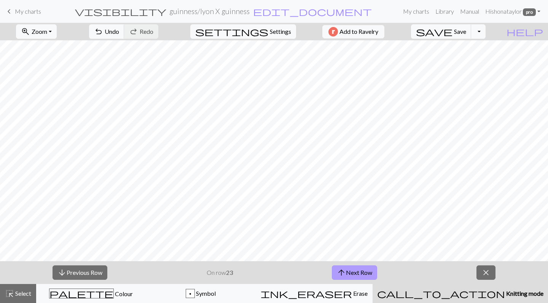
click at [337, 268] on span "arrow_upward" at bounding box center [341, 273] width 9 height 11
click at [362, 268] on button "arrow_upward Next Row" at bounding box center [354, 273] width 45 height 14
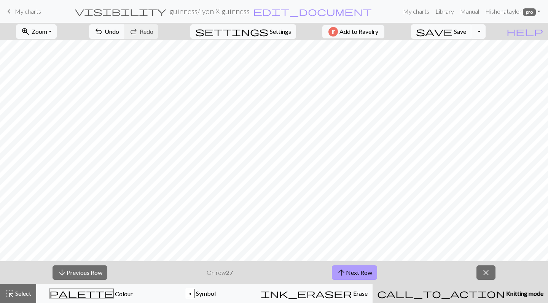
click at [362, 268] on button "arrow_upward Next Row" at bounding box center [354, 273] width 45 height 14
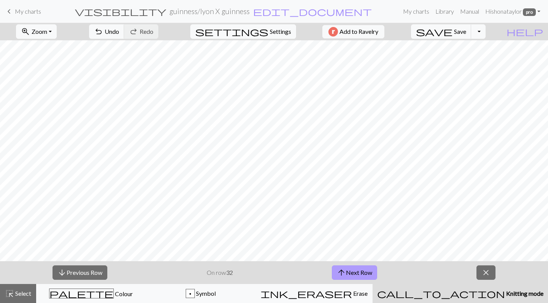
click at [362, 268] on button "arrow_upward Next Row" at bounding box center [354, 273] width 45 height 14
click at [370, 268] on button "arrow_upward Next Row" at bounding box center [354, 273] width 45 height 14
click at [361, 272] on button "arrow_upward Next Row" at bounding box center [354, 273] width 45 height 14
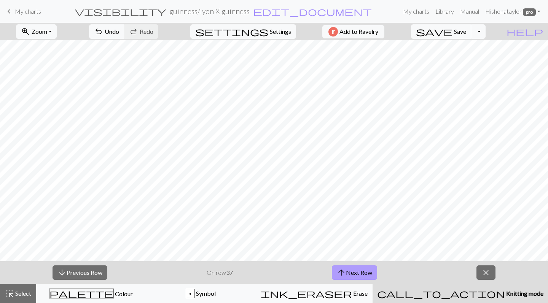
click at [361, 272] on button "arrow_upward Next Row" at bounding box center [354, 273] width 45 height 14
click at [354, 270] on button "arrow_upward Next Row" at bounding box center [354, 273] width 45 height 14
click at [353, 274] on button "arrow_upward Next Row" at bounding box center [354, 273] width 45 height 14
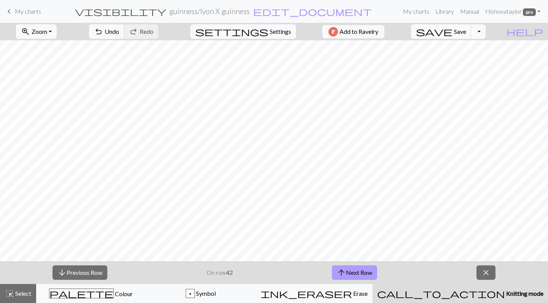
click at [353, 274] on button "arrow_upward Next Row" at bounding box center [354, 273] width 45 height 14
click at [369, 268] on button "arrow_upward Next Row" at bounding box center [354, 273] width 45 height 14
click at [374, 267] on button "arrow_upward Next Row" at bounding box center [354, 273] width 45 height 14
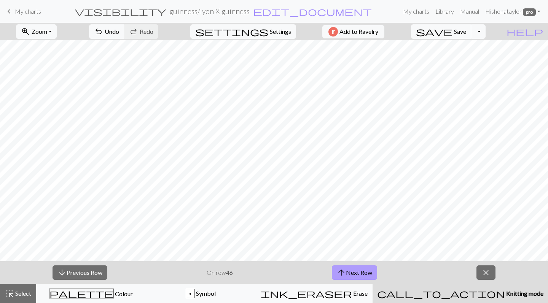
click at [355, 273] on button "arrow_upward Next Row" at bounding box center [354, 273] width 45 height 14
click at [373, 272] on button "arrow_upward Next Row" at bounding box center [354, 273] width 45 height 14
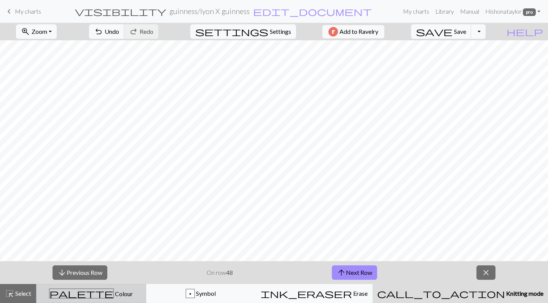
click at [114, 290] on span "Colour" at bounding box center [123, 293] width 19 height 7
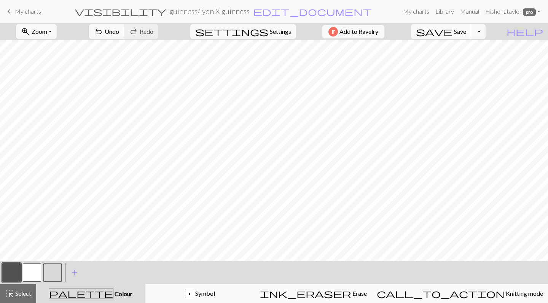
click at [16, 271] on button "button" at bounding box center [11, 273] width 18 height 18
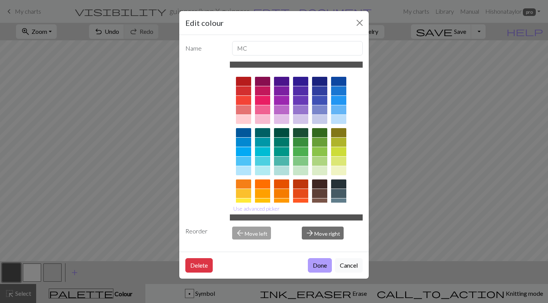
click at [324, 265] on button "Done" at bounding box center [320, 265] width 24 height 14
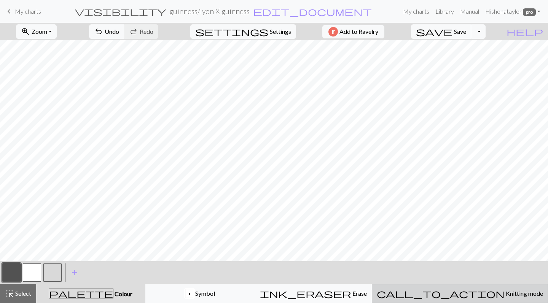
click at [474, 288] on button "call_to_action Knitting mode Knitting mode" at bounding box center [460, 293] width 176 height 19
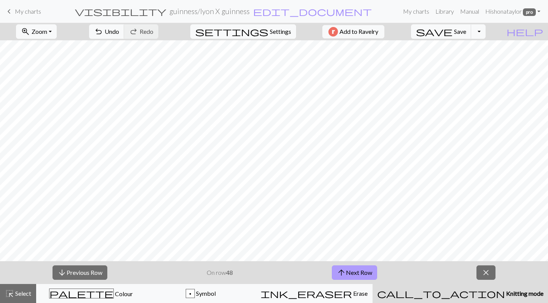
click at [371, 274] on button "arrow_upward Next Row" at bounding box center [354, 273] width 45 height 14
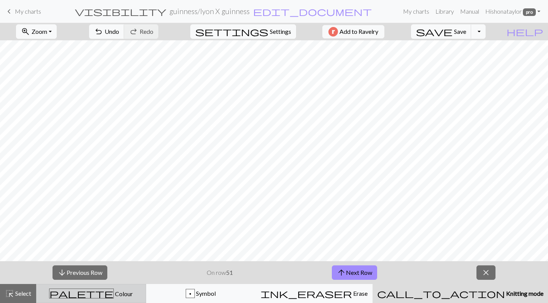
click at [104, 298] on button "palette Colour Colour" at bounding box center [91, 293] width 110 height 19
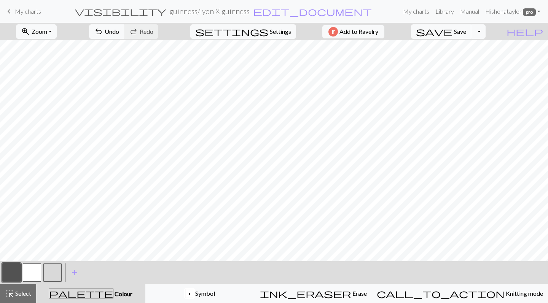
click at [30, 269] on button "button" at bounding box center [32, 273] width 18 height 18
click at [15, 269] on button "button" at bounding box center [11, 273] width 18 height 18
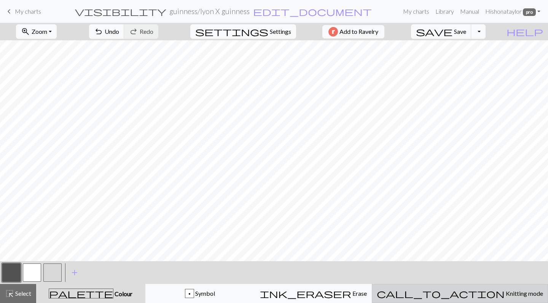
click at [505, 294] on span "Knitting mode" at bounding box center [524, 293] width 38 height 7
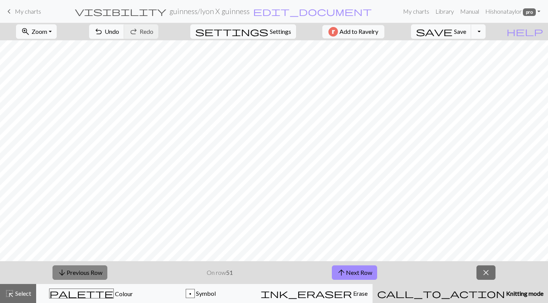
click at [60, 272] on span "arrow_downward" at bounding box center [61, 273] width 9 height 11
click at [103, 30] on span "undo" at bounding box center [98, 31] width 9 height 11
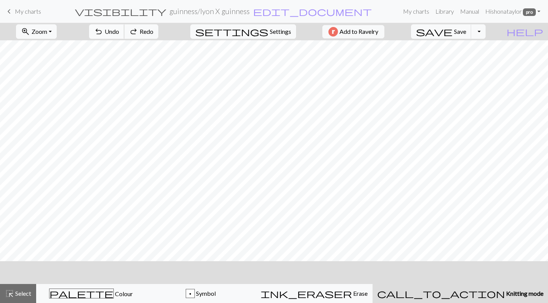
click at [103, 30] on span "undo" at bounding box center [98, 31] width 9 height 11
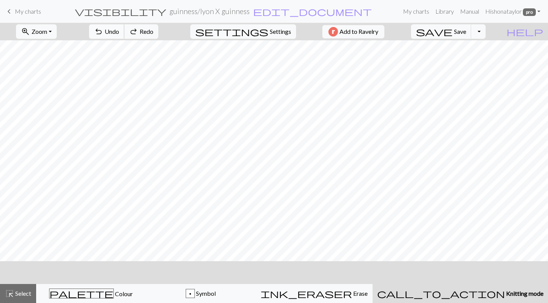
click at [103, 30] on span "undo" at bounding box center [98, 31] width 9 height 11
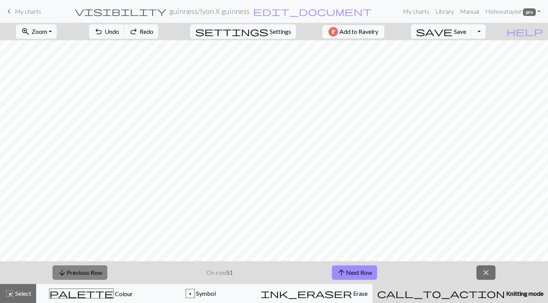
click at [77, 271] on button "arrow_downward Previous Row" at bounding box center [80, 273] width 55 height 14
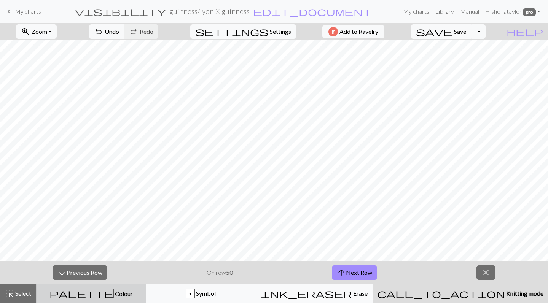
click at [94, 289] on span "palette" at bounding box center [81, 294] width 64 height 11
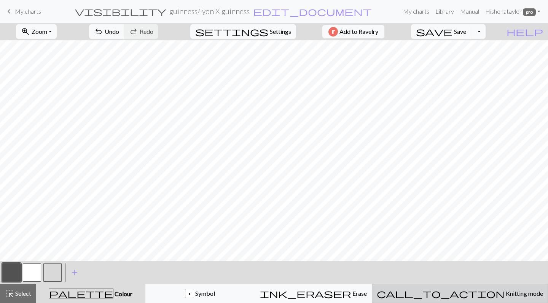
click at [462, 293] on span "call_to_action" at bounding box center [441, 294] width 128 height 11
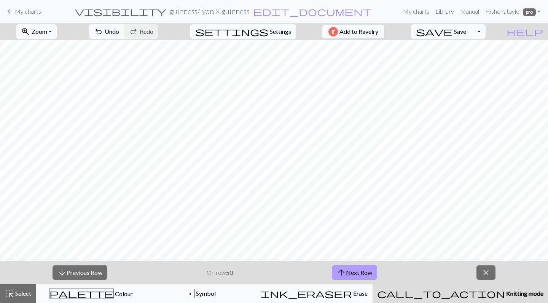
click at [362, 270] on button "arrow_upward Next Row" at bounding box center [354, 273] width 45 height 14
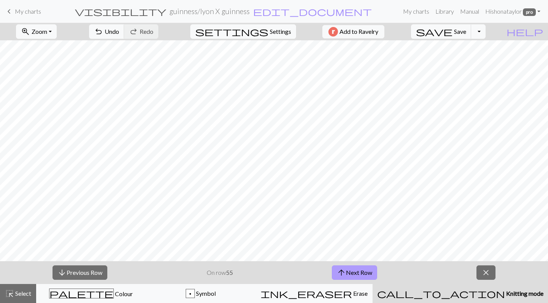
click at [362, 270] on button "arrow_upward Next Row" at bounding box center [354, 273] width 45 height 14
click at [64, 271] on span "arrow_downward" at bounding box center [61, 273] width 9 height 11
click at [384, 274] on div "arrow_downward Previous Row On row 55 arrow_upward Next Row close" at bounding box center [274, 273] width 548 height 23
click at [370, 270] on button "arrow_upward Next Row" at bounding box center [354, 273] width 45 height 14
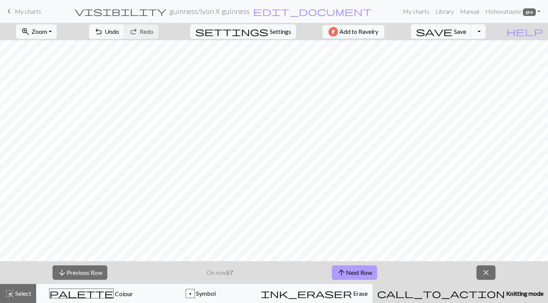
click at [370, 270] on button "arrow_upward Next Row" at bounding box center [354, 273] width 45 height 14
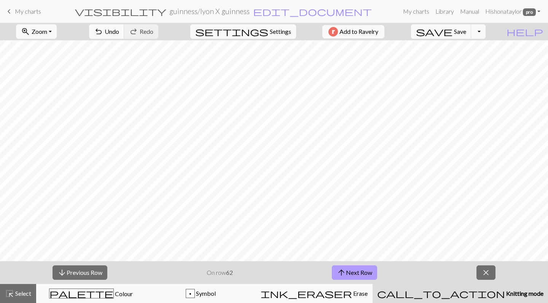
click at [370, 270] on button "arrow_upward Next Row" at bounding box center [354, 273] width 45 height 14
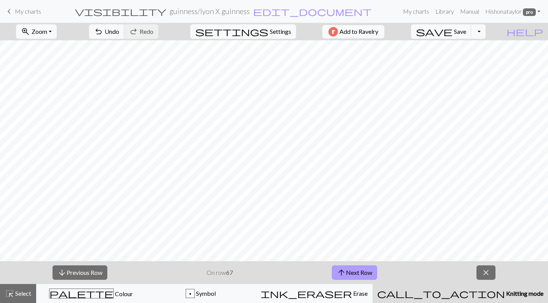
click at [370, 271] on button "arrow_upward Next Row" at bounding box center [354, 273] width 45 height 14
click at [358, 268] on button "arrow_upward Next Row" at bounding box center [354, 273] width 45 height 14
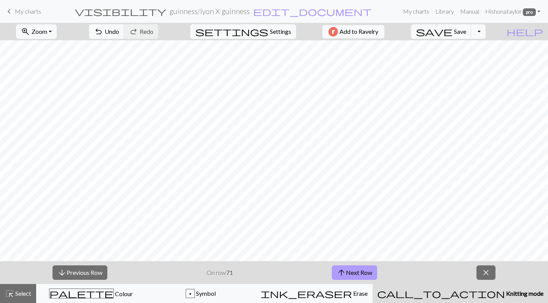
click at [358, 268] on button "arrow_upward Next Row" at bounding box center [354, 273] width 45 height 14
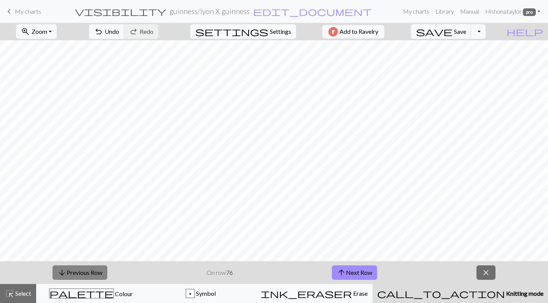
click at [89, 271] on button "arrow_downward Previous Row" at bounding box center [80, 273] width 55 height 14
click at [340, 268] on span "arrow_upward" at bounding box center [341, 273] width 9 height 11
click at [490, 277] on button "close" at bounding box center [486, 273] width 19 height 14
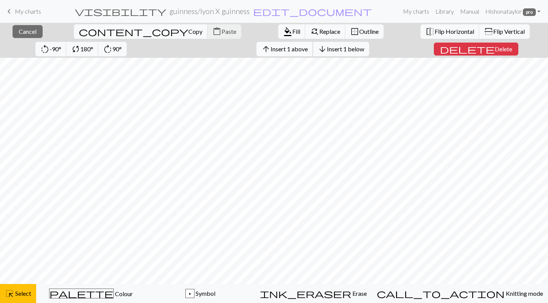
click at [271, 45] on span "Insert 1 above" at bounding box center [289, 48] width 37 height 7
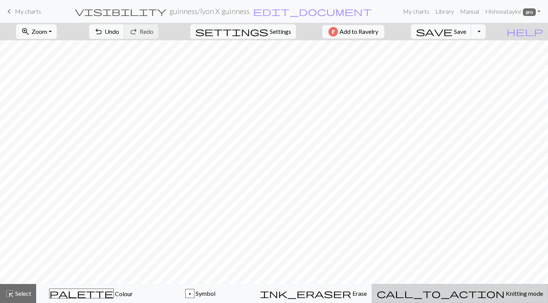
click at [505, 290] on span "Knitting mode" at bounding box center [524, 293] width 38 height 7
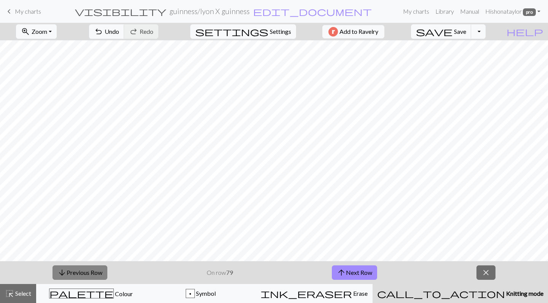
click at [95, 266] on button "arrow_downward Previous Row" at bounding box center [80, 273] width 55 height 14
click at [363, 272] on button "arrow_upward Next Row" at bounding box center [354, 273] width 45 height 14
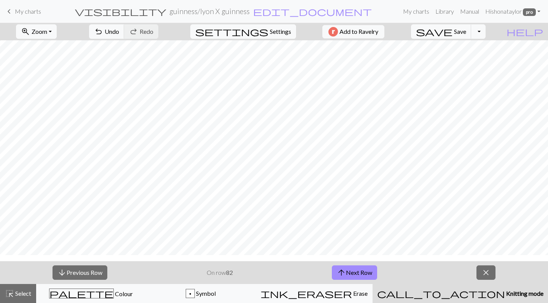
scroll to position [22, 0]
click at [348, 273] on button "arrow_upward Next Row" at bounding box center [354, 273] width 45 height 14
click at [359, 302] on html "This website uses cookies to ensure you get the best experience on our website.…" at bounding box center [274, 151] width 548 height 303
click at [356, 266] on button "arrow_upward Next Row" at bounding box center [354, 273] width 45 height 14
click at [356, 267] on button "arrow_upward Next Row" at bounding box center [354, 273] width 45 height 14
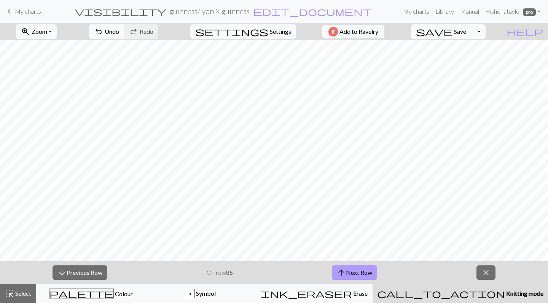
click at [356, 267] on button "arrow_upward Next Row" at bounding box center [354, 273] width 45 height 14
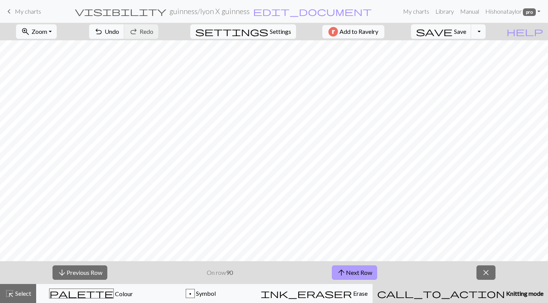
click at [356, 267] on button "arrow_upward Next Row" at bounding box center [354, 273] width 45 height 14
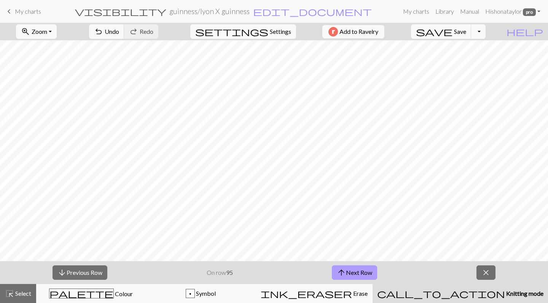
click at [356, 267] on button "arrow_upward Next Row" at bounding box center [354, 273] width 45 height 14
click at [95, 271] on button "arrow_downward Previous Row" at bounding box center [80, 273] width 55 height 14
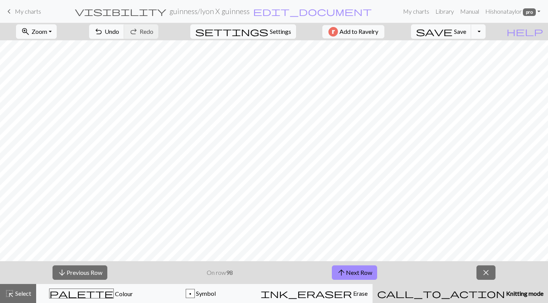
scroll to position [0, 0]
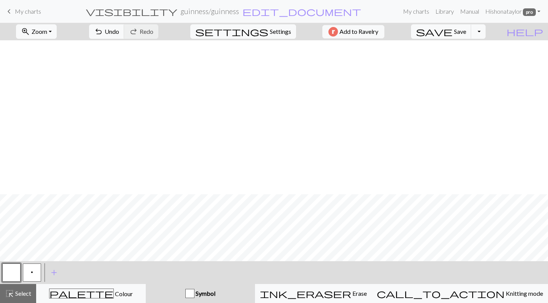
scroll to position [154, 0]
